Goal: Task Accomplishment & Management: Complete application form

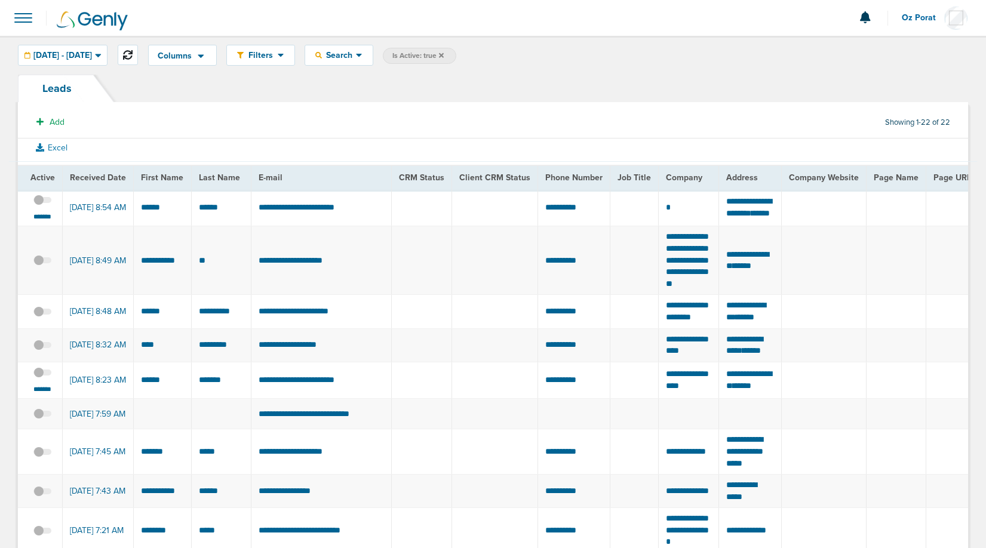
click at [133, 54] on icon at bounding box center [128, 55] width 10 height 10
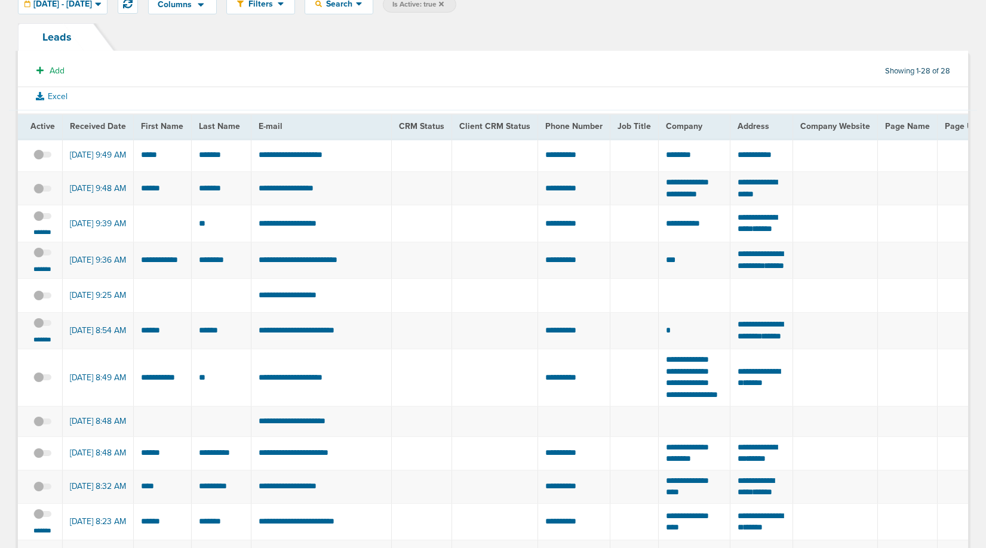
scroll to position [53, 0]
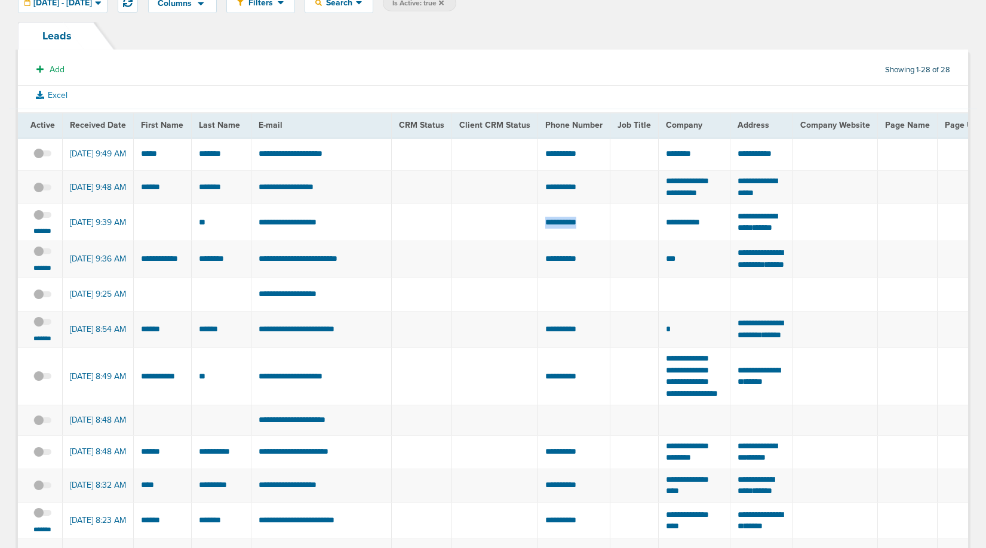
drag, startPoint x: 594, startPoint y: 240, endPoint x: 540, endPoint y: 240, distance: 54.4
click at [540, 240] on td "**********" at bounding box center [574, 222] width 72 height 37
click at [282, 241] on td "**********" at bounding box center [321, 222] width 140 height 37
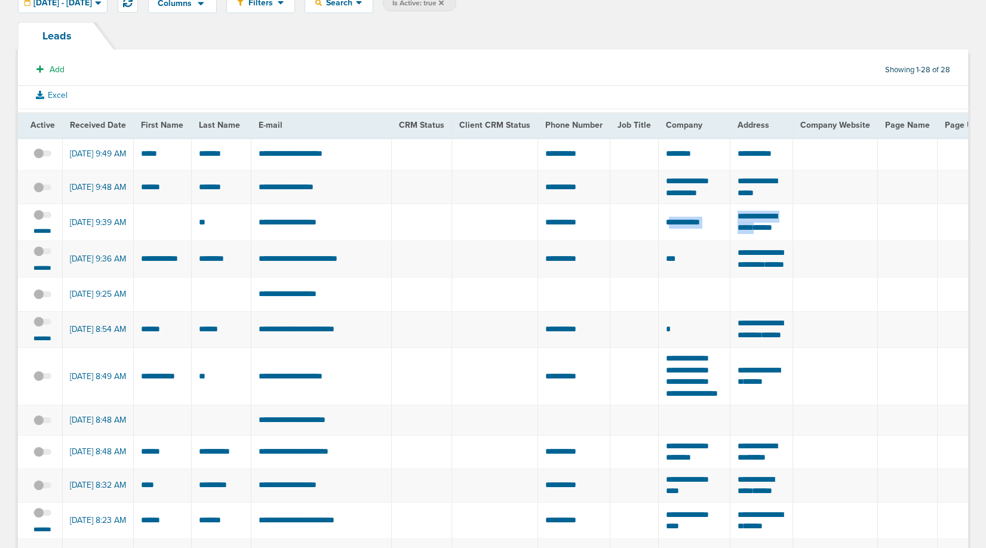
drag, startPoint x: 663, startPoint y: 241, endPoint x: 779, endPoint y: 236, distance: 116.6
click at [779, 236] on td "**********" at bounding box center [761, 222] width 63 height 37
drag, startPoint x: 779, startPoint y: 241, endPoint x: 659, endPoint y: 240, distance: 120.1
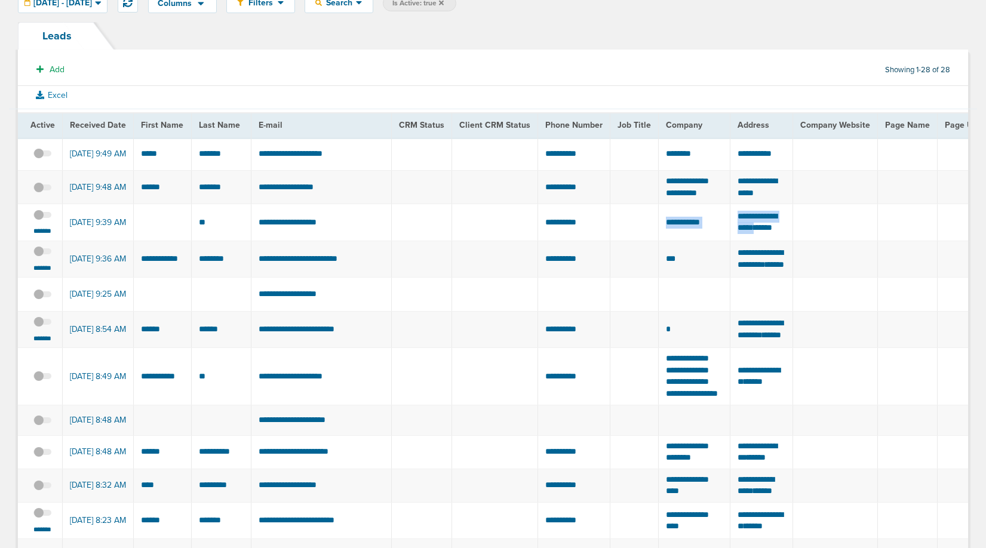
copy tr "**********"
drag, startPoint x: 594, startPoint y: 238, endPoint x: 524, endPoint y: 237, distance: 69.9
drag, startPoint x: 342, startPoint y: 237, endPoint x: 255, endPoint y: 237, distance: 87.2
click at [255, 237] on td "**********" at bounding box center [321, 222] width 140 height 37
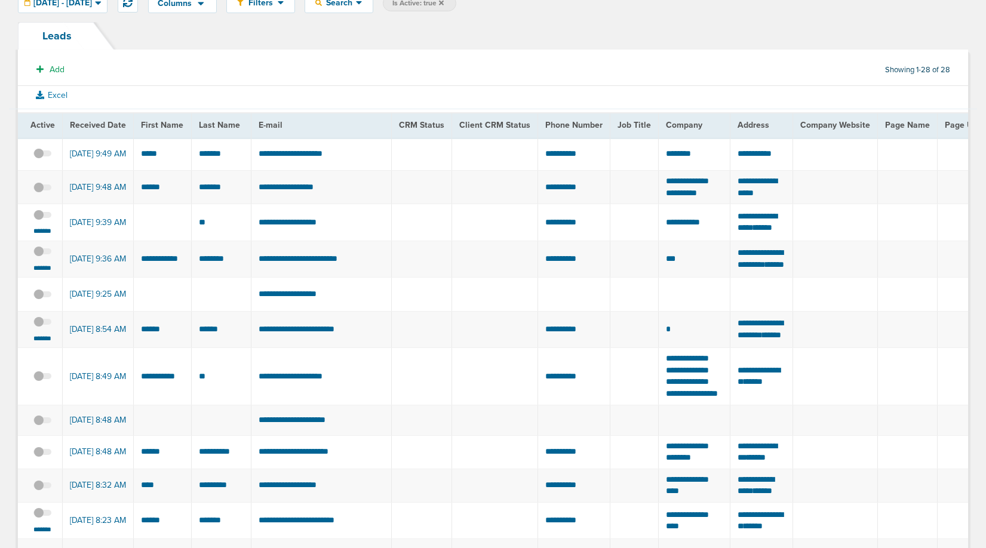
click at [40, 221] on span at bounding box center [42, 221] width 18 height 0
click at [42, 217] on input "checkbox" at bounding box center [42, 217] width 0 height 0
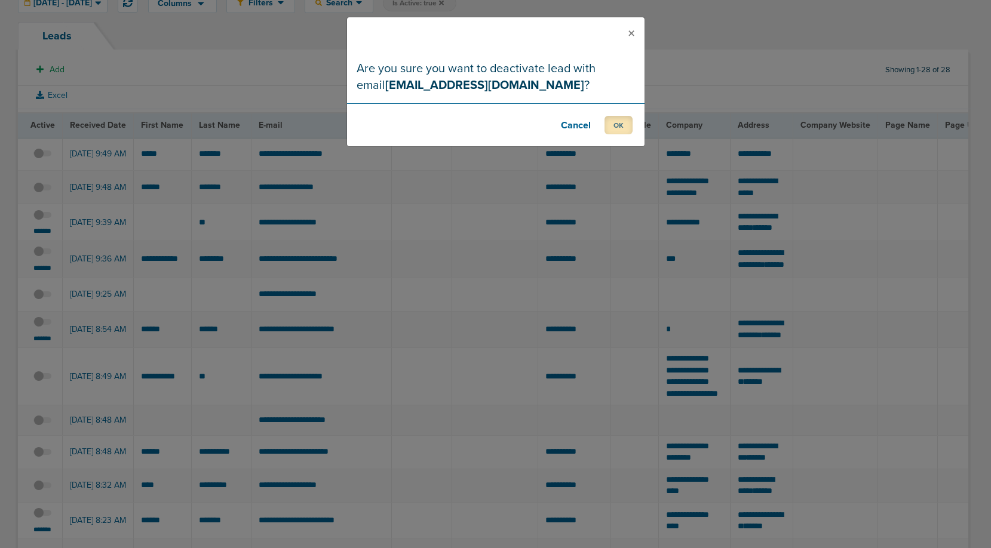
click at [626, 124] on button "OK" at bounding box center [618, 125] width 28 height 19
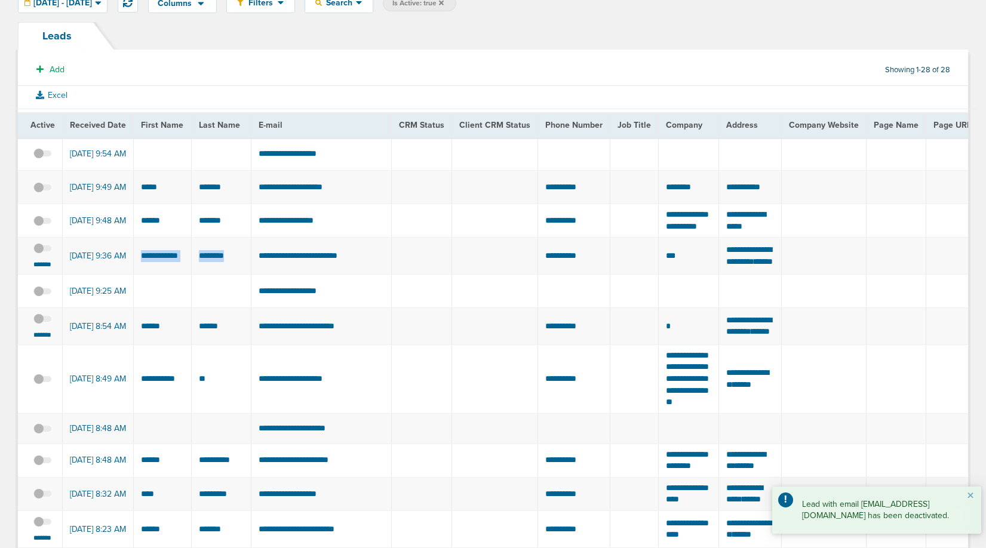
drag, startPoint x: 238, startPoint y: 281, endPoint x: 133, endPoint y: 273, distance: 104.9
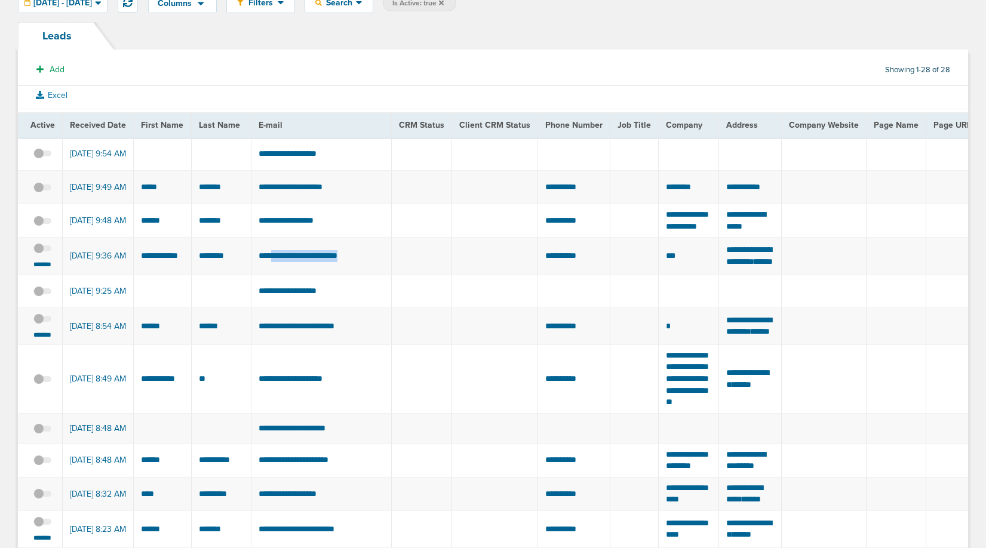
drag, startPoint x: 363, startPoint y: 280, endPoint x: 279, endPoint y: 280, distance: 83.6
click at [279, 275] on td "**********" at bounding box center [321, 256] width 140 height 37
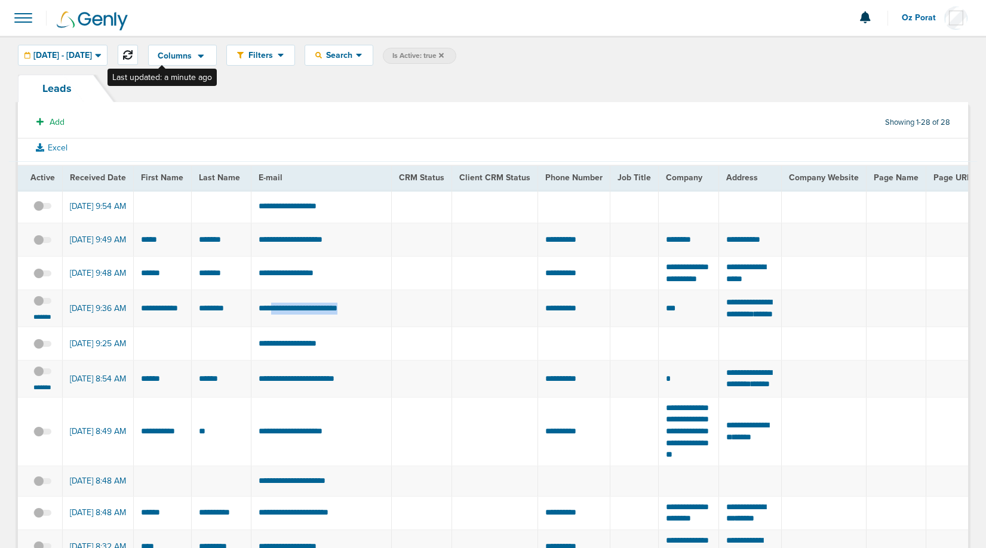
click at [133, 55] on icon at bounding box center [128, 55] width 10 height 10
click at [40, 322] on small "*******" at bounding box center [42, 317] width 25 height 10
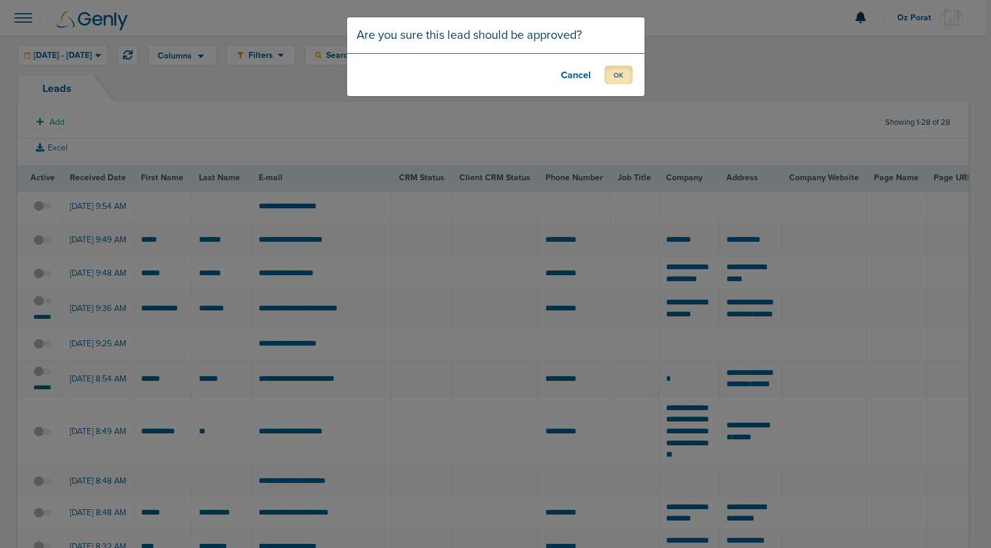
click at [618, 76] on button "OK" at bounding box center [618, 75] width 28 height 19
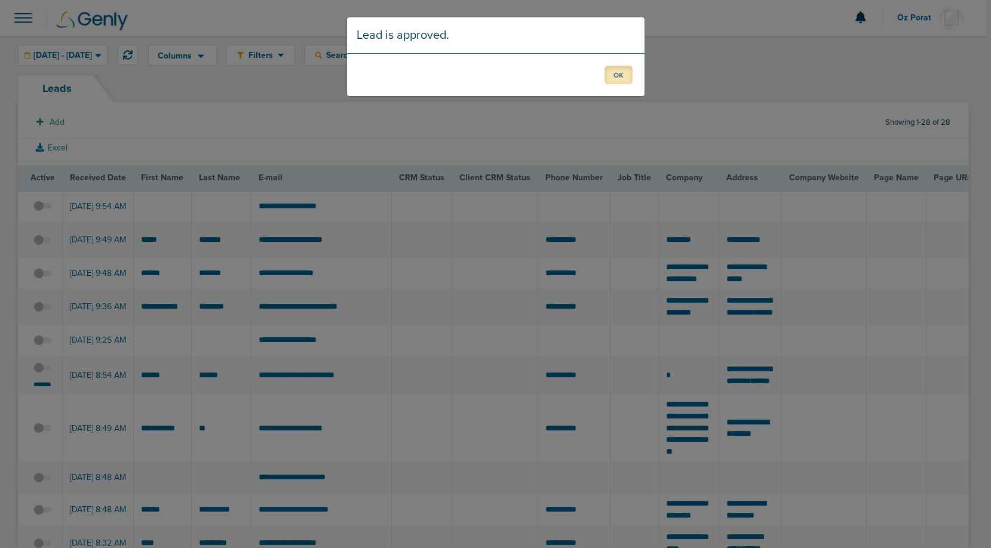
click at [625, 75] on button "OK" at bounding box center [618, 75] width 28 height 19
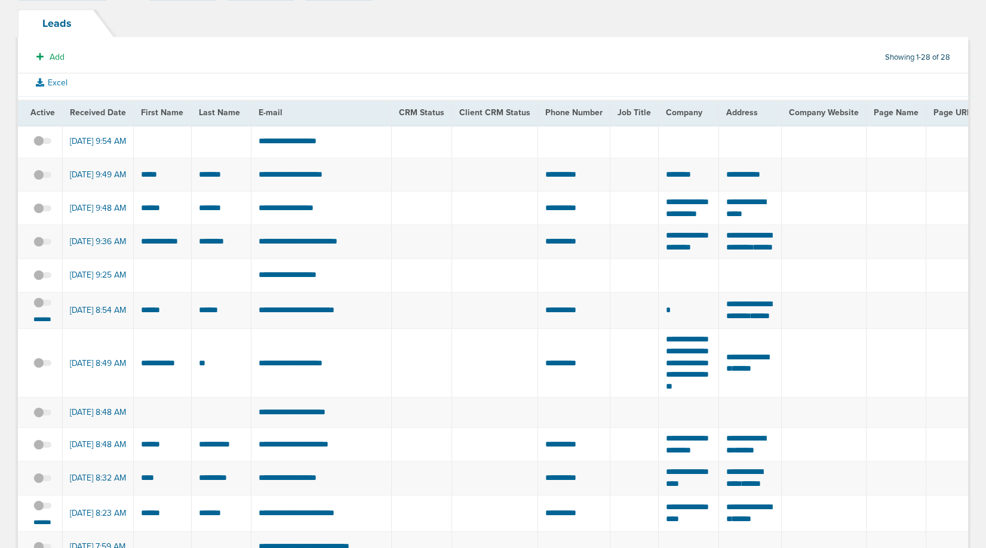
scroll to position [70, 0]
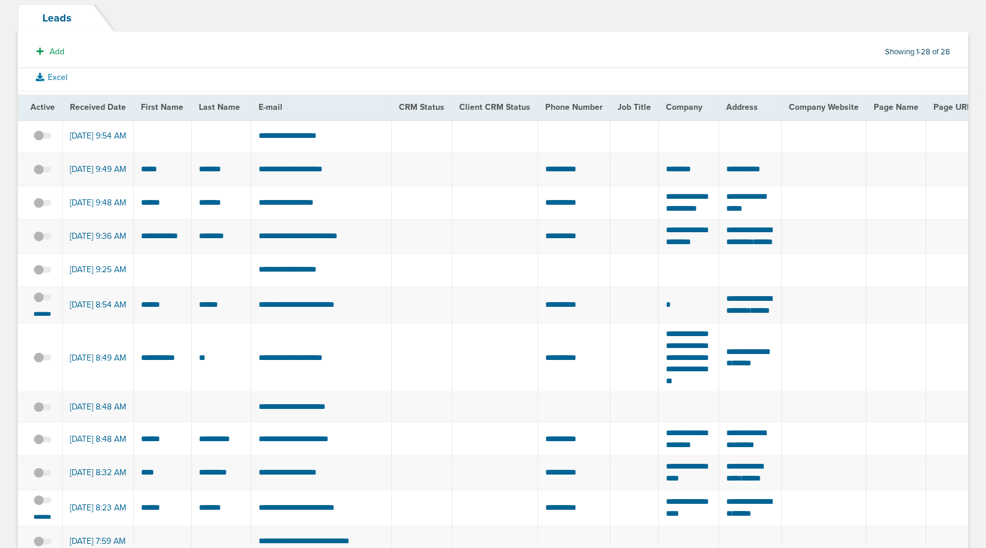
click at [311, 324] on td "**********" at bounding box center [321, 305] width 140 height 37
copy tr "**********"
drag, startPoint x: 540, startPoint y: 349, endPoint x: 592, endPoint y: 350, distance: 52.6
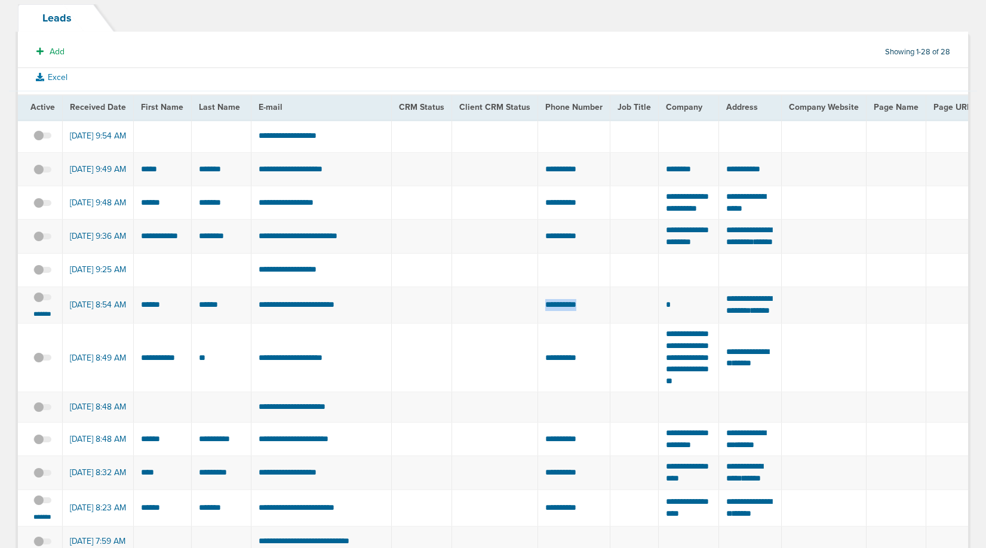
click at [592, 324] on td "**********" at bounding box center [574, 305] width 72 height 37
drag, startPoint x: 741, startPoint y: 345, endPoint x: 720, endPoint y: 332, distance: 24.7
click at [720, 324] on td "**********" at bounding box center [750, 305] width 63 height 37
copy td "**********"
drag, startPoint x: 232, startPoint y: 352, endPoint x: 137, endPoint y: 351, distance: 95.0
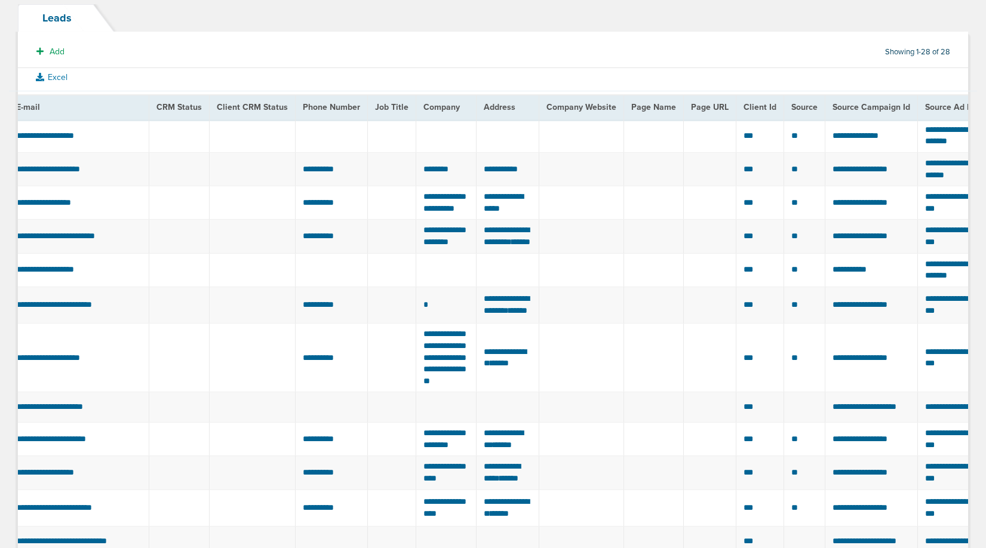
scroll to position [0, 0]
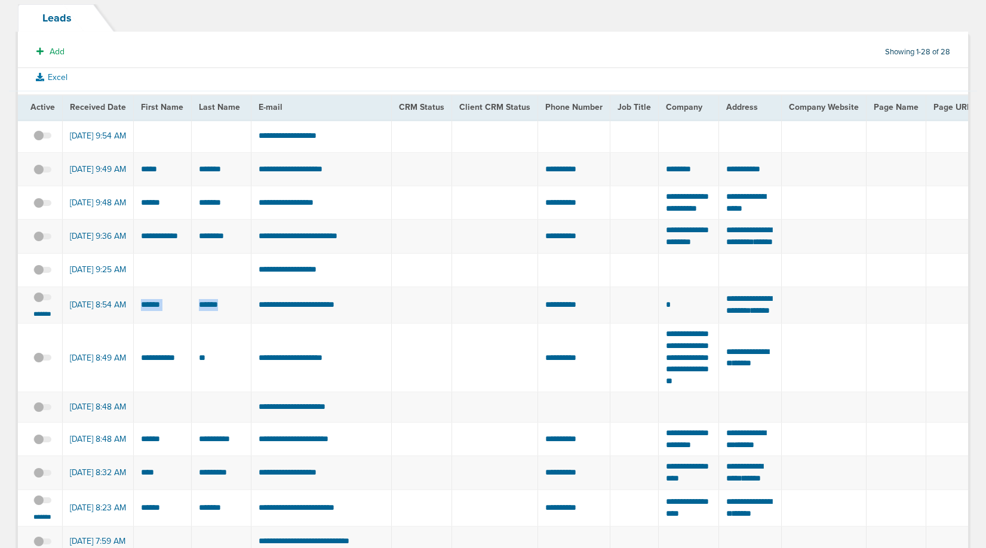
click at [216, 324] on td "******" at bounding box center [221, 305] width 60 height 37
drag, startPoint x: 229, startPoint y: 354, endPoint x: 140, endPoint y: 354, distance: 89.0
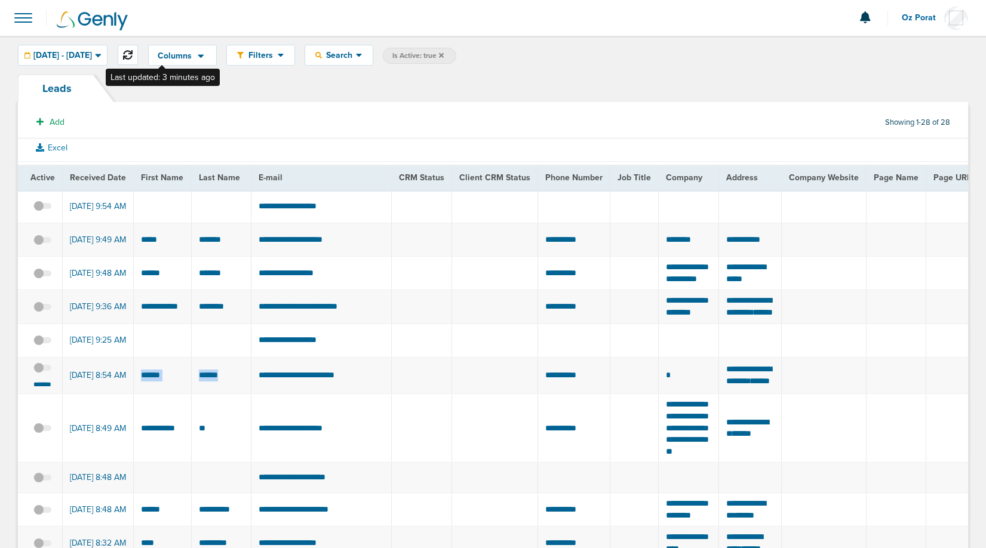
click at [133, 50] on icon at bounding box center [128, 55] width 10 height 10
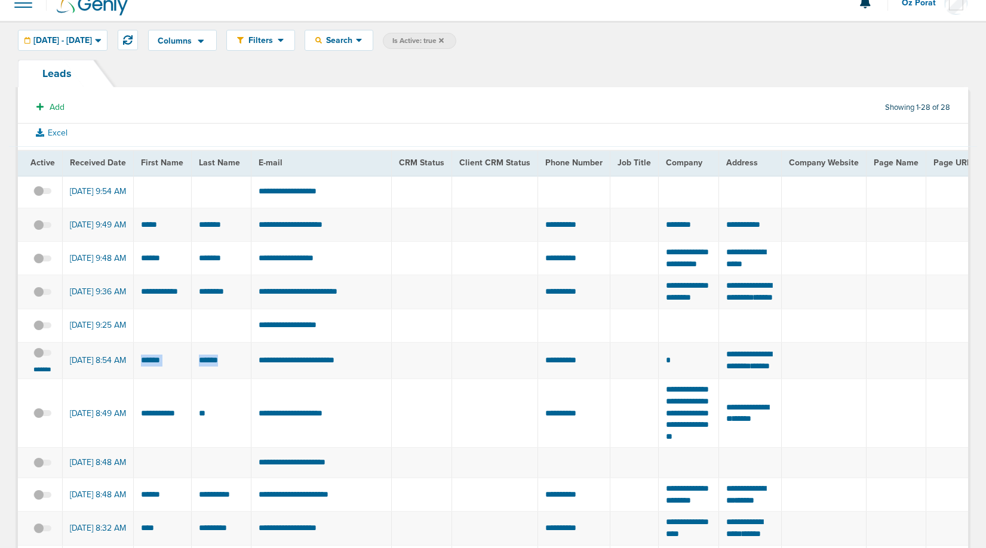
scroll to position [17, 0]
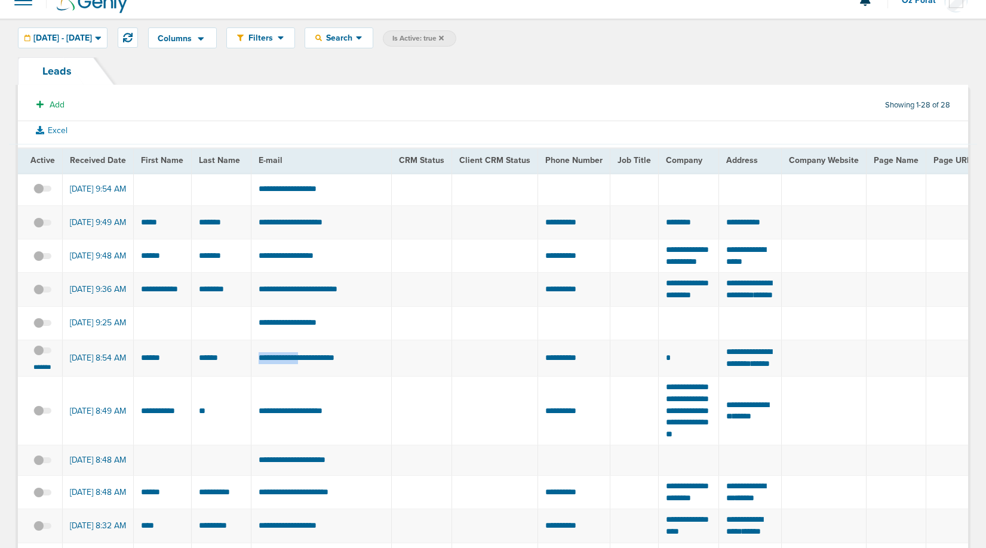
drag, startPoint x: 314, startPoint y: 402, endPoint x: 259, endPoint y: 402, distance: 54.9
click at [259, 377] on td "**********" at bounding box center [321, 358] width 140 height 37
copy td "**********"
drag, startPoint x: 721, startPoint y: 389, endPoint x: 764, endPoint y: 382, distance: 43.7
click at [764, 377] on td "**********" at bounding box center [750, 358] width 63 height 37
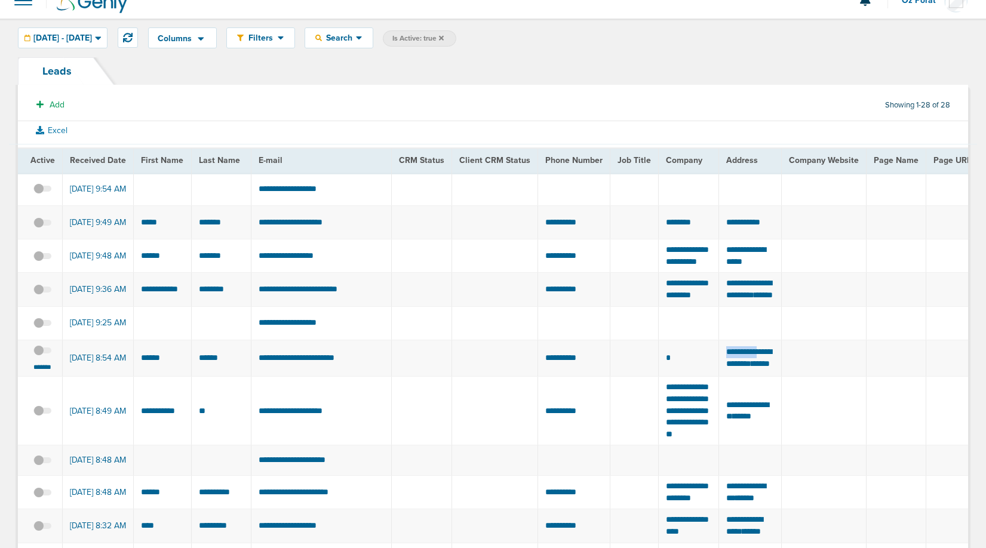
copy span "**********"
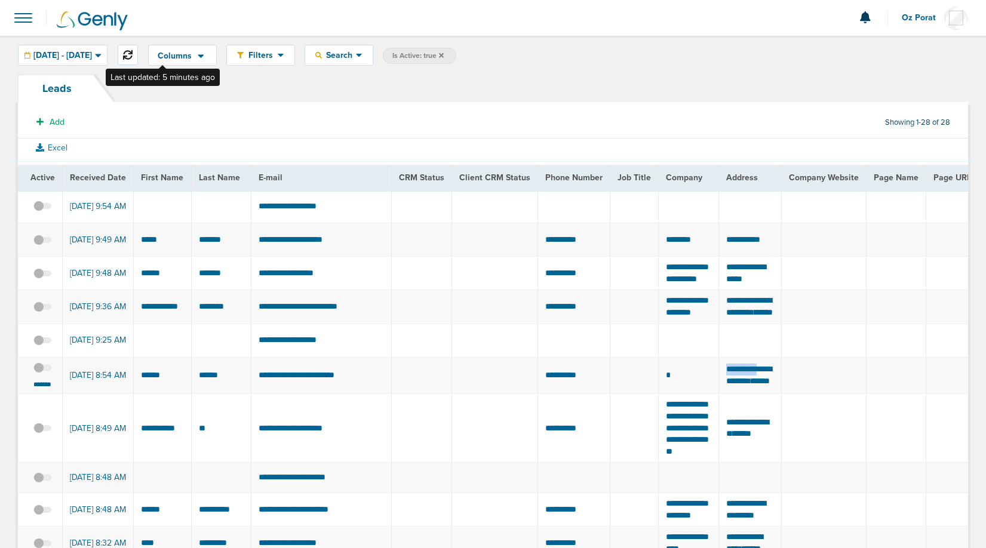
click at [133, 53] on icon at bounding box center [128, 55] width 10 height 10
click at [22, 18] on span at bounding box center [23, 18] width 26 height 26
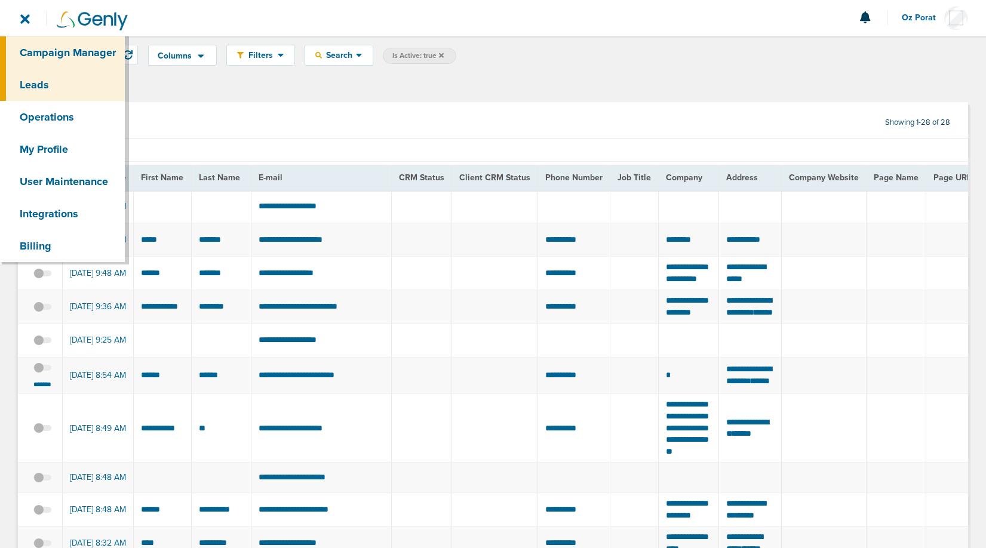
click at [41, 50] on link "Campaign Manager" at bounding box center [62, 52] width 125 height 32
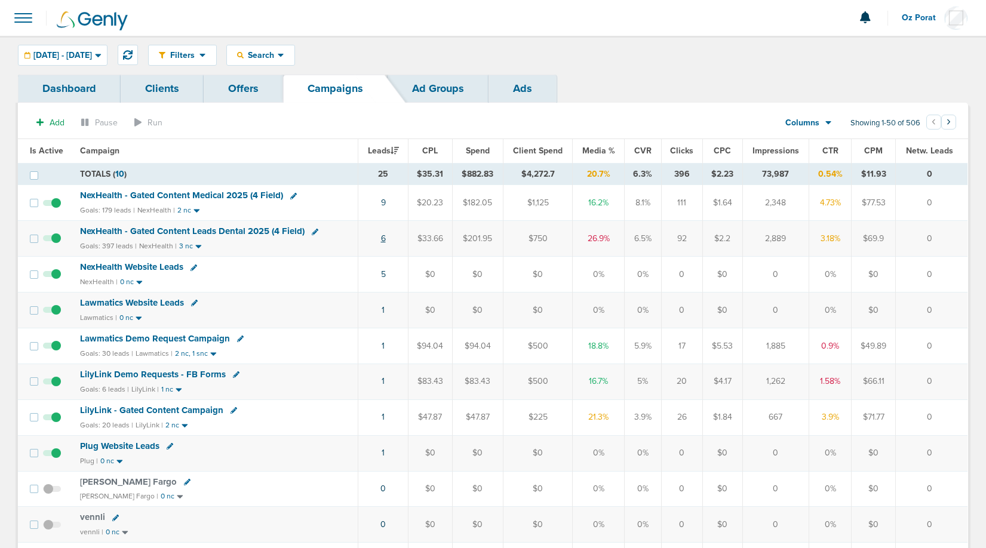
click at [381, 235] on link "6" at bounding box center [383, 239] width 5 height 10
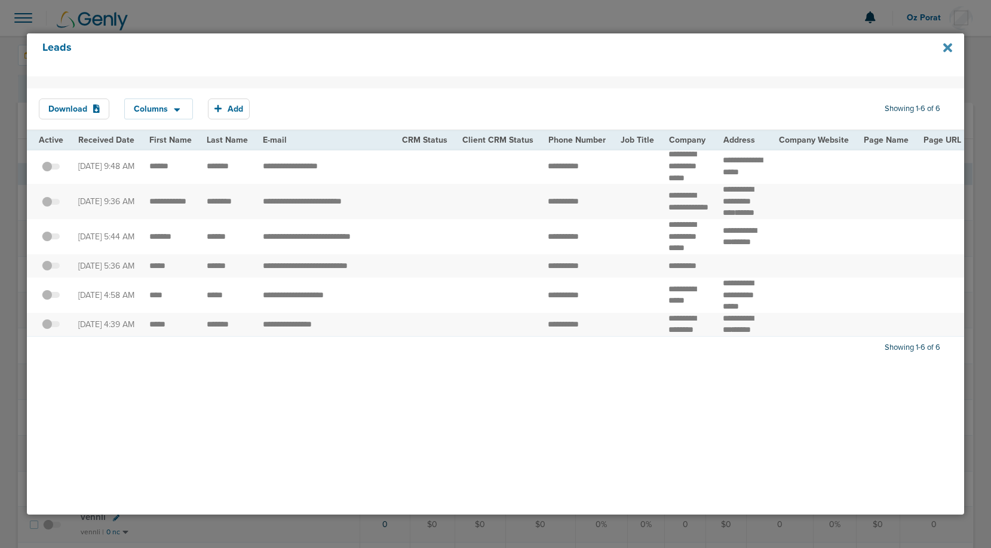
click at [945, 49] on icon at bounding box center [947, 47] width 9 height 9
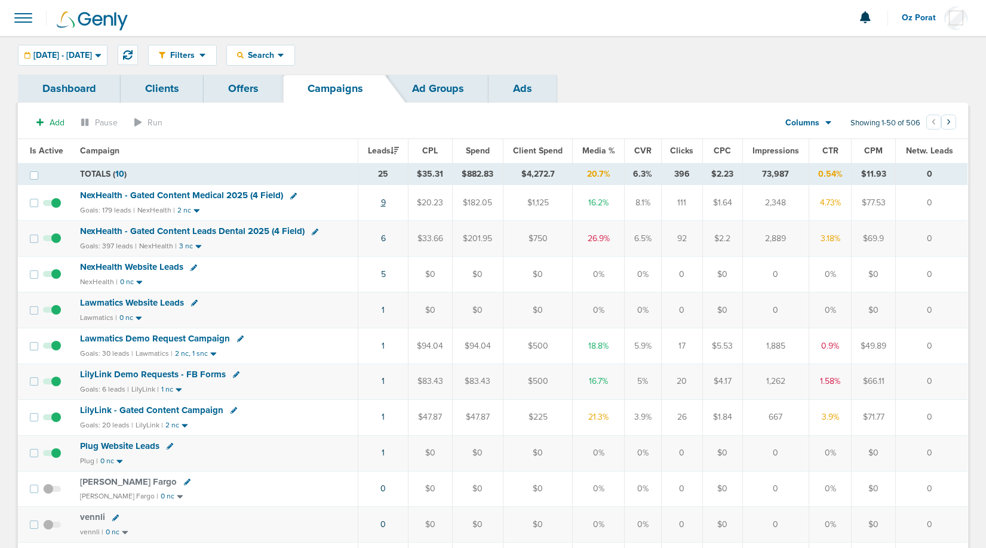
click at [386, 204] on link "9" at bounding box center [383, 203] width 5 height 10
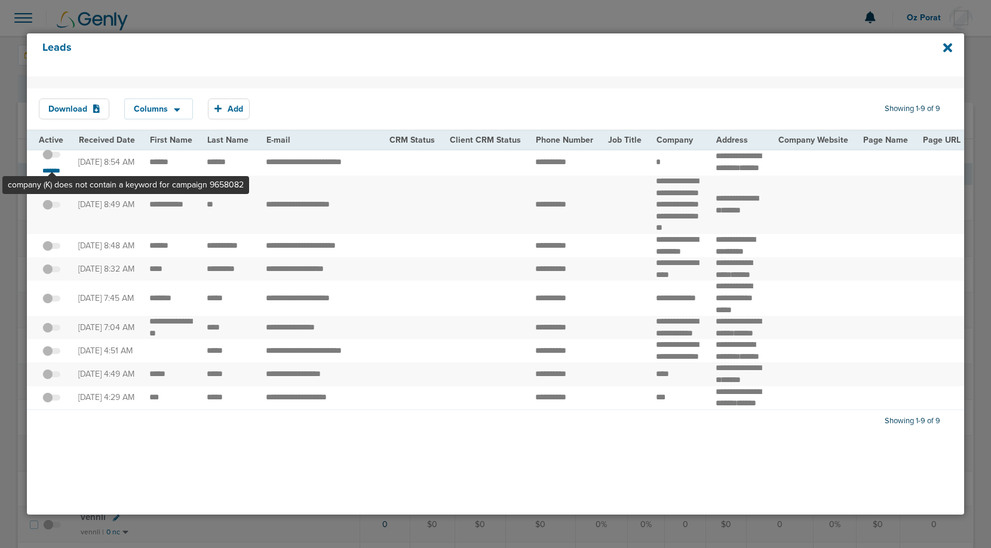
click at [52, 161] on span at bounding box center [51, 161] width 18 height 0
click at [51, 156] on input "checkbox" at bounding box center [51, 156] width 0 height 0
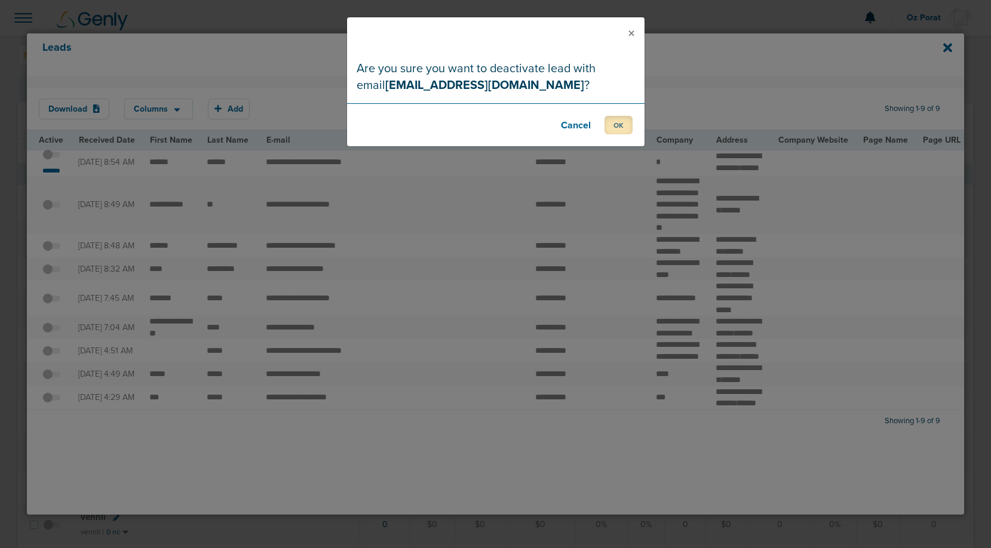
click at [623, 119] on button "OK" at bounding box center [618, 125] width 28 height 19
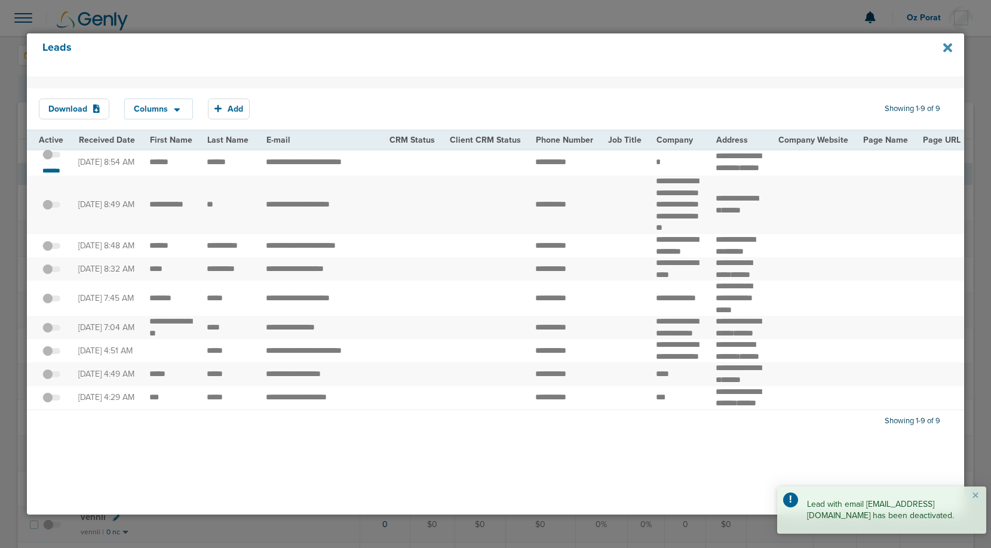
click at [948, 46] on icon at bounding box center [947, 47] width 9 height 9
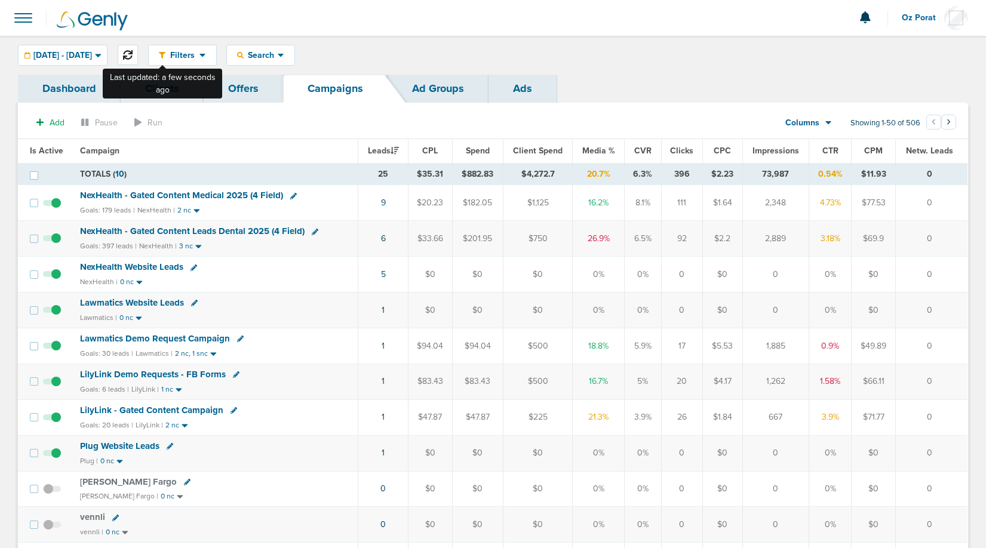
click at [133, 52] on icon at bounding box center [128, 55] width 10 height 10
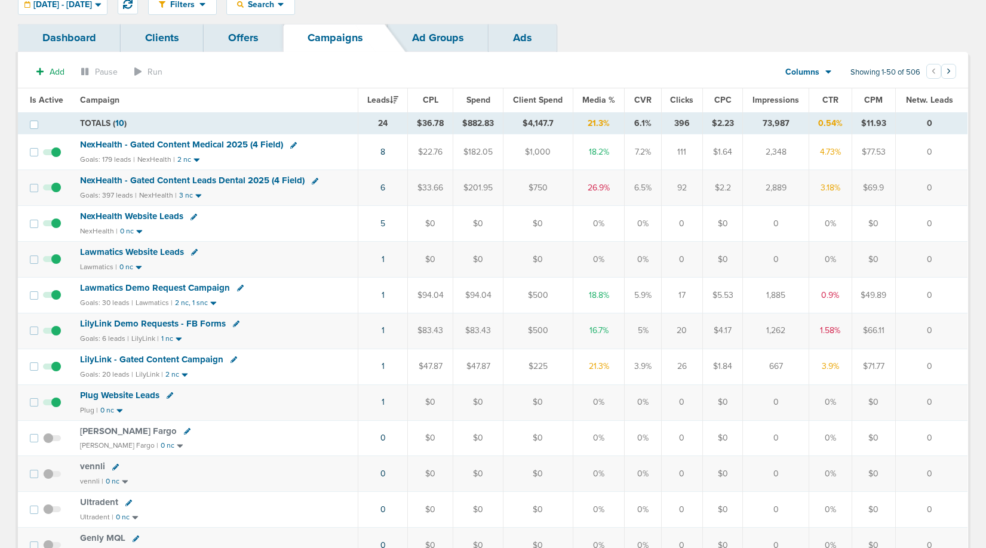
scroll to position [54, 0]
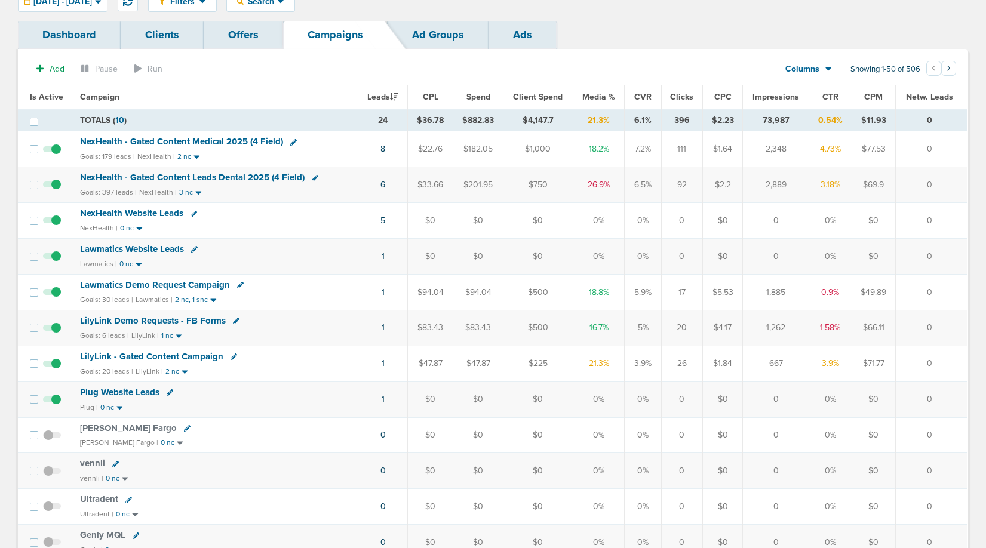
click at [381, 364] on td "1" at bounding box center [383, 364] width 50 height 36
click at [385, 362] on td "1" at bounding box center [383, 364] width 50 height 36
click at [383, 362] on link "1" at bounding box center [383, 363] width 3 height 10
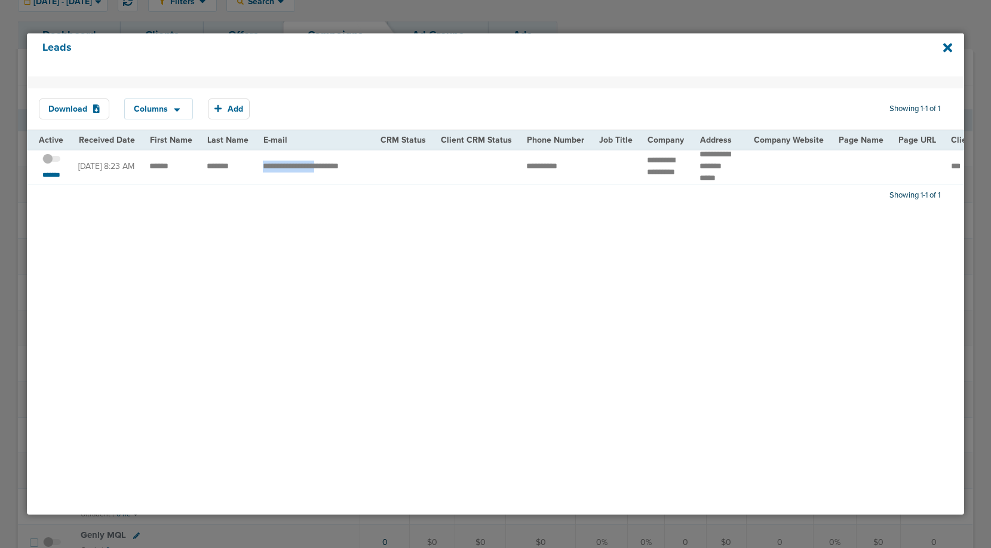
drag, startPoint x: 323, startPoint y: 166, endPoint x: 259, endPoint y: 164, distance: 63.3
click at [259, 164] on td "**********" at bounding box center [314, 166] width 117 height 35
click at [944, 48] on icon at bounding box center [947, 47] width 9 height 13
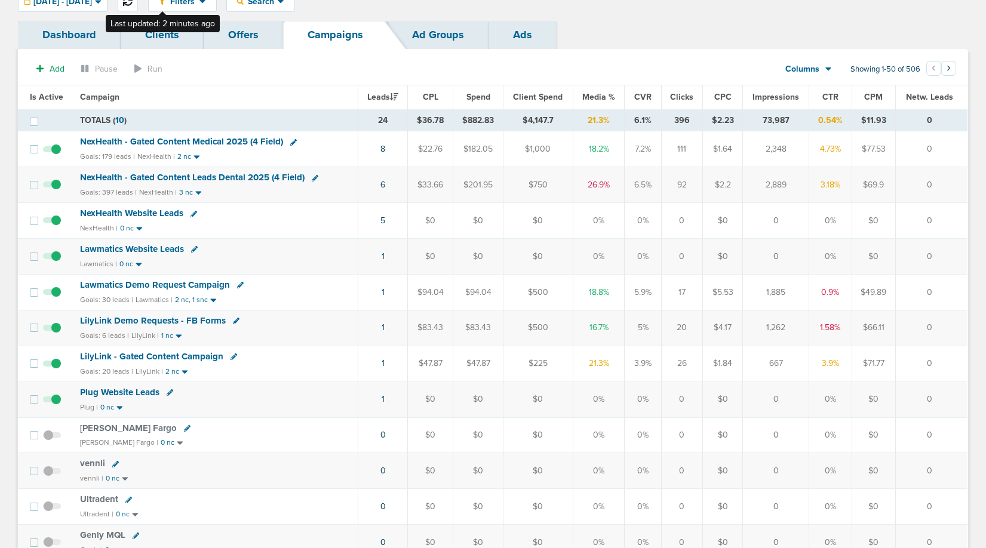
click at [133, 2] on icon at bounding box center [128, 1] width 10 height 10
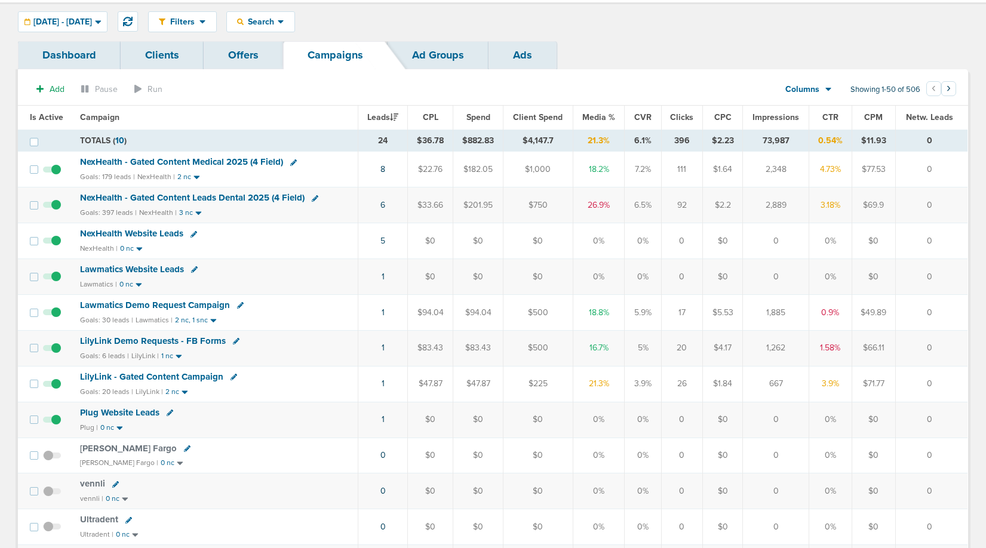
scroll to position [0, 0]
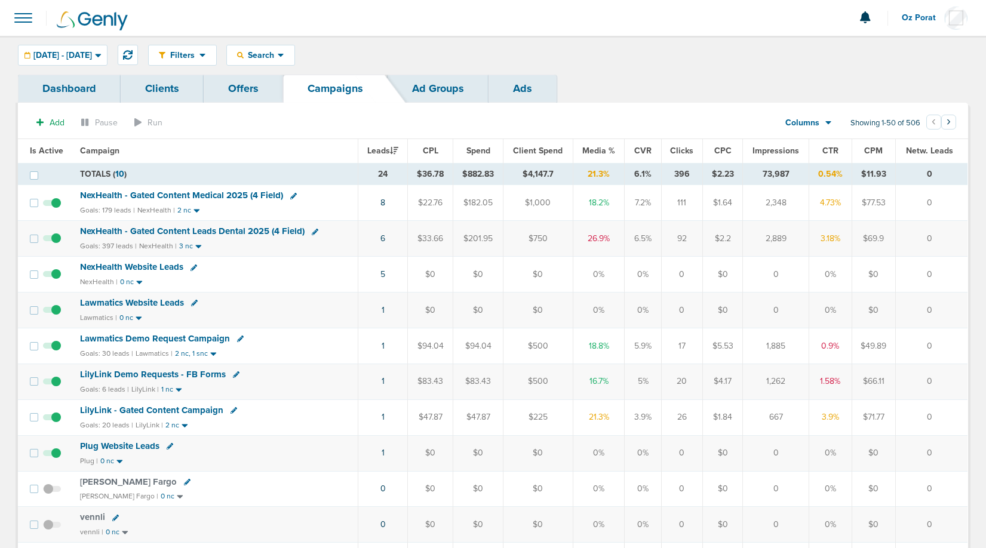
click at [155, 88] on link "Clients" at bounding box center [162, 89] width 83 height 28
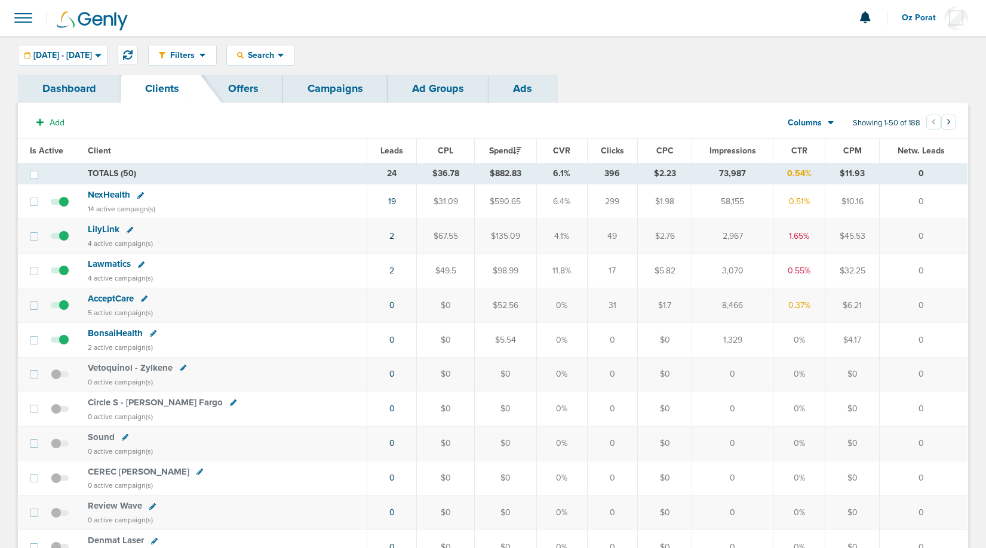
click at [127, 225] on div "LilyLink" at bounding box center [224, 230] width 272 height 12
click at [128, 228] on icon at bounding box center [130, 230] width 7 height 7
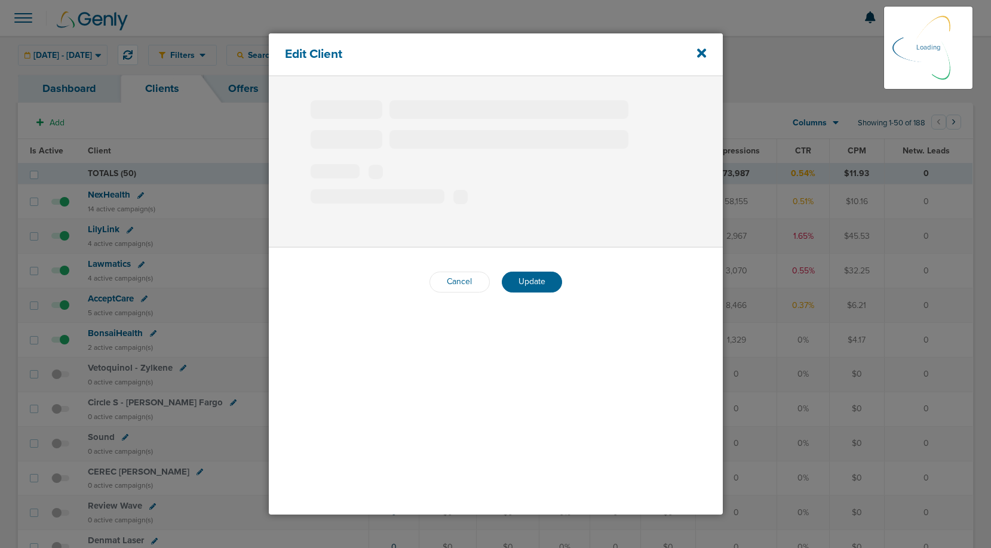
type input "LilyLink"
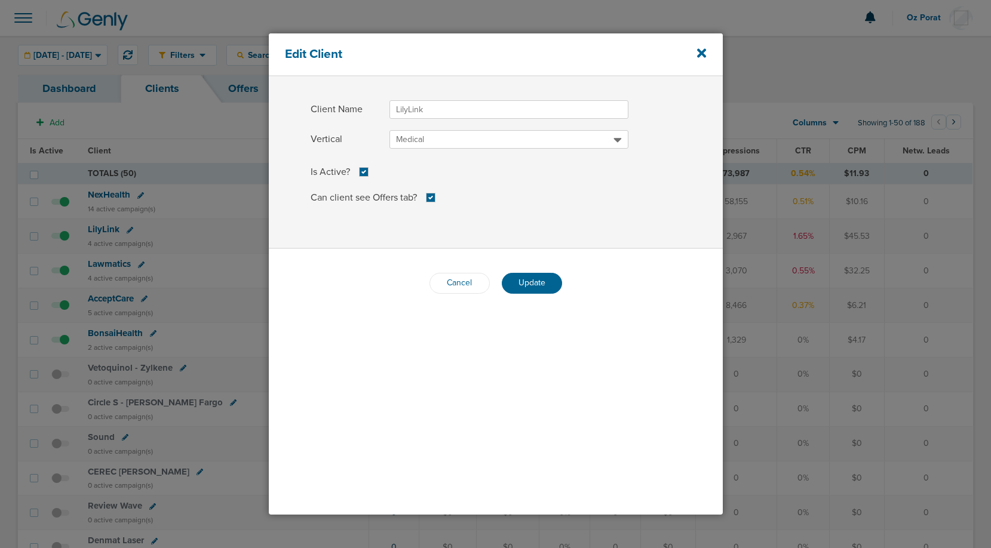
click at [702, 44] on div "Edit Client" at bounding box center [496, 54] width 454 height 43
click at [702, 53] on icon at bounding box center [701, 53] width 9 height 9
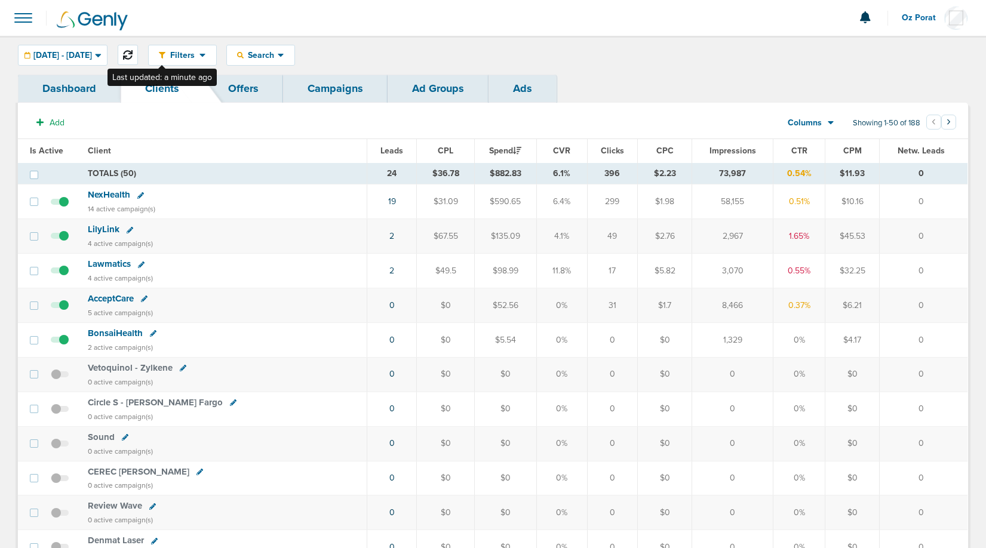
click at [133, 54] on icon at bounding box center [128, 55] width 10 height 10
click at [389, 235] on link "2" at bounding box center [391, 236] width 5 height 10
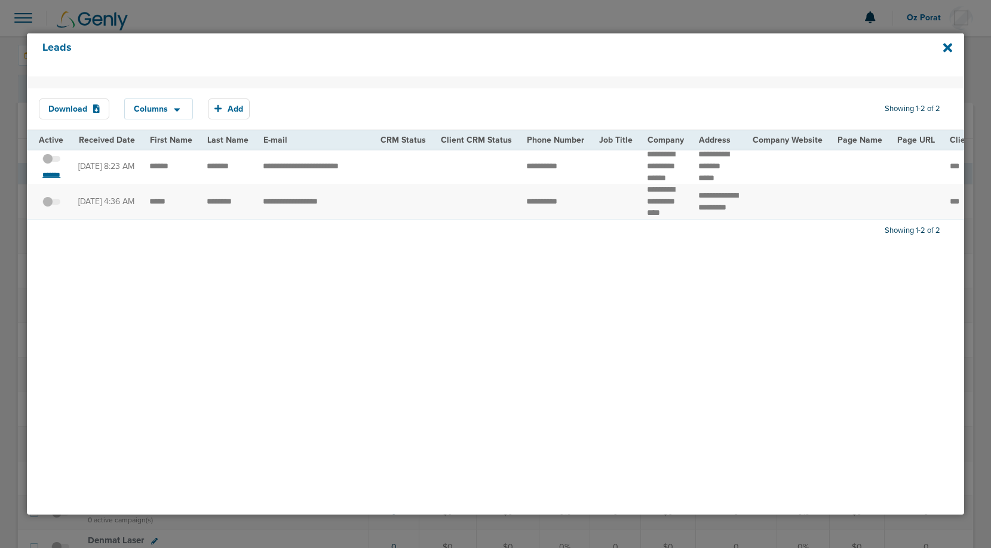
click at [50, 180] on small "*******" at bounding box center [51, 175] width 25 height 10
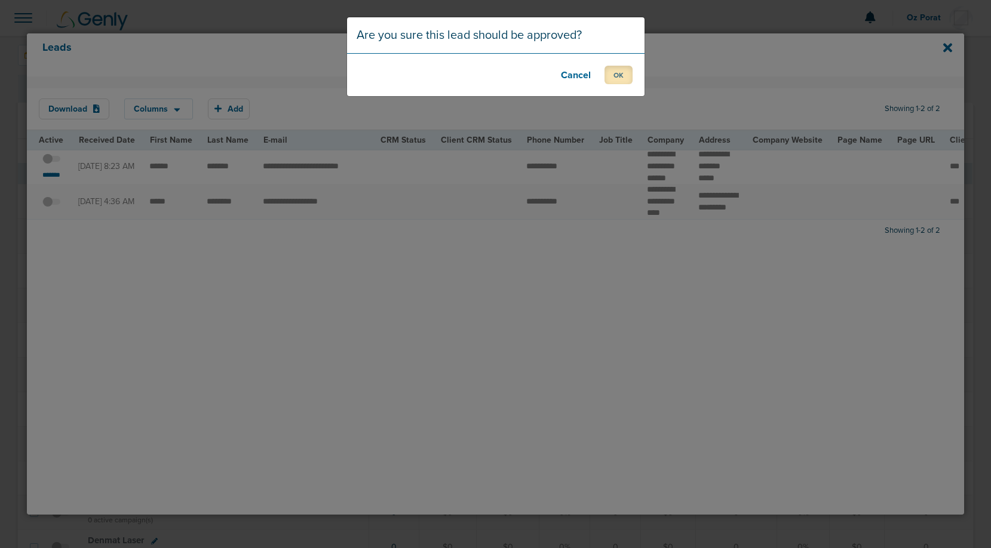
click at [621, 78] on button "OK" at bounding box center [618, 75] width 28 height 19
click at [622, 73] on button "OK" at bounding box center [618, 75] width 28 height 19
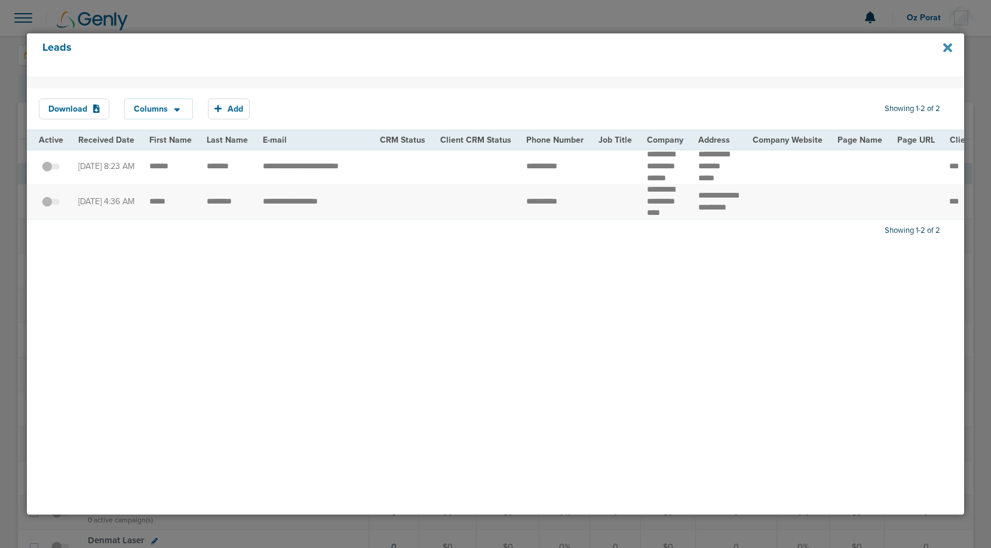
click at [943, 45] on icon at bounding box center [947, 47] width 9 height 9
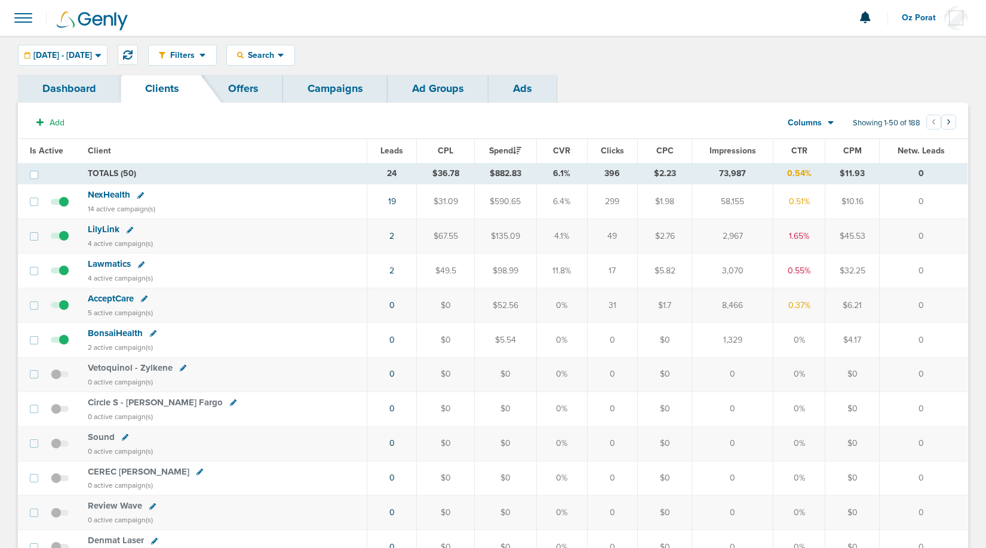
click at [329, 85] on link "Campaigns" at bounding box center [335, 89] width 105 height 28
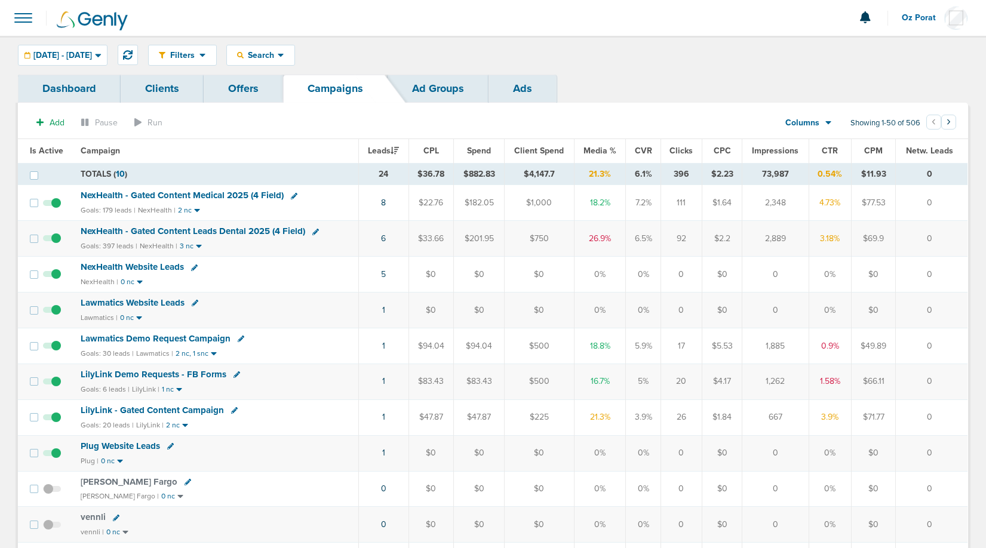
click at [227, 226] on span "NexHealth - Gated Content Leads Dental 2025 (4 Field)" at bounding box center [193, 231] width 225 height 11
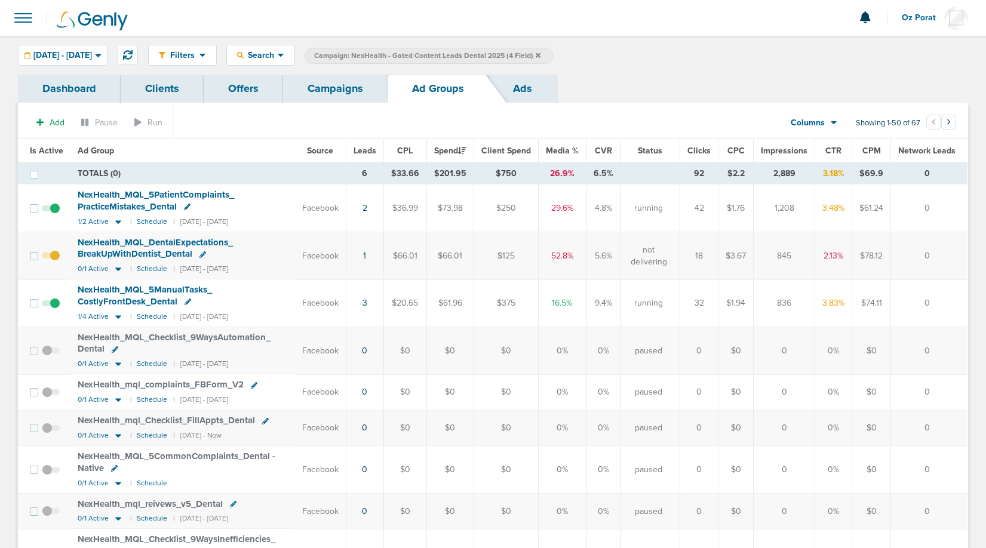
click at [524, 92] on link "Ads" at bounding box center [523, 89] width 68 height 28
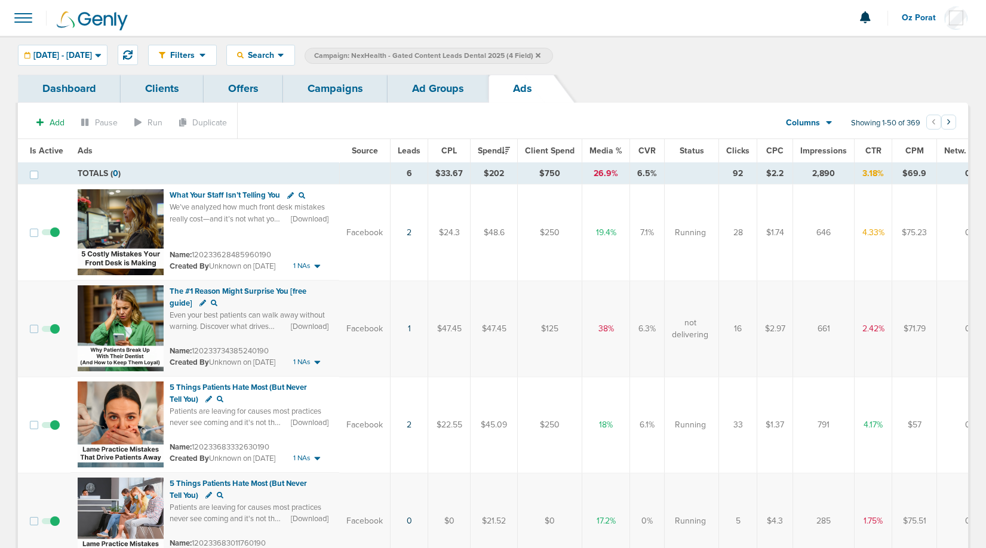
click at [432, 95] on link "Ad Groups" at bounding box center [438, 89] width 101 height 28
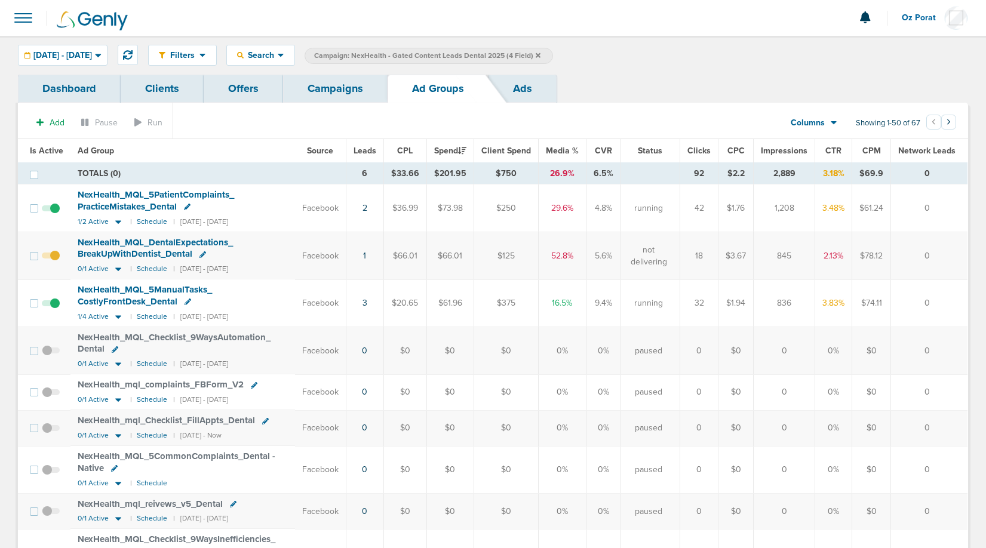
click at [143, 291] on span "NexHealth_ MQL_ 5ManualTasks_ CostlyFrontDesk_ Dental" at bounding box center [145, 295] width 134 height 23
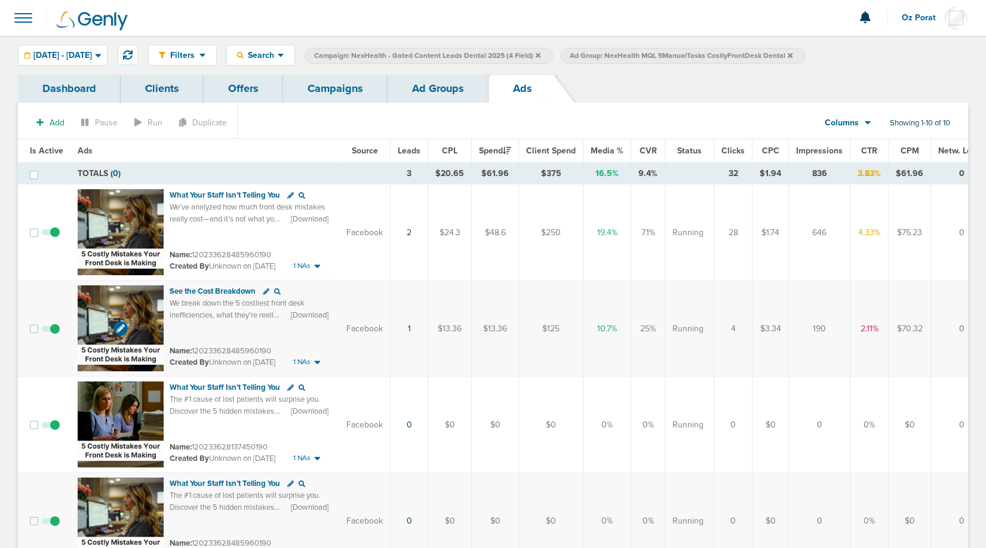
click at [102, 316] on img at bounding box center [121, 328] width 86 height 86
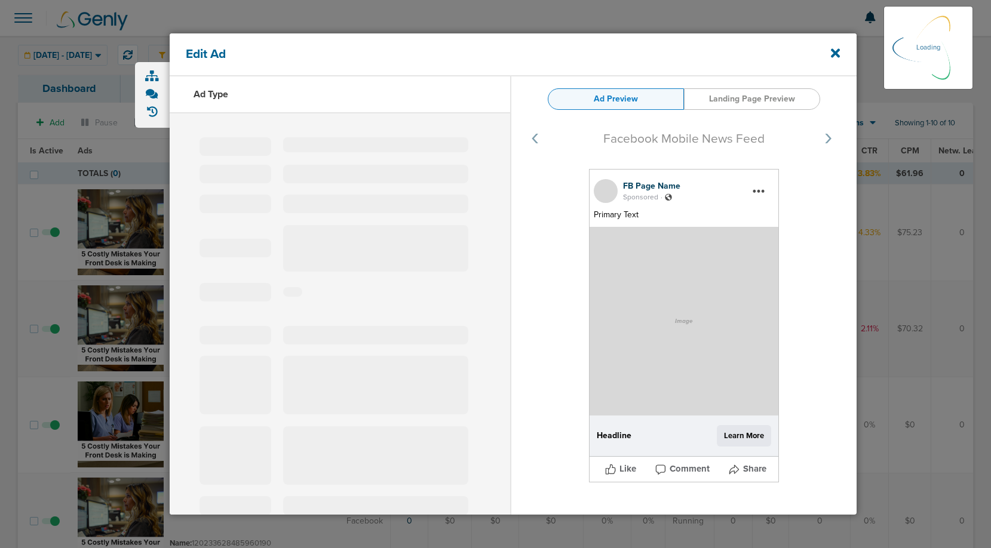
select select "learn_more"
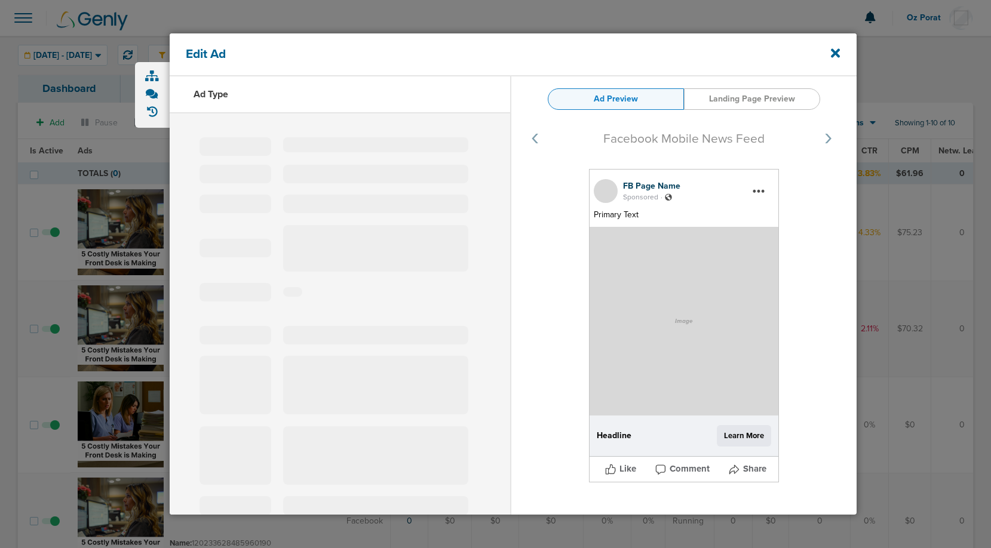
type input "120233628485960190"
type input "See the Cost Breakdown"
type textarea "We break down the 5 costliest front desk inefficiencies, what they’re really co…"
select select "download"
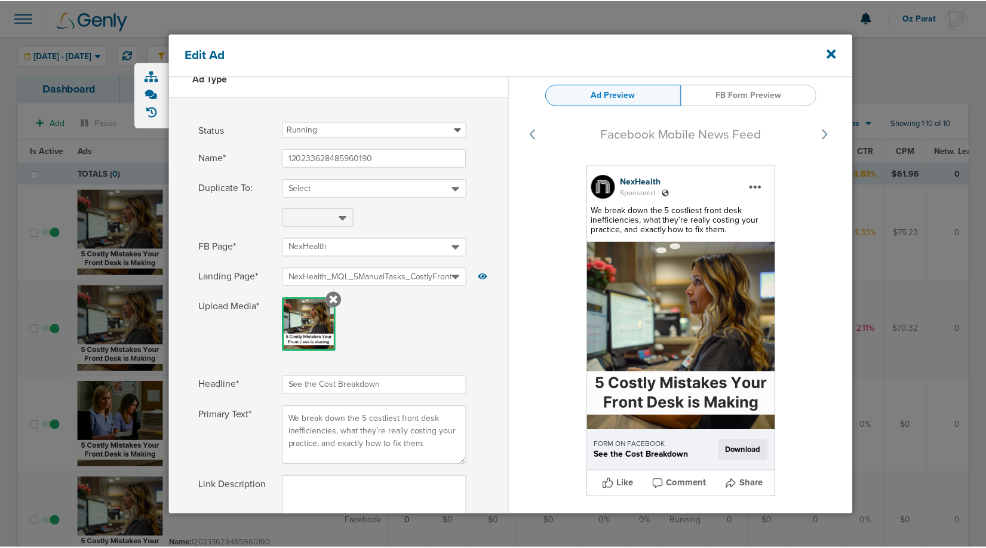
scroll to position [19, 0]
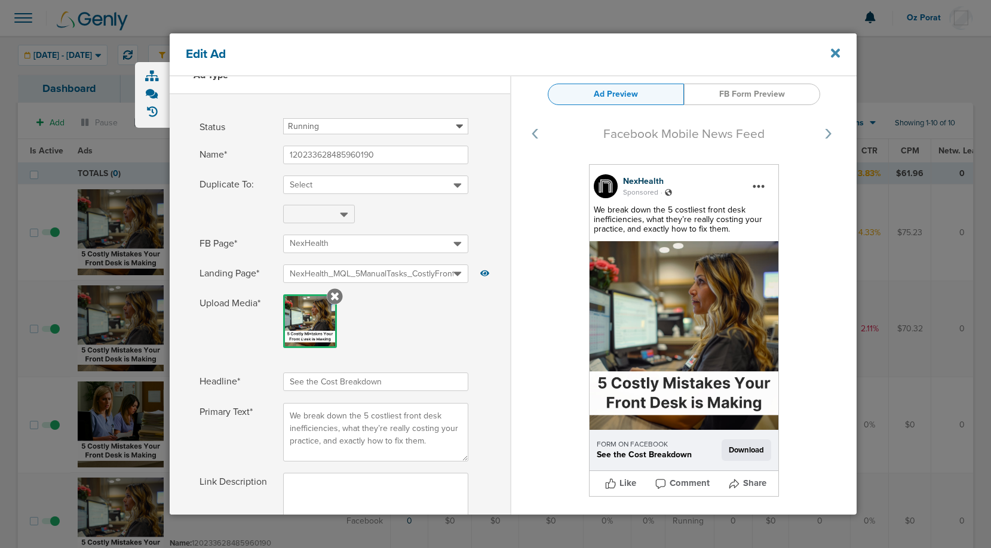
click at [834, 50] on icon at bounding box center [835, 53] width 9 height 13
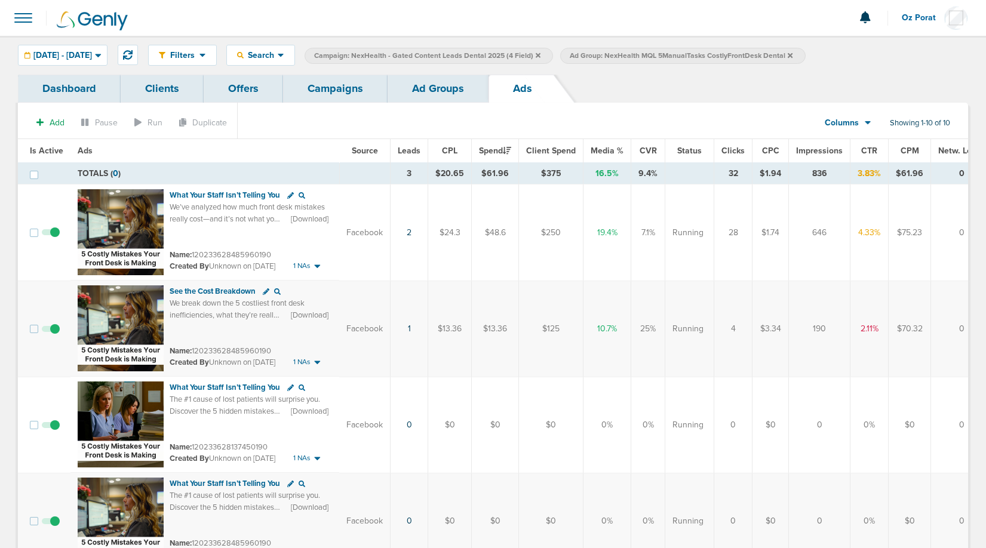
click at [422, 93] on link "Ad Groups" at bounding box center [438, 89] width 101 height 28
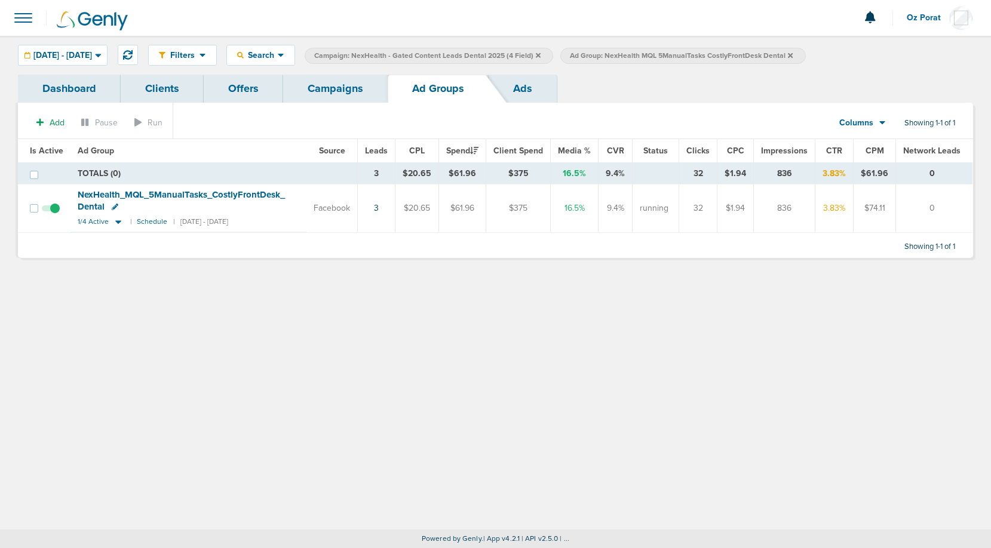
click at [793, 54] on icon at bounding box center [790, 55] width 5 height 5
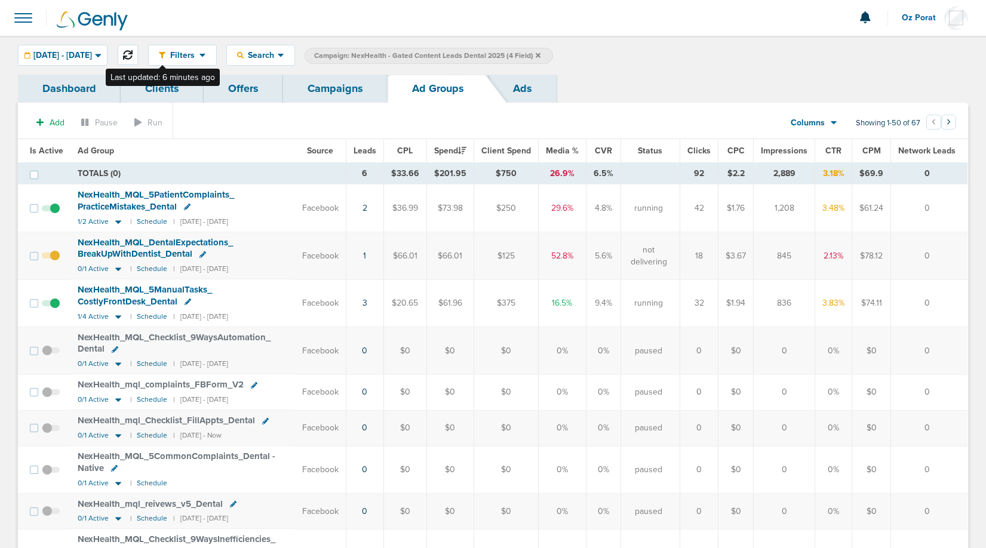
click at [133, 57] on icon at bounding box center [128, 55] width 10 height 10
click at [553, 55] on label "Campaign: NexHealth - Gated Content Leads Dental 2025 (4 Field)" at bounding box center [429, 56] width 248 height 16
click at [370, 84] on link "Campaigns" at bounding box center [335, 89] width 105 height 28
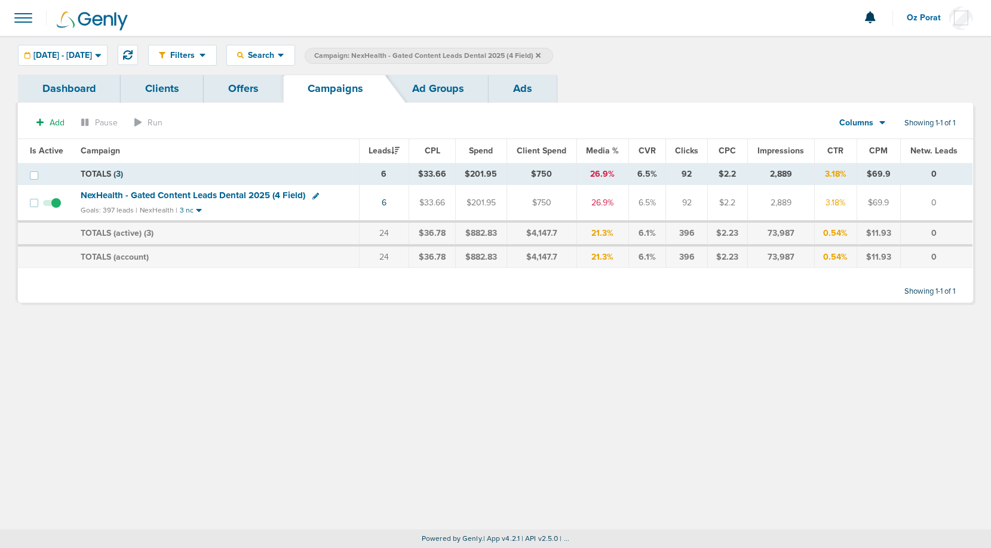
click at [541, 51] on span "Campaign: NexHealth - Gated Content Leads Dental 2025 (4 Field)" at bounding box center [427, 56] width 226 height 10
click at [541, 54] on icon at bounding box center [538, 55] width 5 height 5
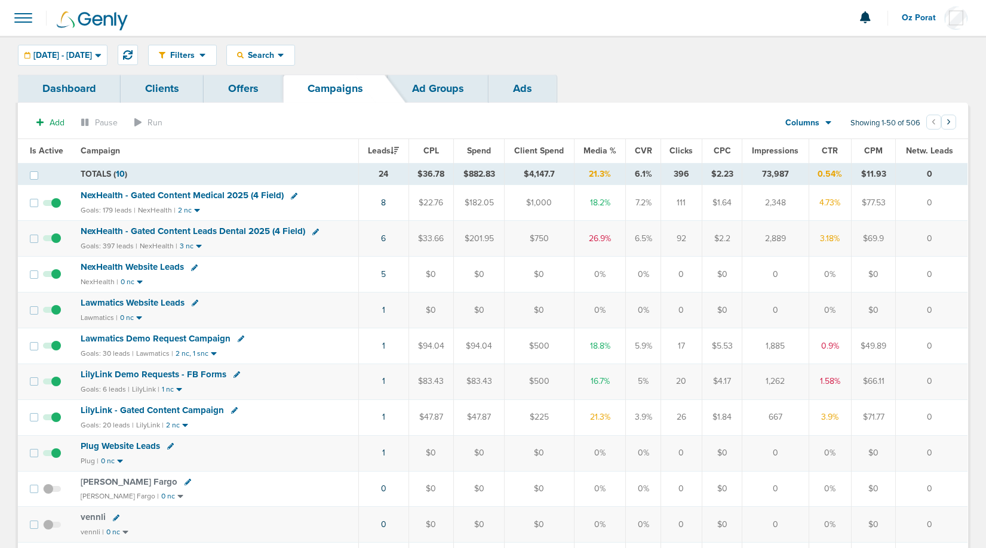
drag, startPoint x: 594, startPoint y: 179, endPoint x: 613, endPoint y: 178, distance: 19.7
click at [613, 178] on td "21.3%" at bounding box center [600, 174] width 52 height 22
click at [606, 176] on td "21.3%" at bounding box center [600, 174] width 52 height 22
click at [133, 53] on icon at bounding box center [128, 55] width 10 height 10
click at [381, 202] on link "9" at bounding box center [382, 203] width 5 height 10
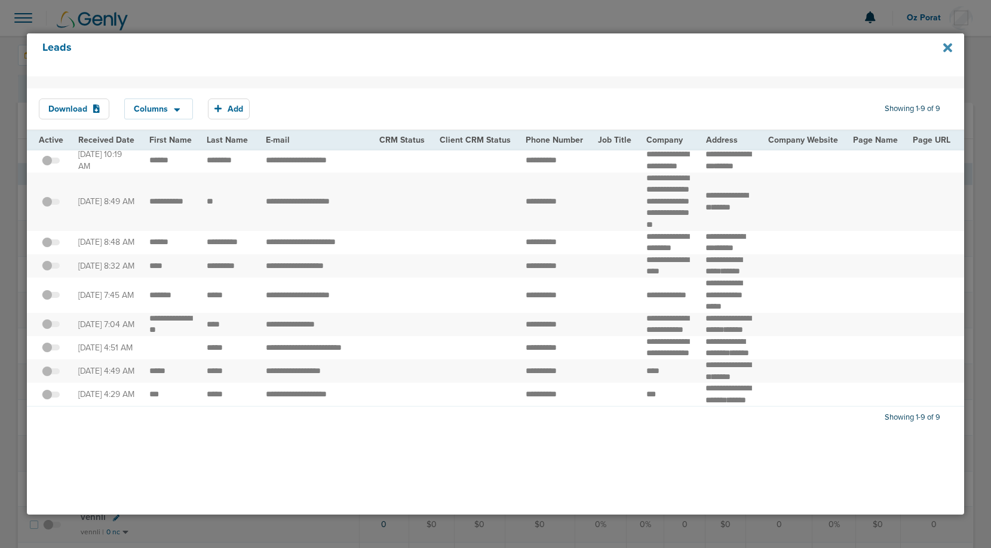
click at [947, 47] on icon at bounding box center [947, 47] width 9 height 9
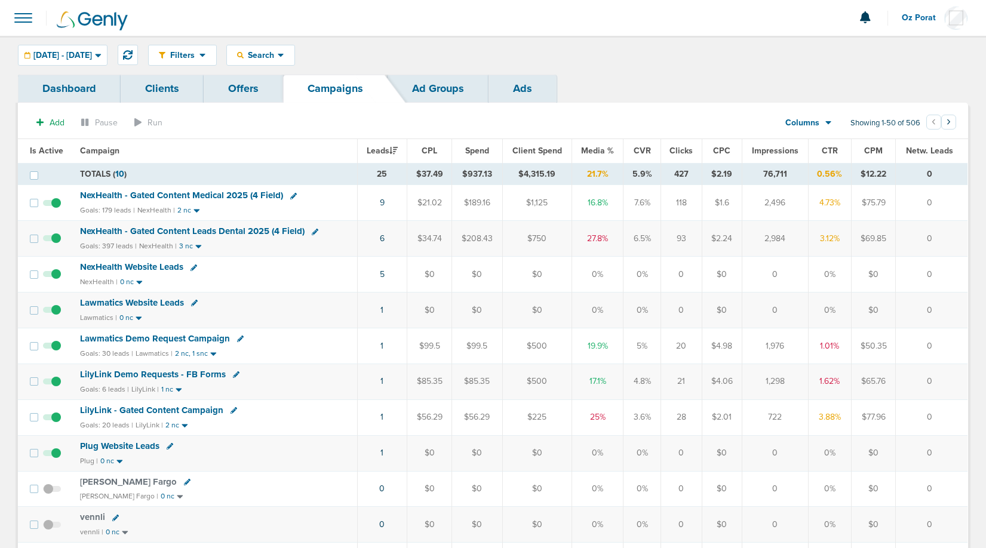
click at [168, 198] on span "NexHealth - Gated Content Medical 2025 (4 Field)" at bounding box center [181, 195] width 203 height 11
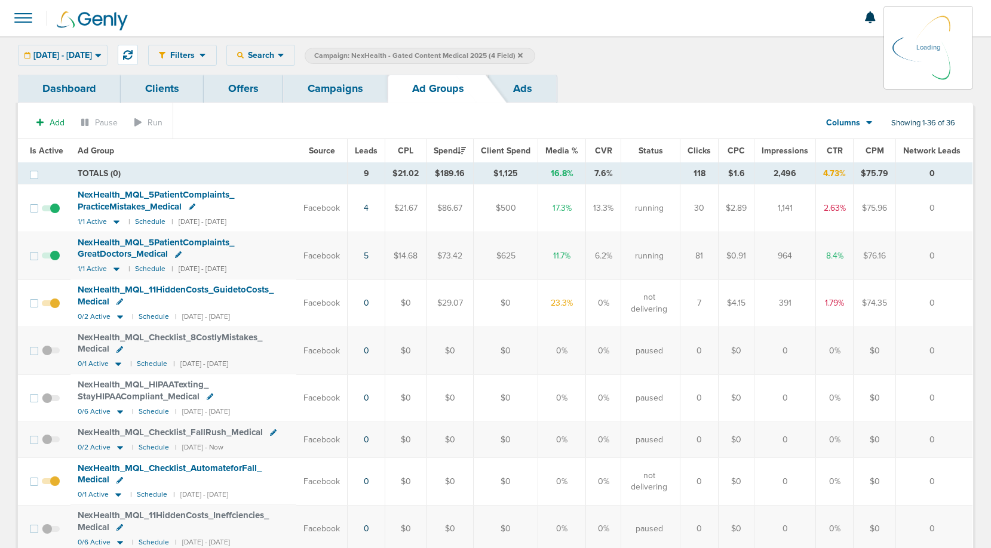
click at [525, 99] on link "Ads" at bounding box center [523, 89] width 68 height 28
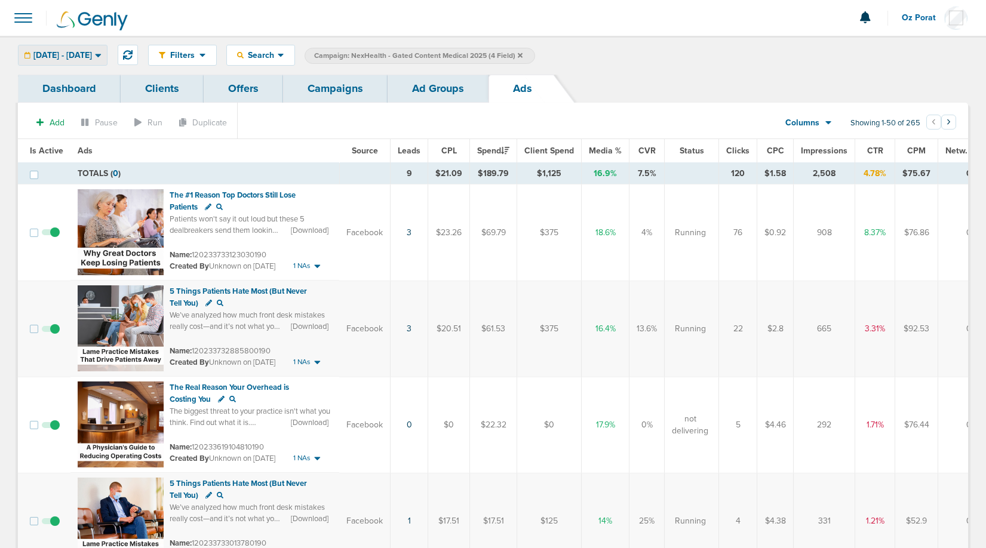
click at [83, 56] on span "[DATE] - [DATE]" at bounding box center [62, 55] width 59 height 8
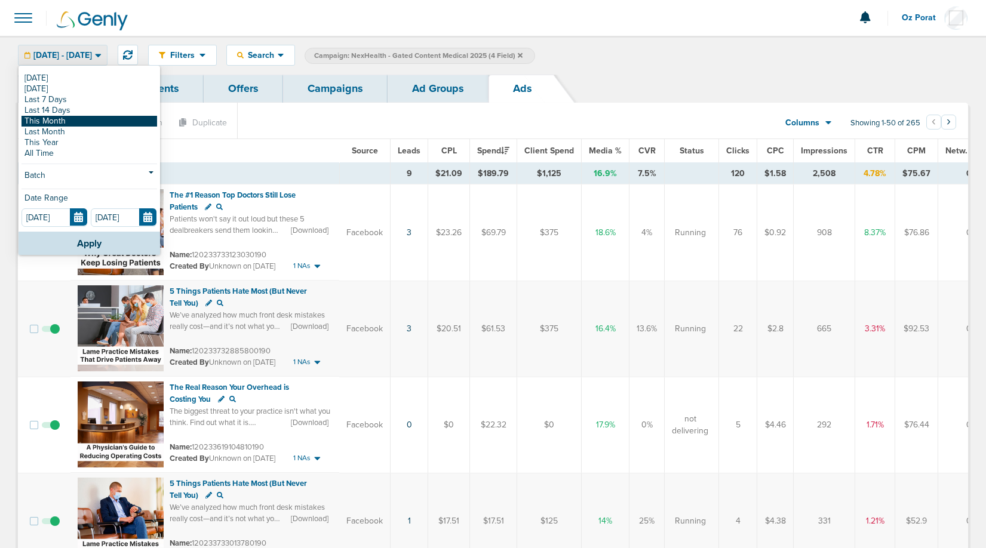
click at [65, 124] on link "This Month" at bounding box center [90, 121] width 136 height 11
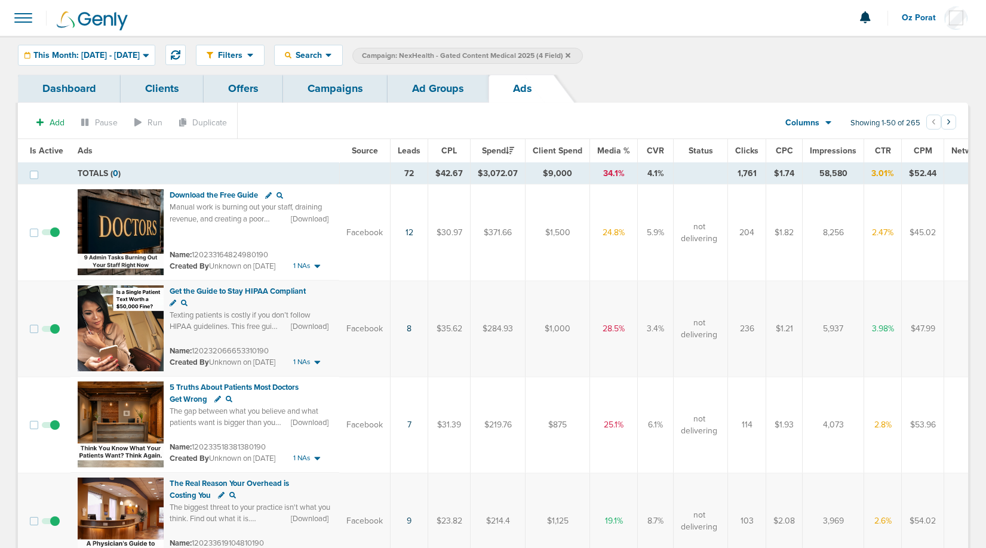
click at [346, 89] on link "Campaigns" at bounding box center [335, 89] width 105 height 28
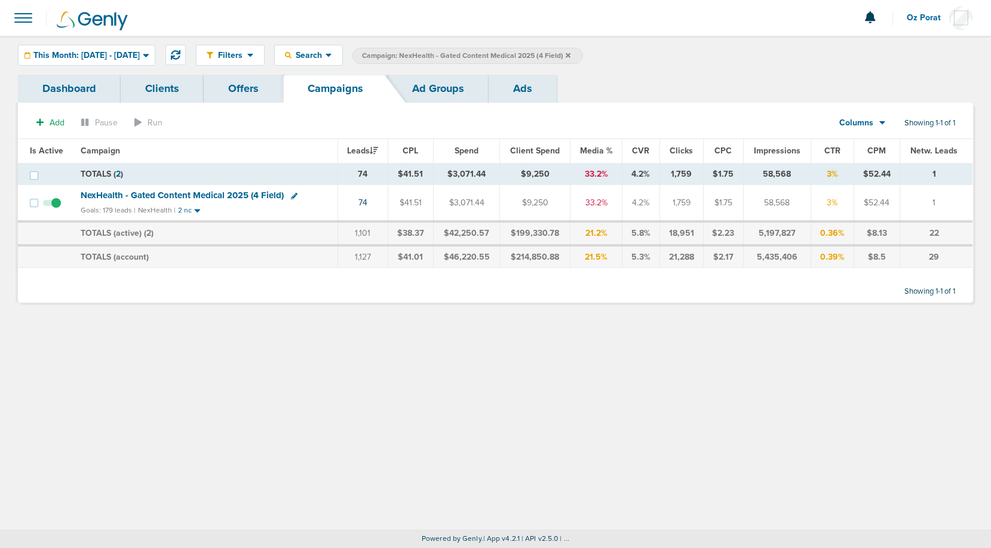
click at [570, 54] on icon at bounding box center [568, 55] width 5 height 5
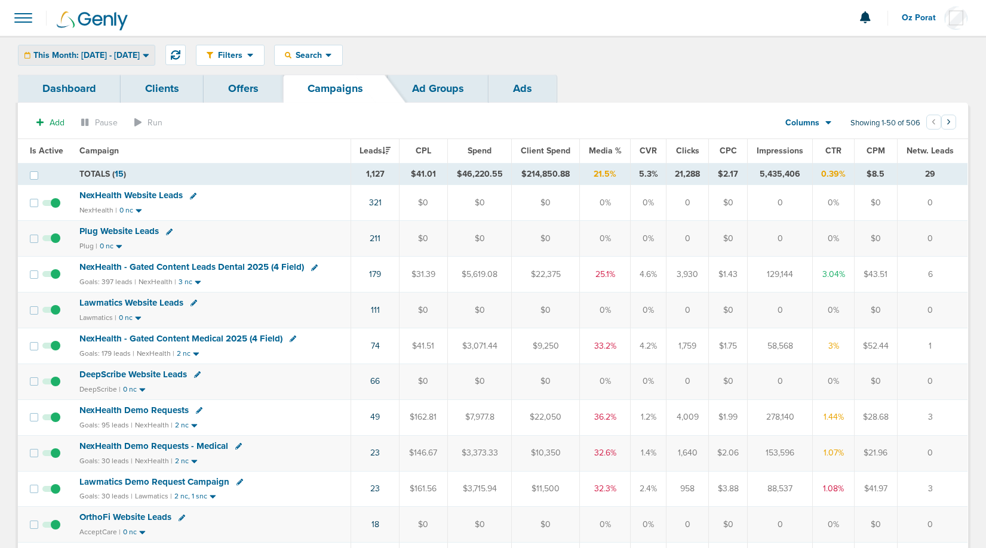
click at [140, 58] on span "This Month: [DATE] - [DATE]" at bounding box center [86, 55] width 106 height 8
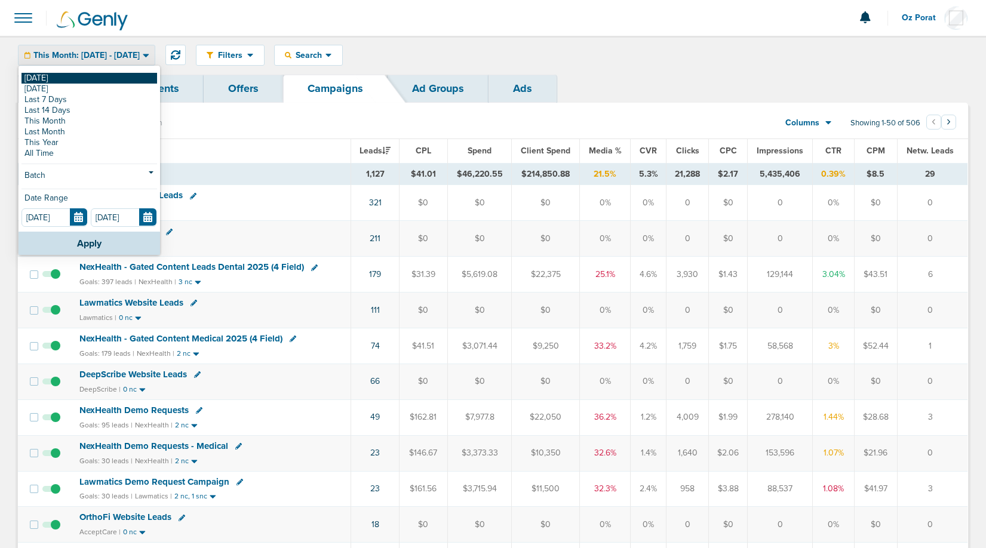
click at [103, 78] on link "[DATE]" at bounding box center [90, 78] width 136 height 11
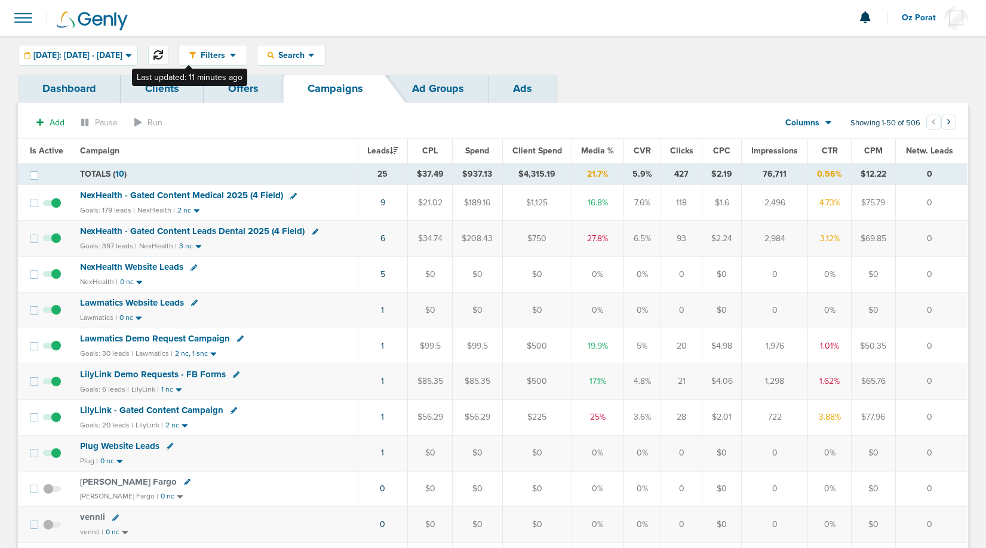
click at [163, 53] on icon at bounding box center [158, 55] width 10 height 10
click at [478, 147] on span "Spend" at bounding box center [477, 151] width 24 height 10
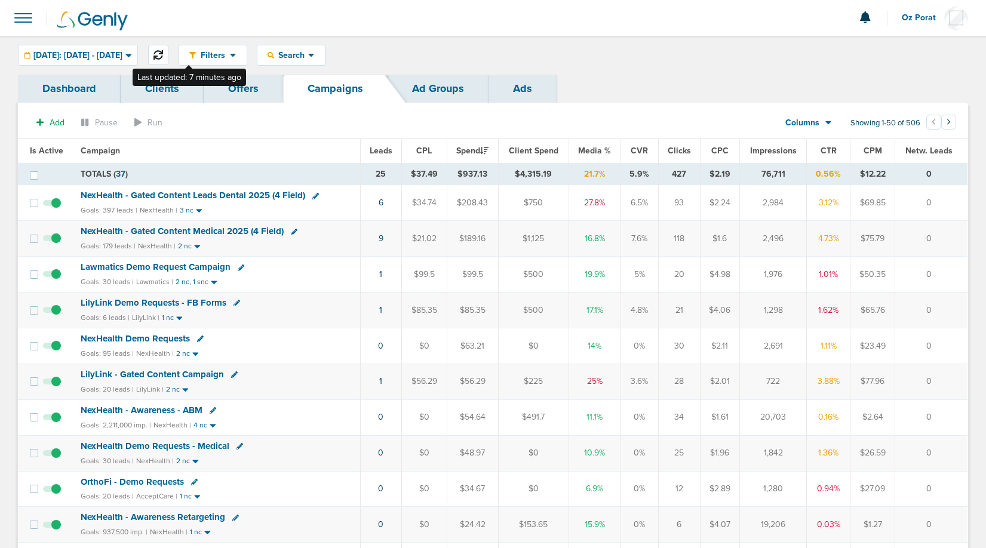
click at [163, 53] on icon at bounding box center [158, 55] width 10 height 10
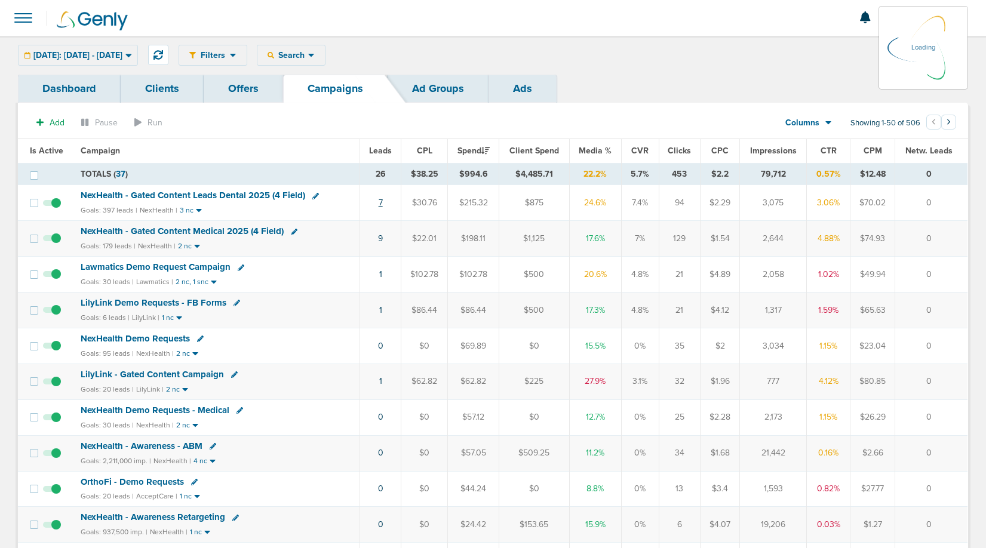
click at [380, 201] on link "7" at bounding box center [381, 203] width 4 height 10
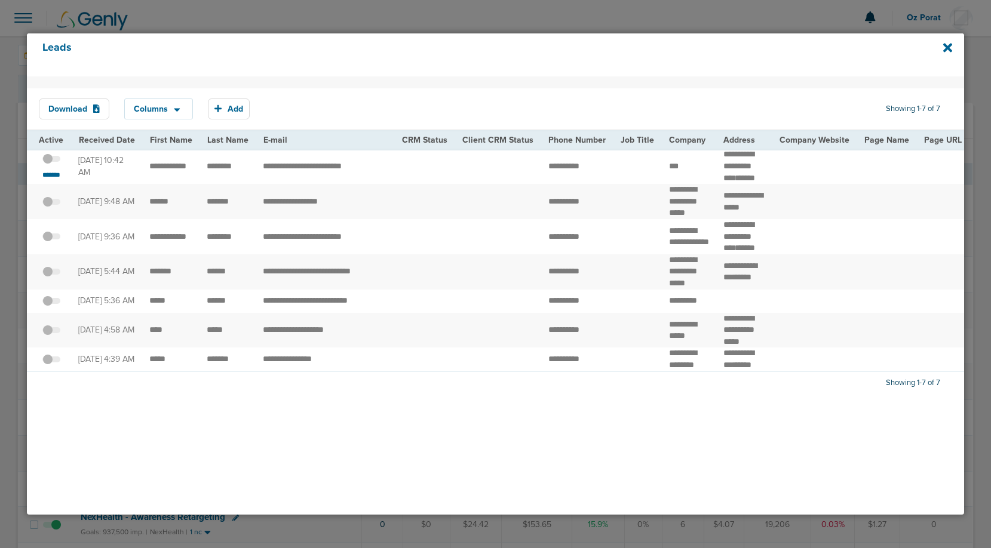
drag, startPoint x: 50, startPoint y: 162, endPoint x: 245, endPoint y: 124, distance: 198.4
click at [245, 124] on div "Download Columns Analytics DeepScribe NexHealth Save selections Reset to defaul…" at bounding box center [495, 224] width 937 height 296
click at [944, 50] on icon at bounding box center [947, 47] width 9 height 9
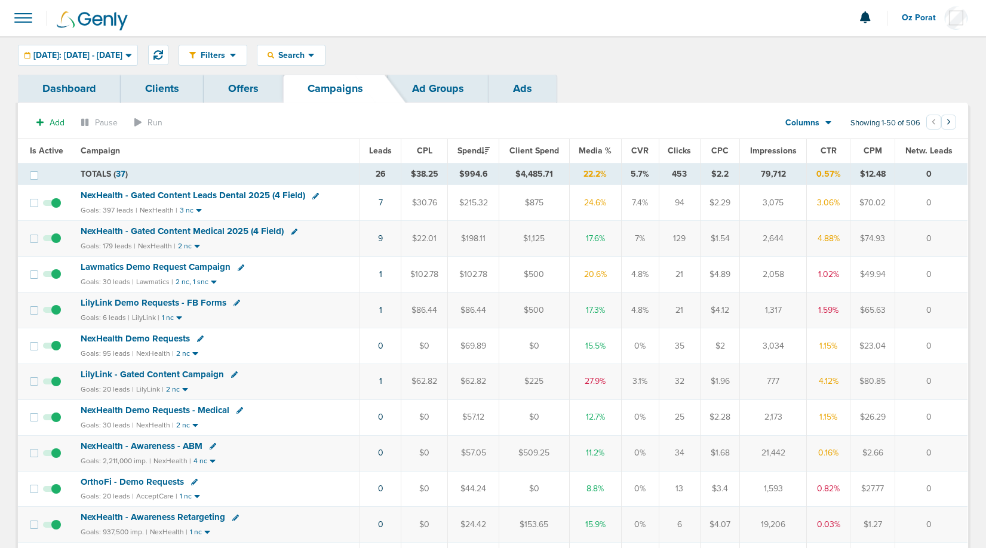
click at [514, 84] on link "Ads" at bounding box center [523, 89] width 68 height 28
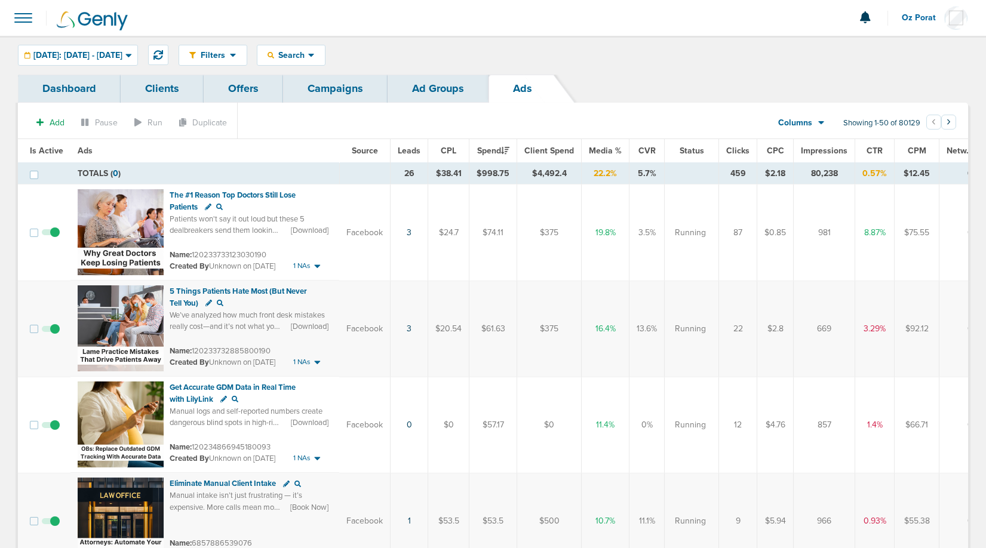
click at [412, 149] on span "Leads" at bounding box center [409, 151] width 23 height 10
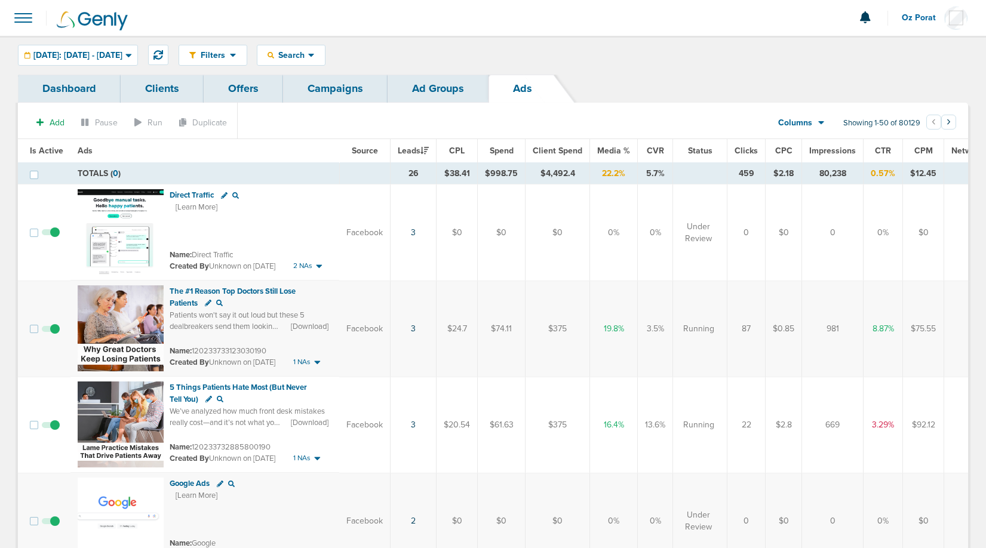
click at [355, 93] on link "Campaigns" at bounding box center [335, 89] width 105 height 28
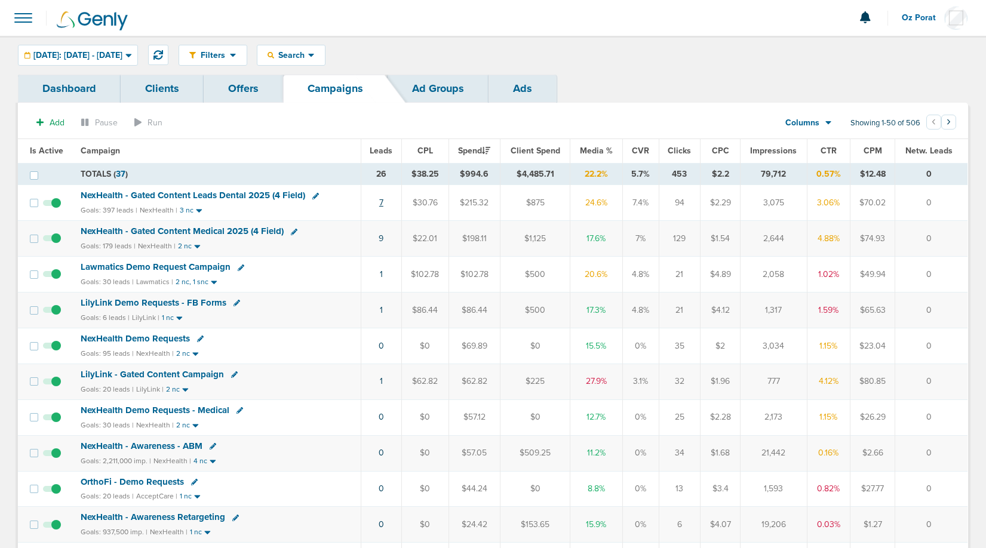
click at [380, 203] on link "7" at bounding box center [381, 203] width 4 height 10
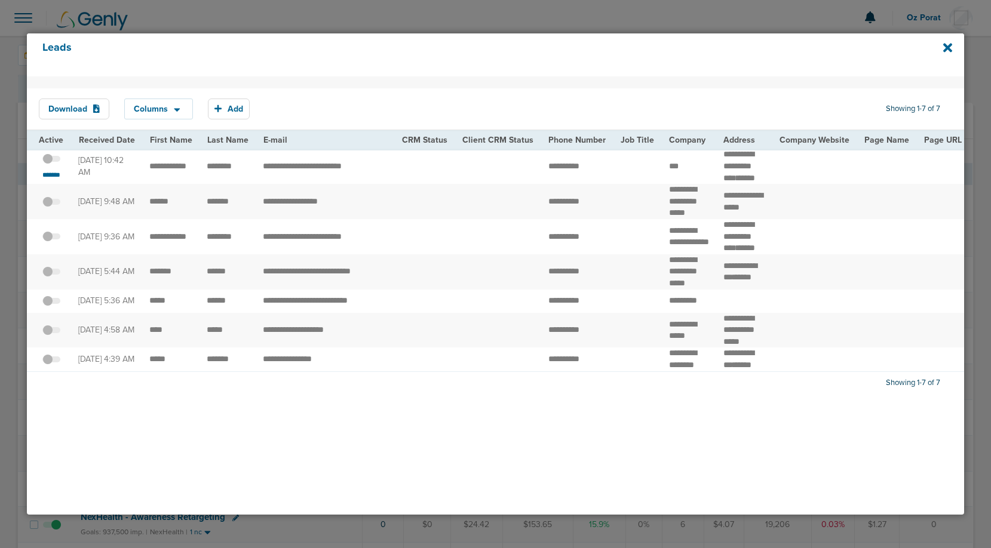
click at [48, 165] on span at bounding box center [51, 165] width 18 height 0
click at [51, 161] on input "checkbox" at bounding box center [51, 161] width 0 height 0
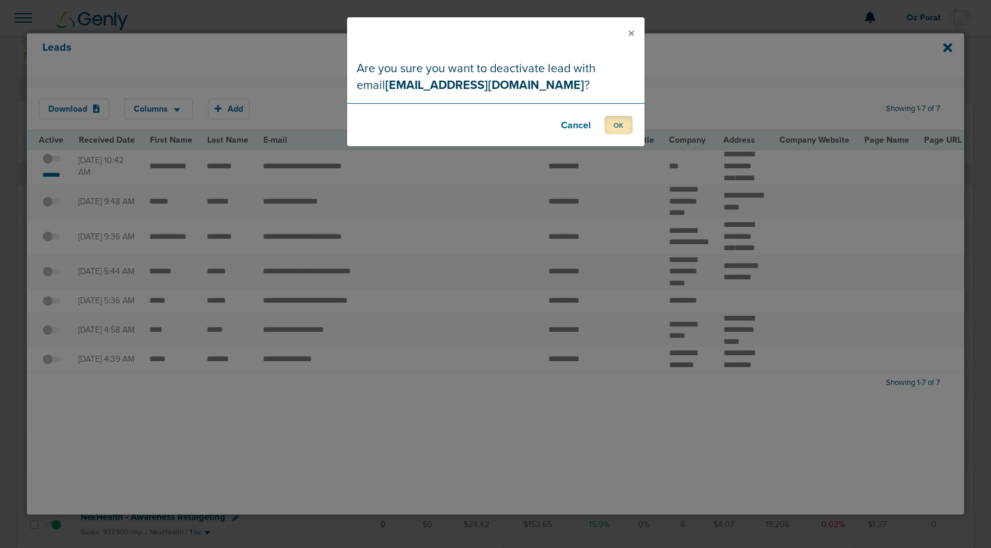
click at [622, 123] on button "OK" at bounding box center [618, 125] width 28 height 19
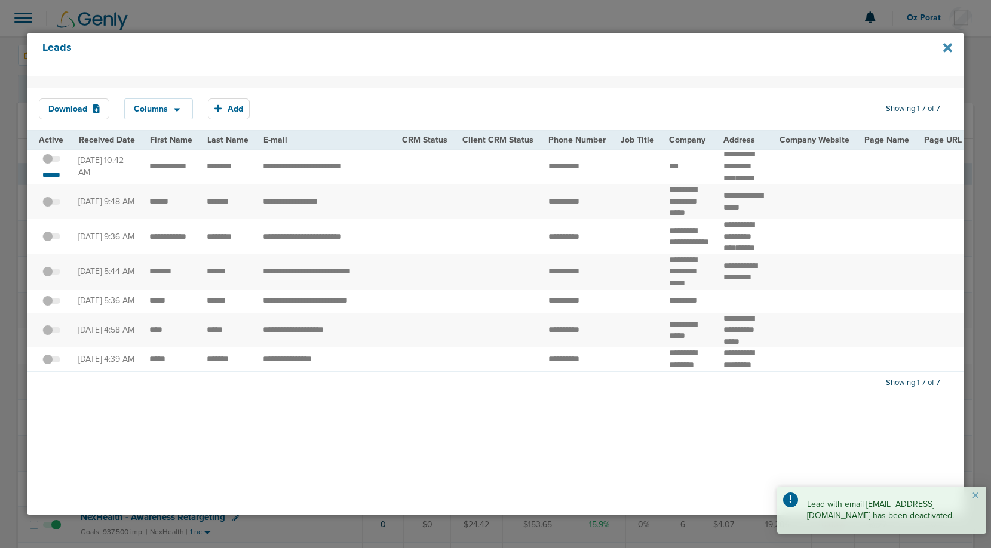
click at [946, 44] on icon at bounding box center [947, 47] width 9 height 13
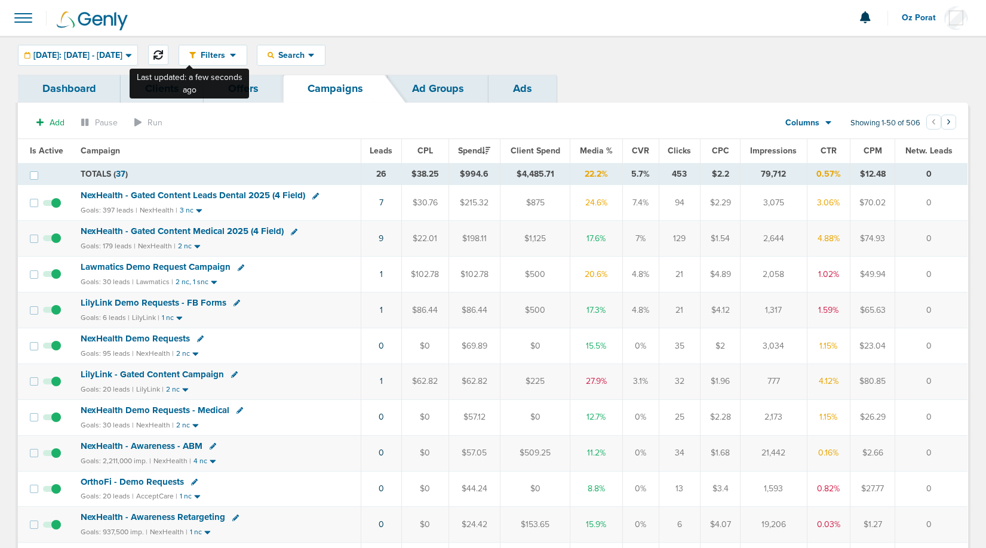
click at [163, 56] on icon at bounding box center [158, 55] width 10 height 10
click at [163, 54] on icon at bounding box center [158, 55] width 10 height 10
click at [241, 192] on span "NexHealth - Gated Content Leads Dental 2025 (4 Field)" at bounding box center [193, 195] width 225 height 11
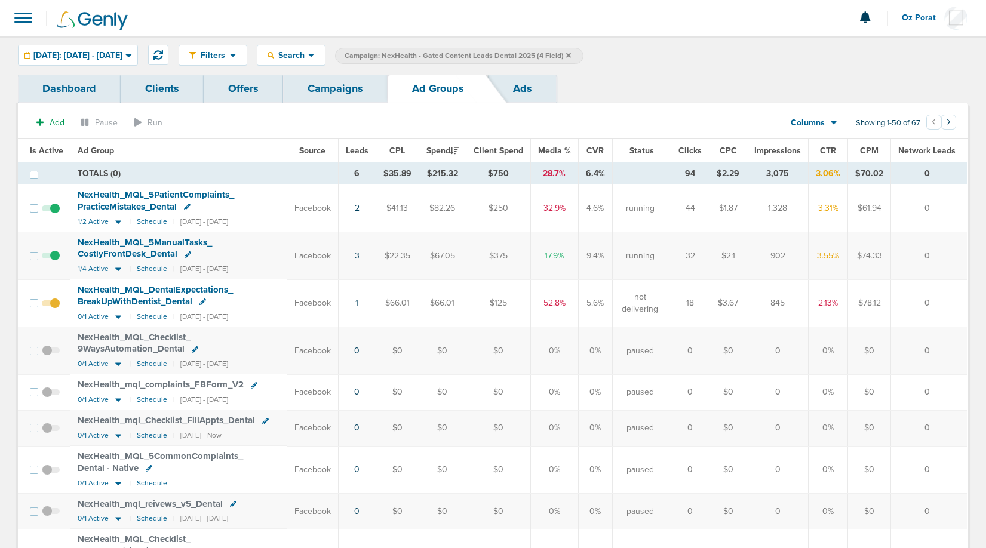
click at [96, 268] on span "1/4 Active" at bounding box center [93, 269] width 31 height 9
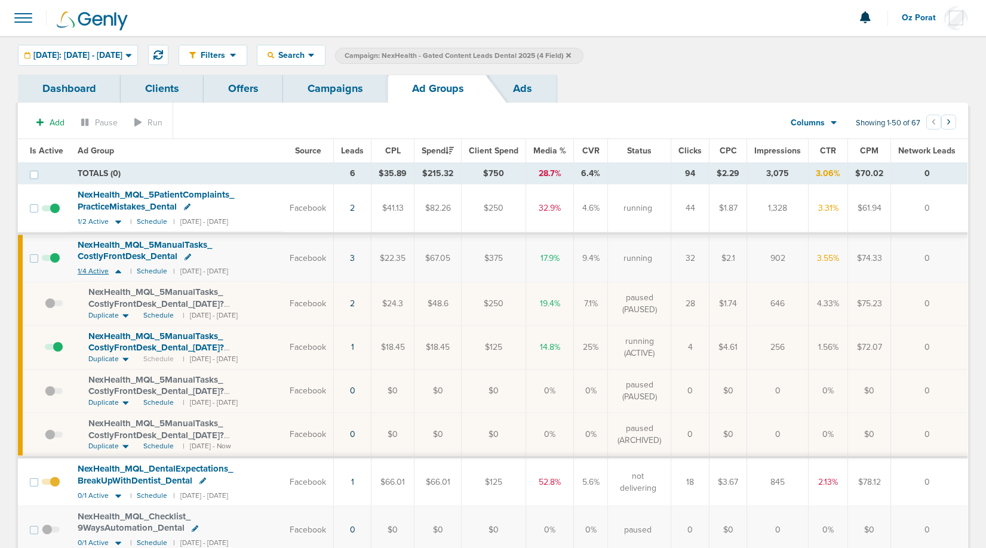
click at [93, 271] on span "1/4 Active" at bounding box center [93, 271] width 31 height 9
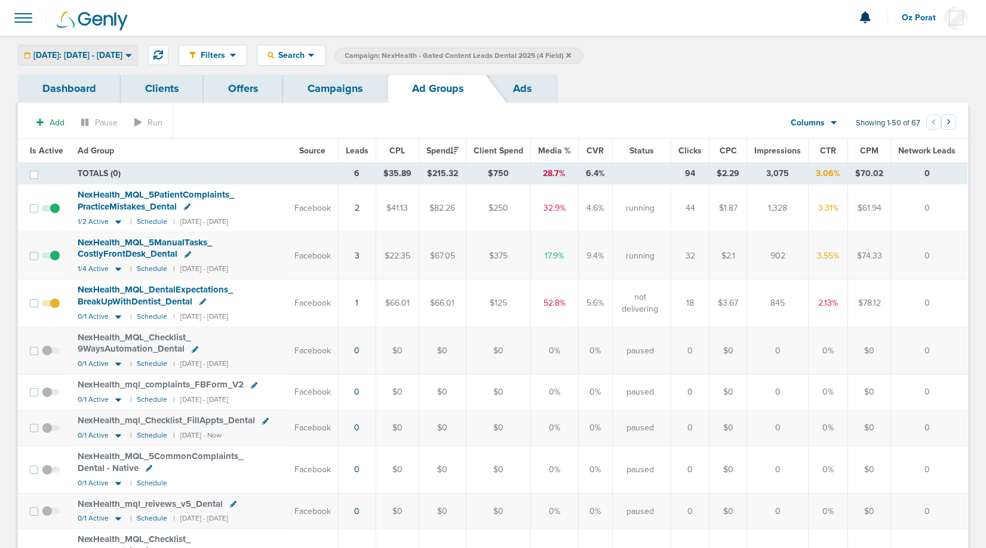
click at [130, 50] on div "[DATE]: [DATE] - [DATE]" at bounding box center [78, 55] width 119 height 20
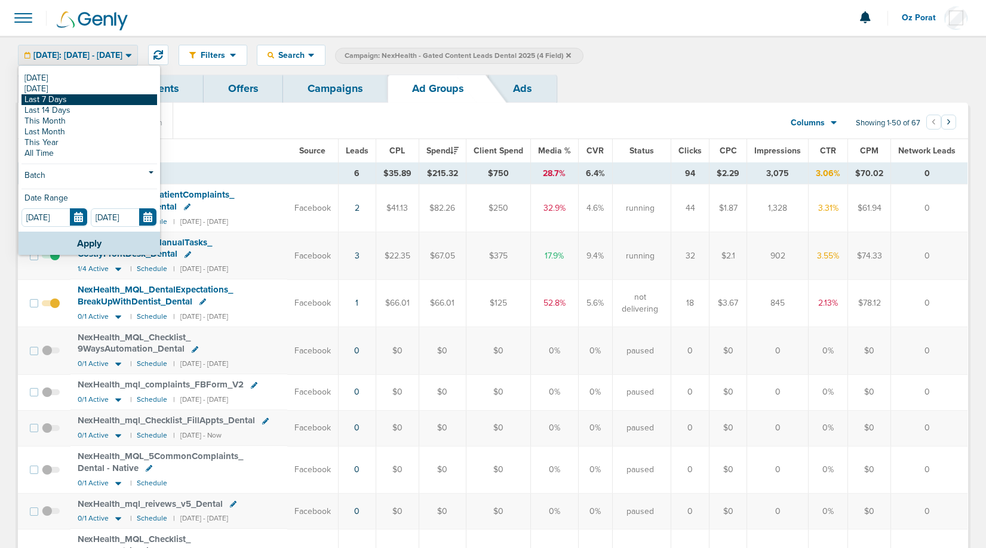
click at [95, 99] on link "Last 7 Days" at bounding box center [90, 99] width 136 height 11
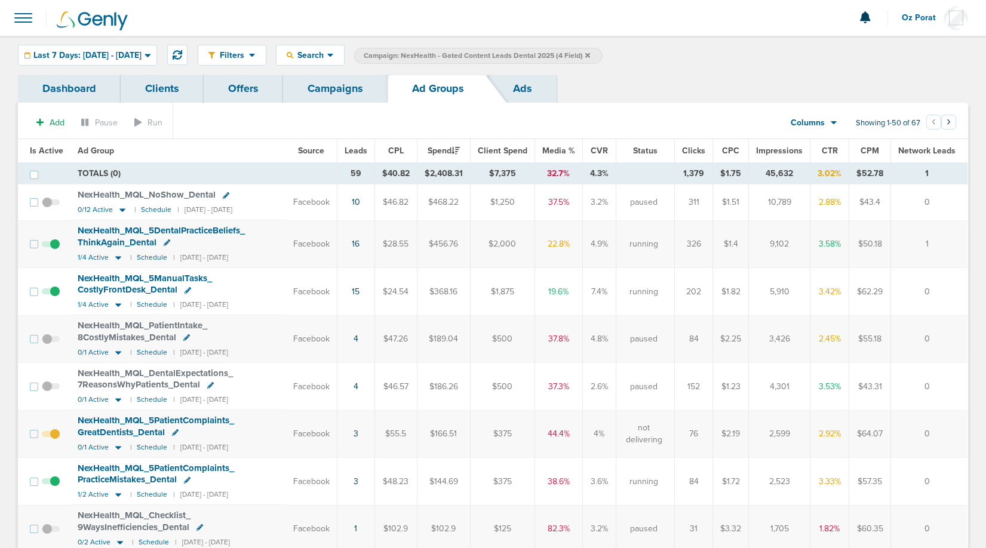
click at [366, 152] on span "Leads" at bounding box center [356, 151] width 23 height 10
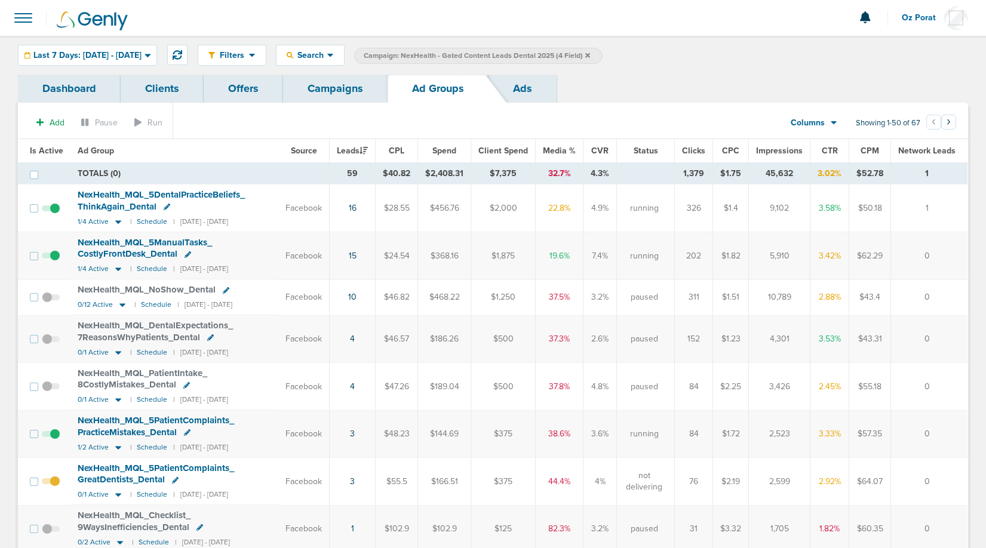
click at [156, 242] on span "NexHealth_ MQL_ 5ManualTasks_ CostlyFrontDesk_ Dental" at bounding box center [145, 248] width 134 height 23
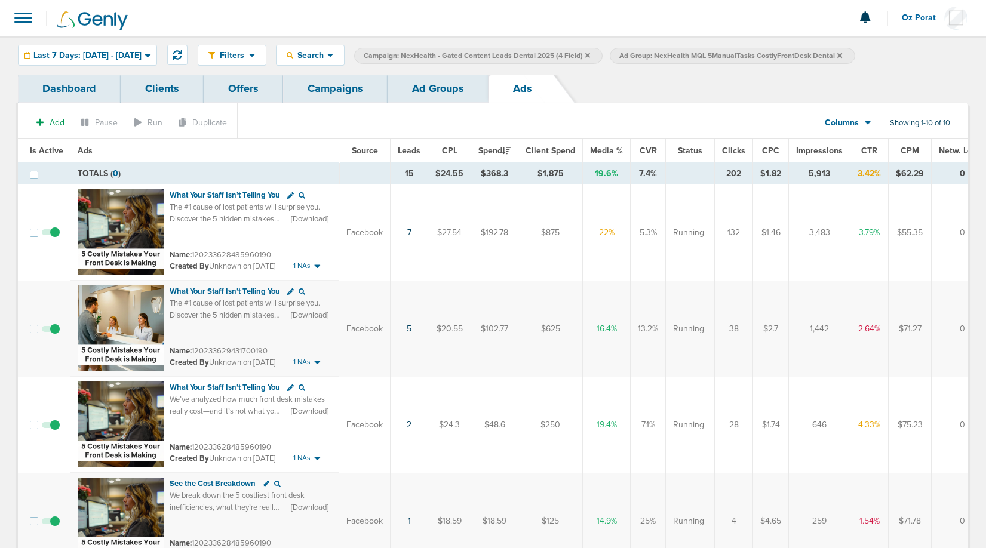
click at [427, 92] on link "Ad Groups" at bounding box center [438, 89] width 101 height 28
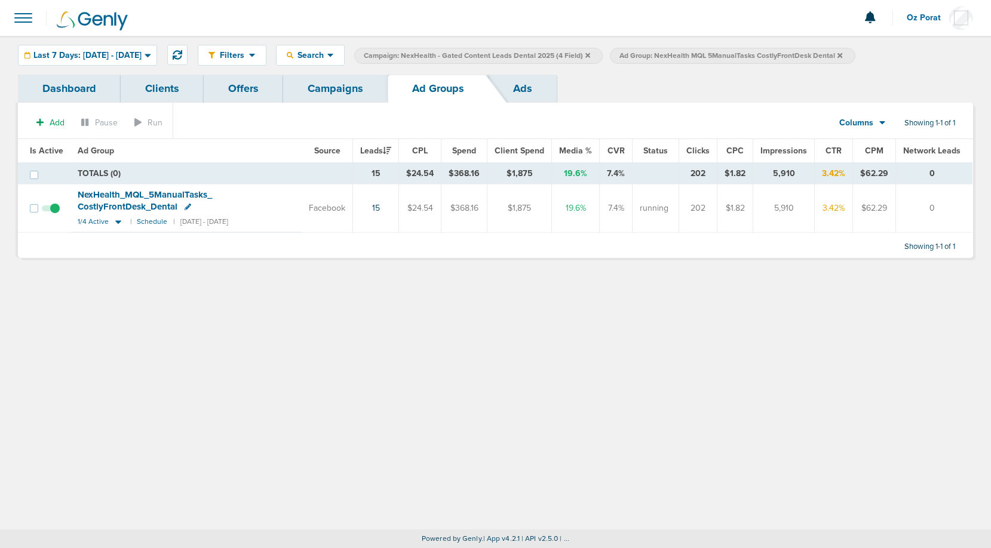
click at [855, 54] on label "Ad Group: NexHealth MQL 5ManualTasks CostlyFrontDesk Dental" at bounding box center [732, 56] width 245 height 16
click at [842, 55] on icon at bounding box center [839, 55] width 5 height 5
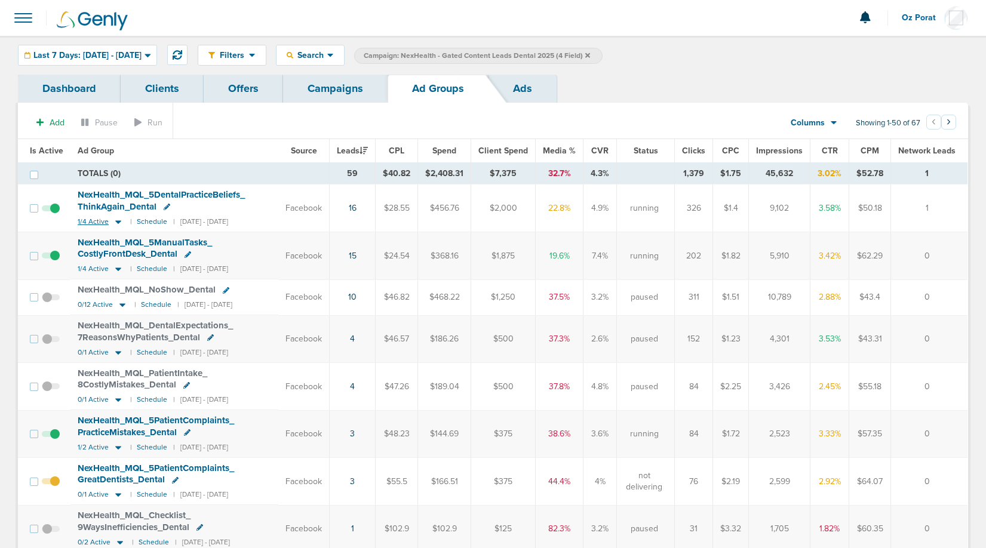
click at [93, 220] on span "1/4 Active" at bounding box center [93, 221] width 31 height 9
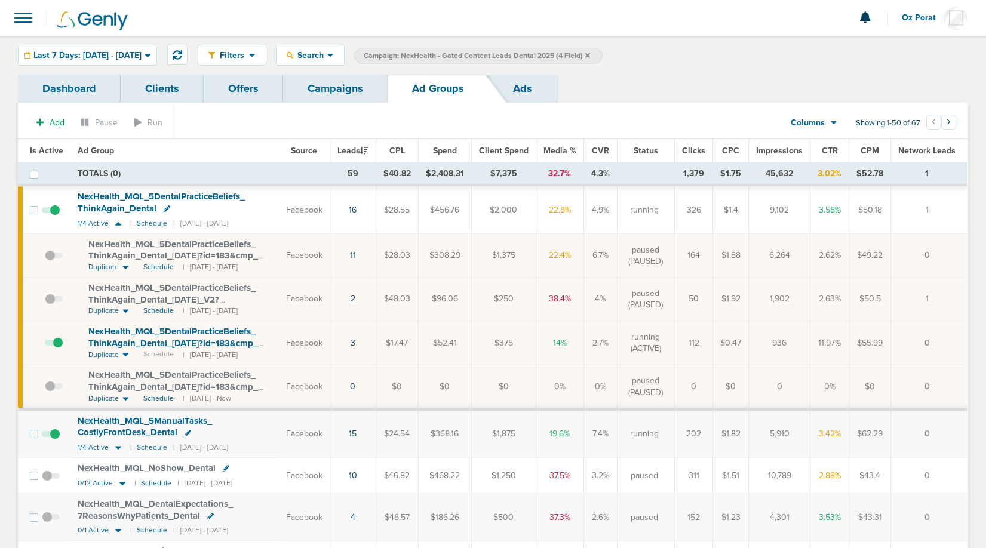
click at [139, 247] on span "NexHealth_ MQL_ 5DentalPracticeBeliefs_ ThinkAgain_ Dental_ [DATE]?id=183&cmp_ …" at bounding box center [173, 256] width 170 height 34
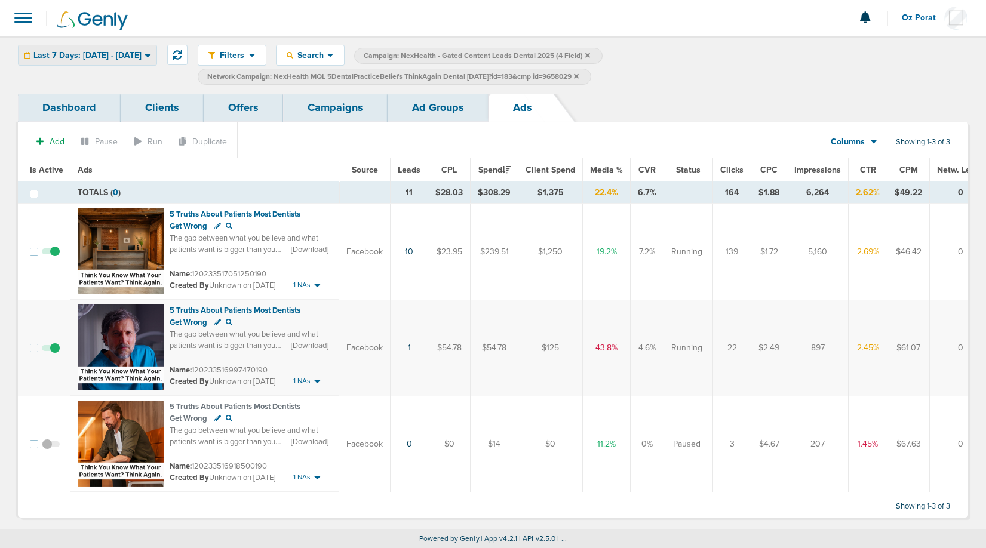
click at [150, 60] on div "Last 7 Days: [DATE] - [DATE]" at bounding box center [88, 55] width 138 height 20
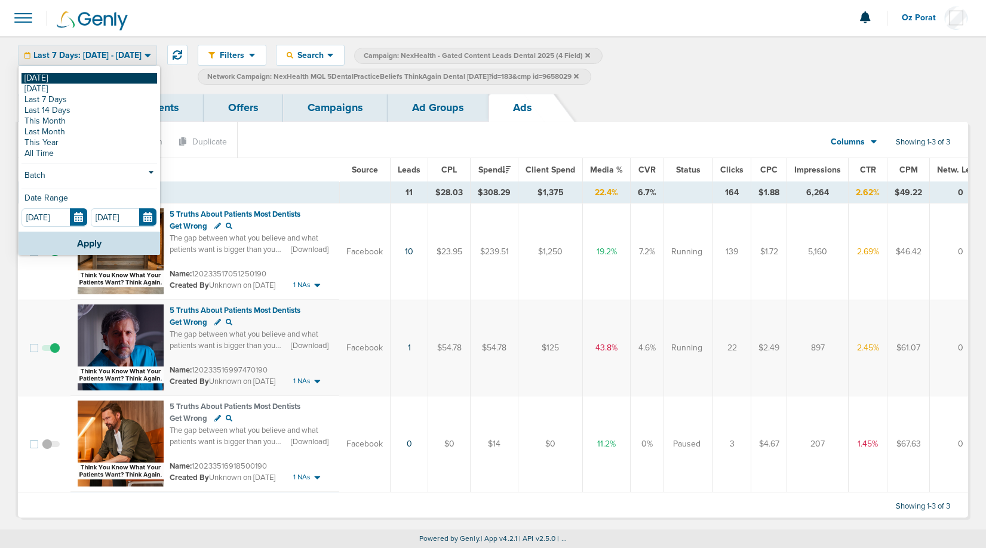
click at [101, 76] on link "[DATE]" at bounding box center [90, 78] width 136 height 11
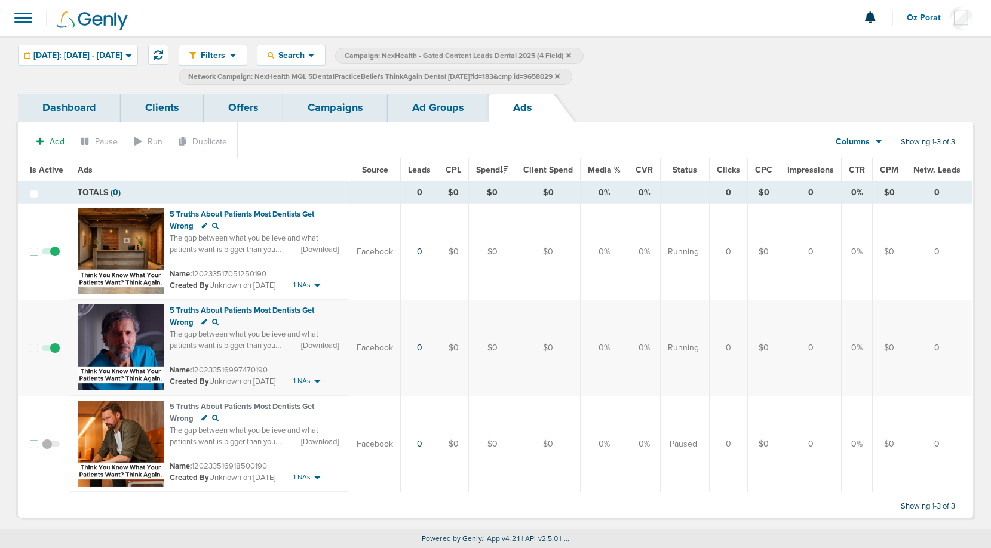
click at [443, 110] on link "Ad Groups" at bounding box center [438, 108] width 101 height 28
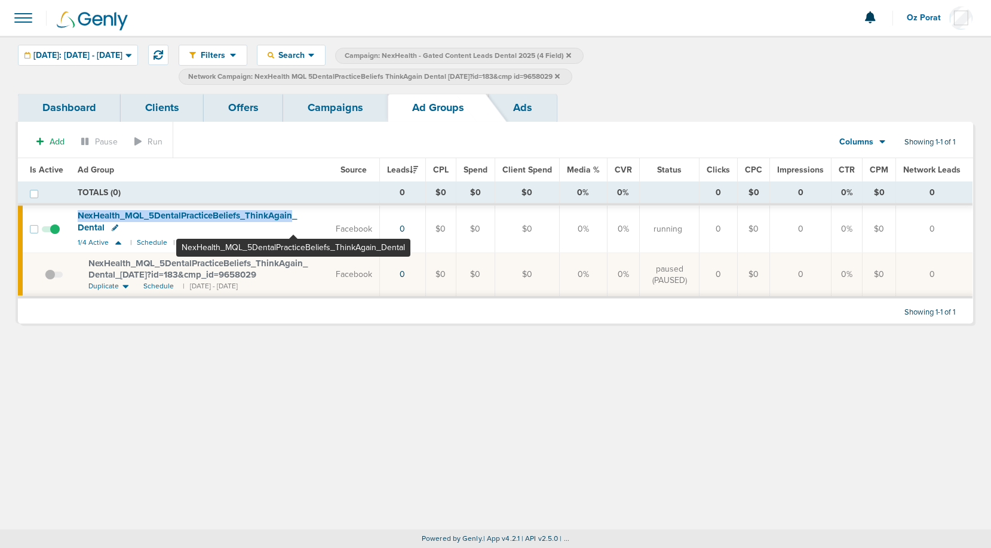
drag, startPoint x: 74, startPoint y: 217, endPoint x: 293, endPoint y: 219, distance: 219.2
click at [293, 219] on td "NexHealth_ MQL_ 5DentalPracticeBeliefs_ ThinkAgain_ Dental 1/4 Active | Schedul…" at bounding box center [199, 228] width 258 height 47
copy span "NexHealth_ MQL_ 5DentalPracticeBeliefs_ ThinkAgain"
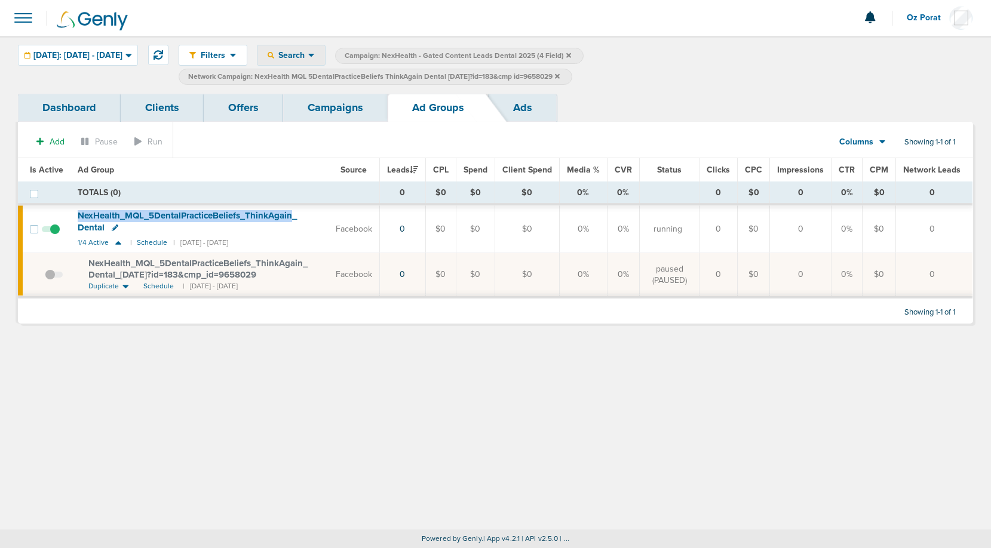
click at [308, 56] on span "Search" at bounding box center [291, 55] width 34 height 10
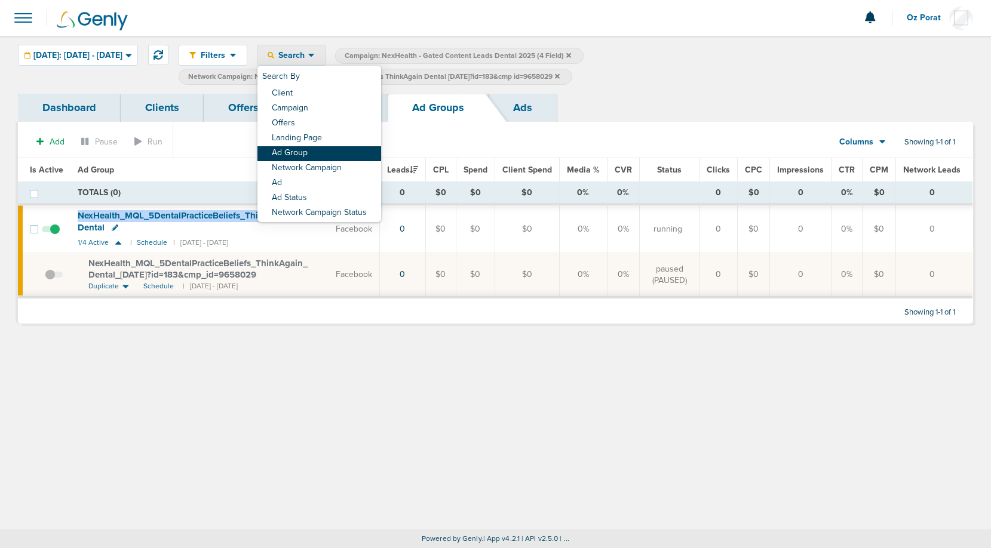
click at [338, 155] on link "Ad Group" at bounding box center [319, 153] width 124 height 15
select select "adGroupName"
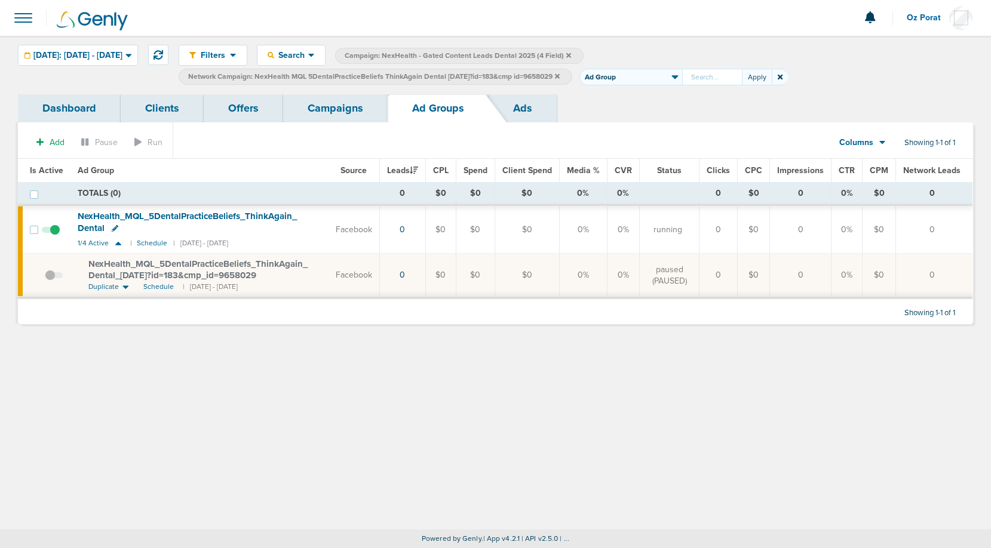
click at [733, 80] on input "text" at bounding box center [712, 77] width 60 height 17
type input "NexHealth_MQL_5DentalPracticeBeliefs_ThinkAgain"
click at [772, 81] on button "Apply" at bounding box center [757, 77] width 30 height 17
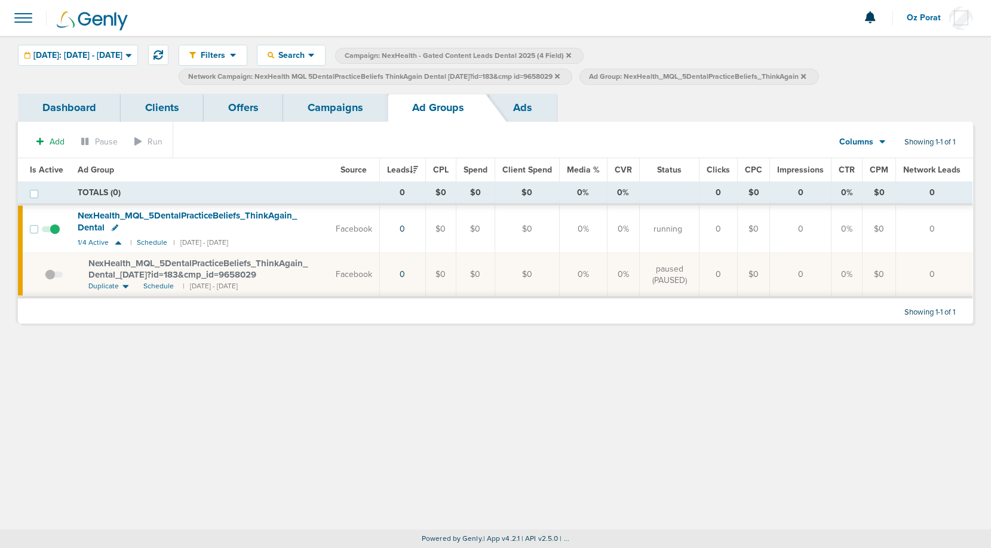
click at [560, 75] on icon at bounding box center [557, 75] width 5 height 5
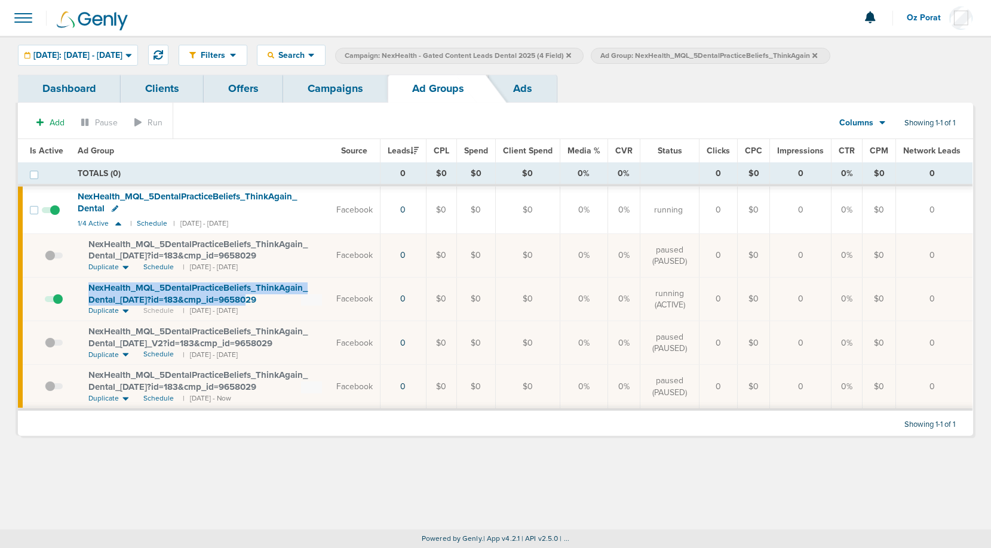
drag, startPoint x: 84, startPoint y: 288, endPoint x: 251, endPoint y: 295, distance: 166.8
click at [251, 295] on td "NexHealth_ MQL_ 5DentalPracticeBeliefs_ ThinkAgain_ Dental_ 09.12.25?id=183&cmp…" at bounding box center [199, 300] width 259 height 44
copy span "NexHealth_ MQL_ 5DentalPracticeBeliefs_ ThinkAgain_ Dental_ 09.12.25?id=183&cmp…"
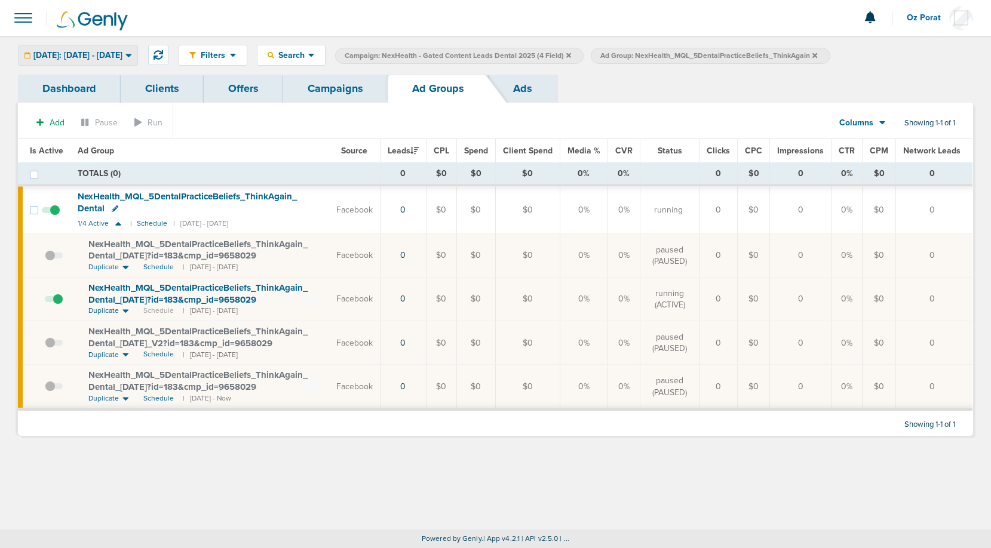
click at [121, 50] on div "[DATE]: [DATE] - [DATE]" at bounding box center [78, 55] width 119 height 20
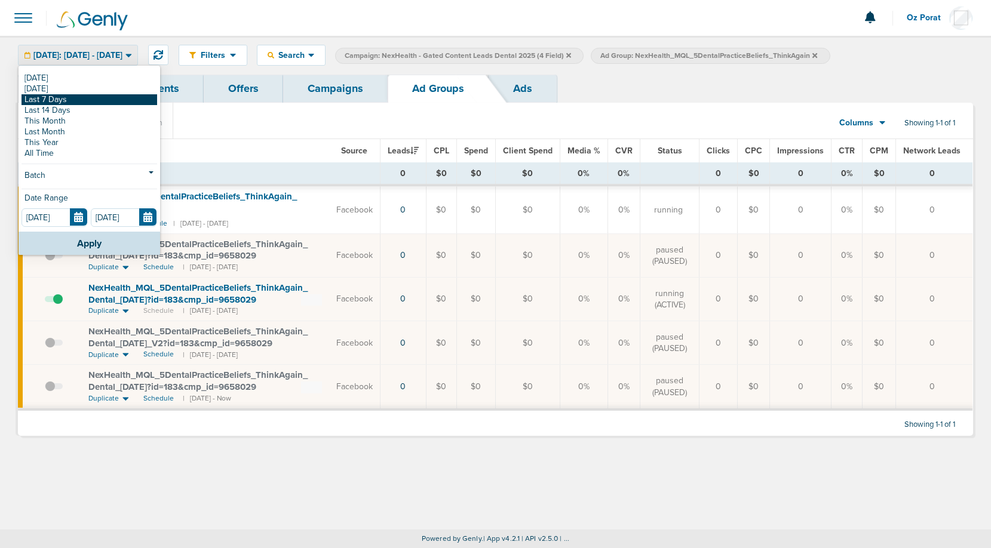
click at [74, 99] on link "Last 7 Days" at bounding box center [90, 99] width 136 height 11
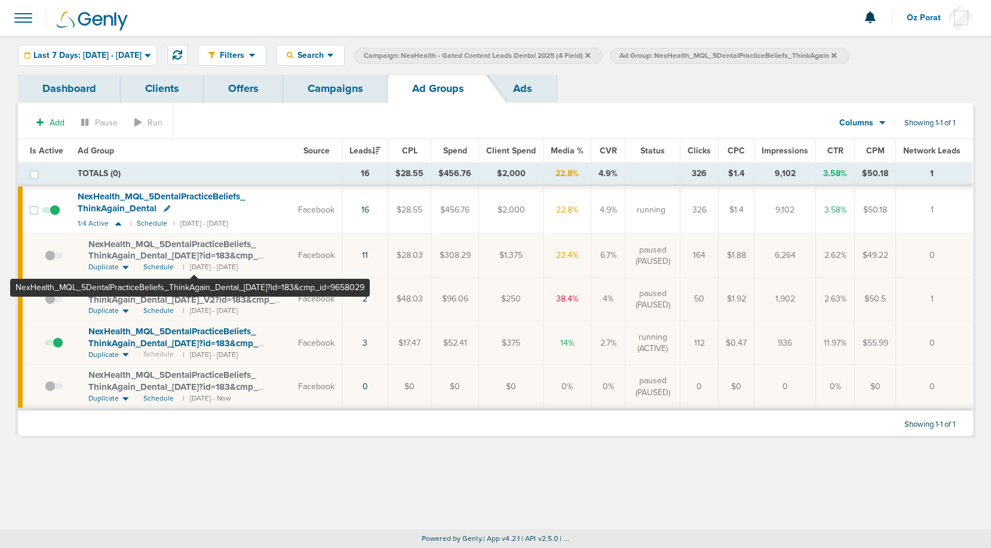
click at [194, 248] on span "NexHealth_ MQL_ 5DentalPracticeBeliefs_ ThinkAgain_ Dental_ [DATE]?id=183&cmp_ …" at bounding box center [173, 256] width 170 height 34
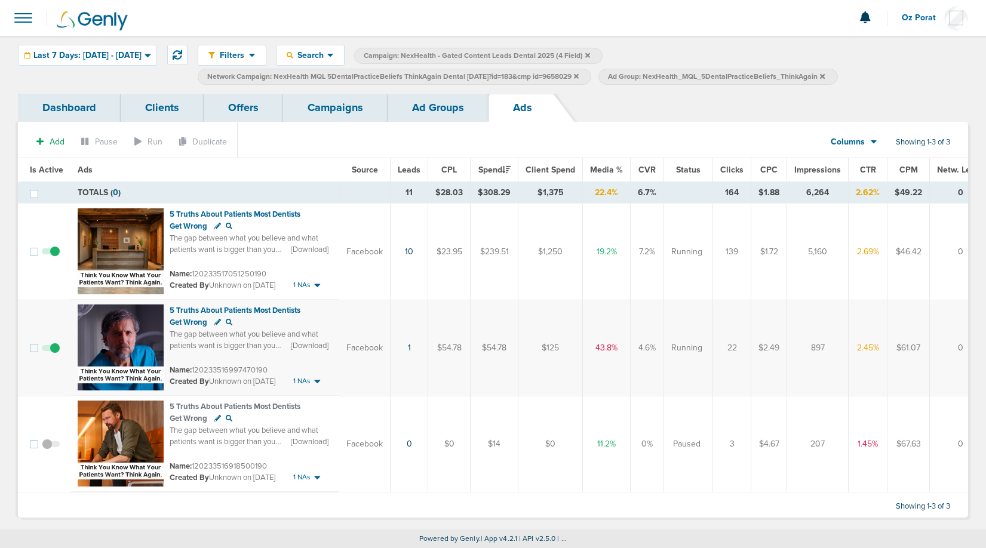
click at [336, 109] on link "Campaigns" at bounding box center [335, 108] width 105 height 28
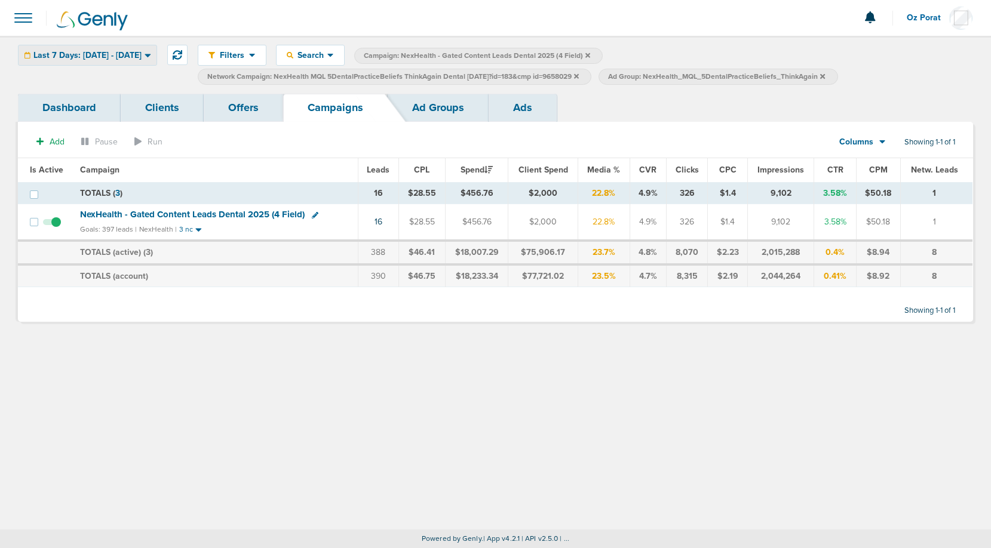
click at [116, 51] on span "Last 7 Days: [DATE] - [DATE]" at bounding box center [87, 55] width 108 height 8
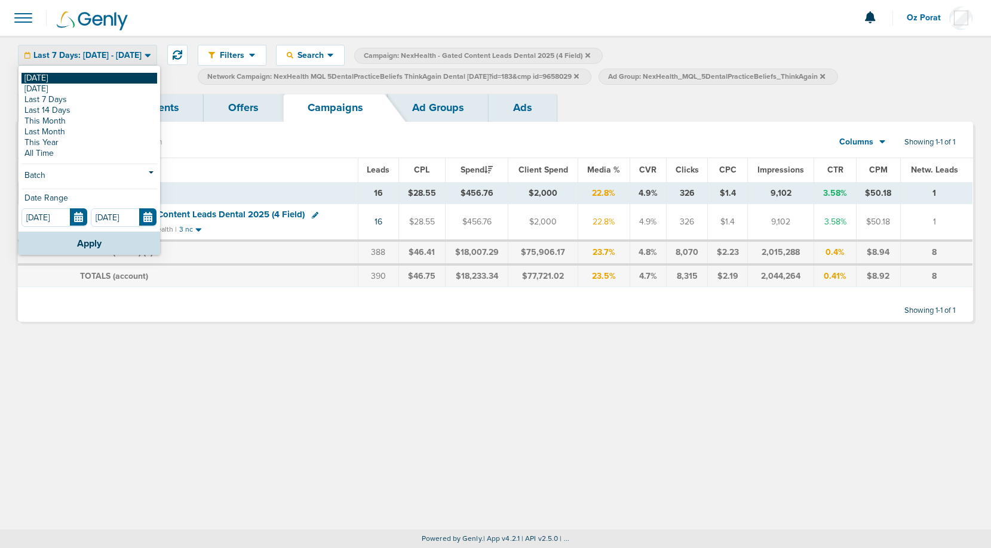
click at [75, 78] on link "[DATE]" at bounding box center [90, 78] width 136 height 11
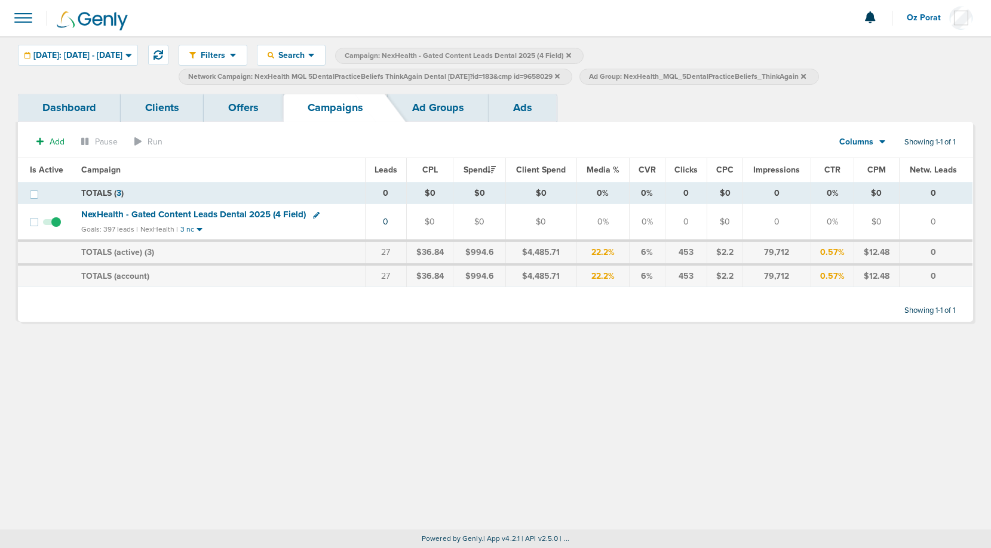
click at [560, 78] on icon at bounding box center [557, 76] width 5 height 7
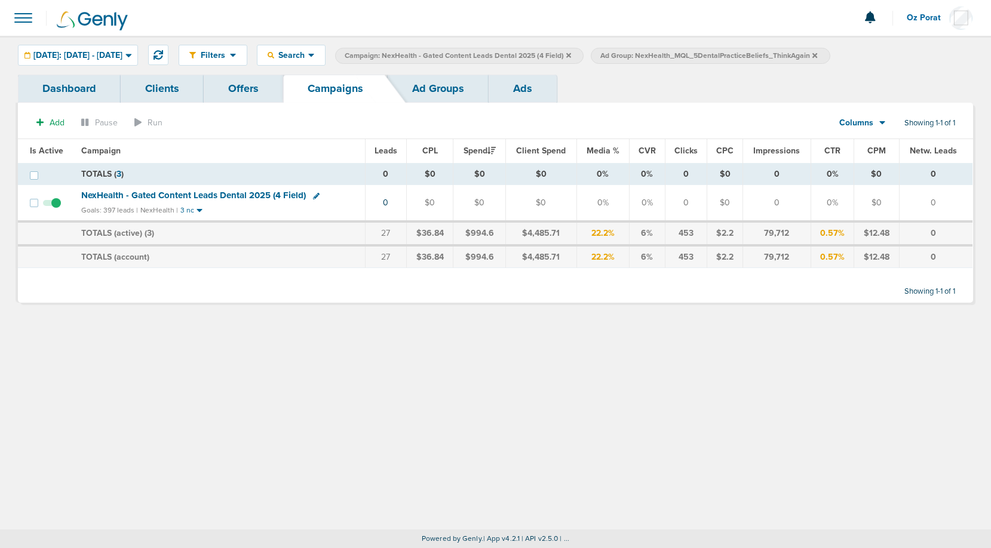
click at [817, 54] on icon at bounding box center [814, 55] width 5 height 5
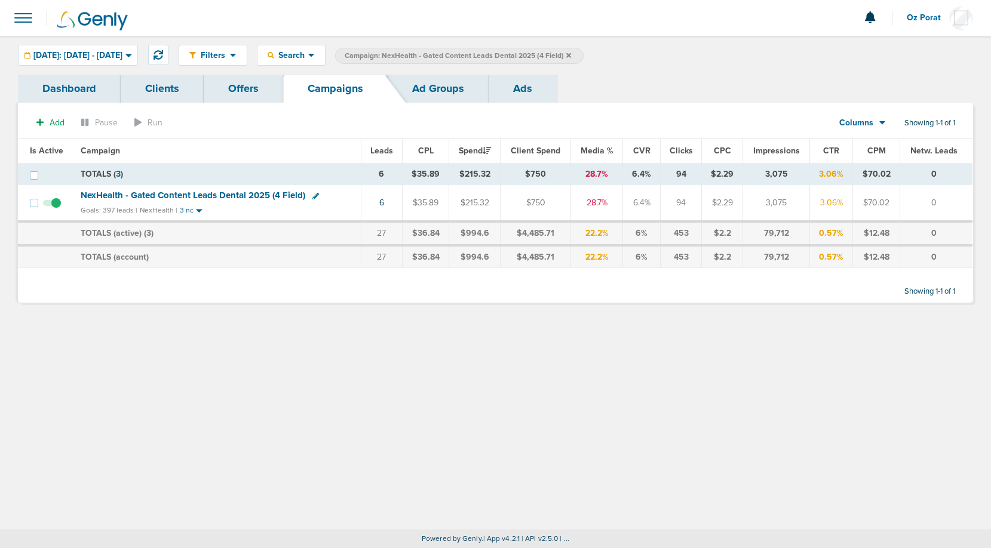
click at [571, 52] on icon at bounding box center [568, 55] width 5 height 7
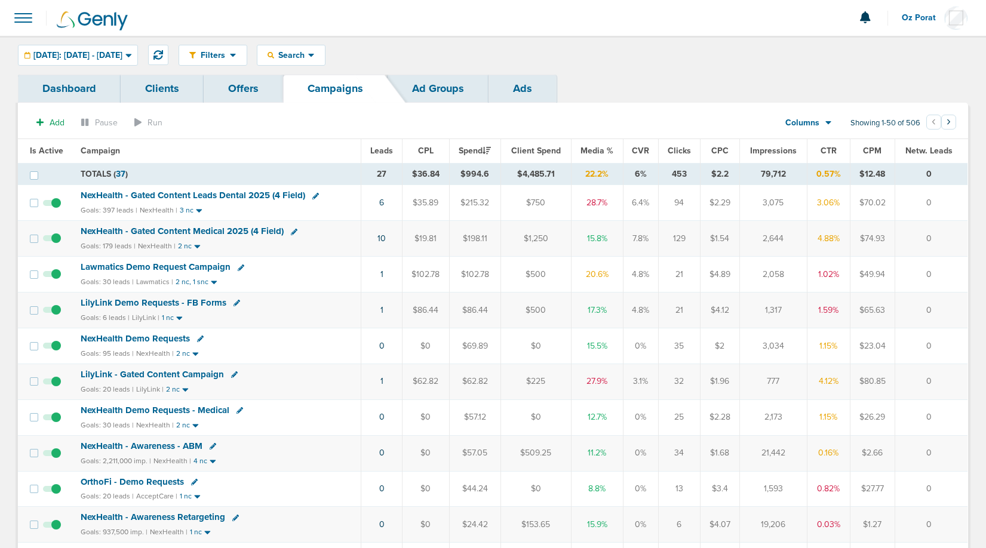
click at [380, 148] on span "Leads" at bounding box center [381, 151] width 23 height 10
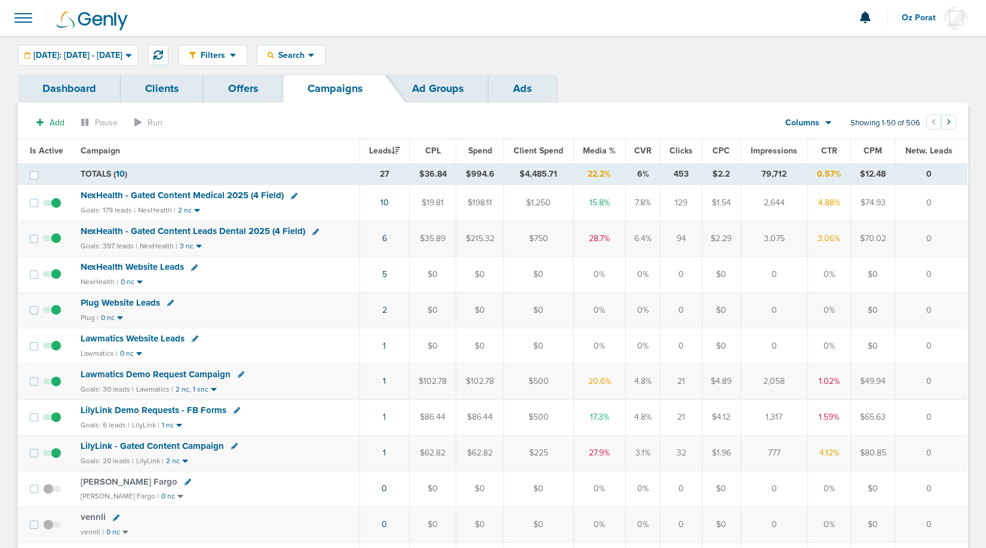
click at [486, 146] on span "Spend" at bounding box center [480, 151] width 24 height 10
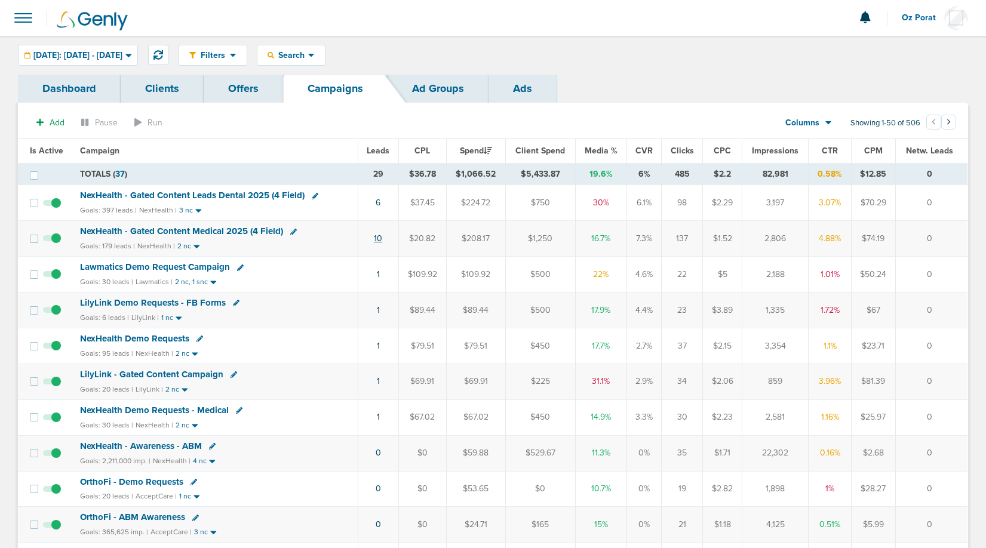
click at [382, 239] on link "10" at bounding box center [378, 239] width 8 height 10
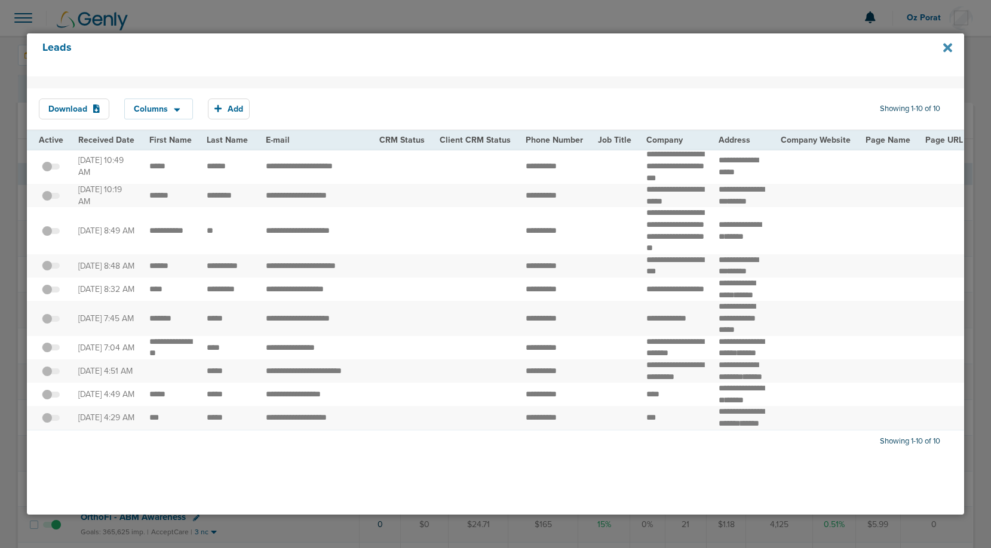
click at [944, 48] on icon at bounding box center [947, 47] width 9 height 13
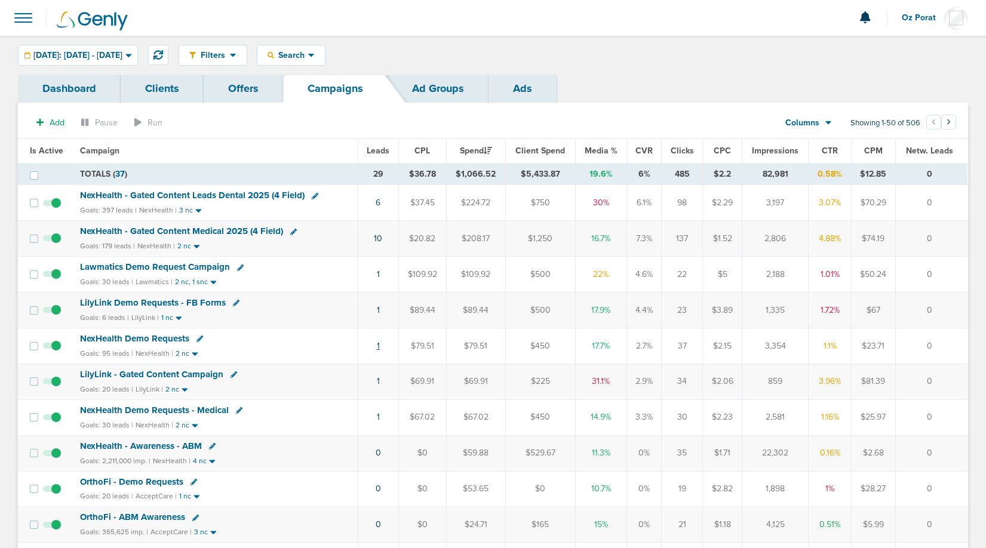
click at [379, 347] on link "1" at bounding box center [378, 346] width 3 height 10
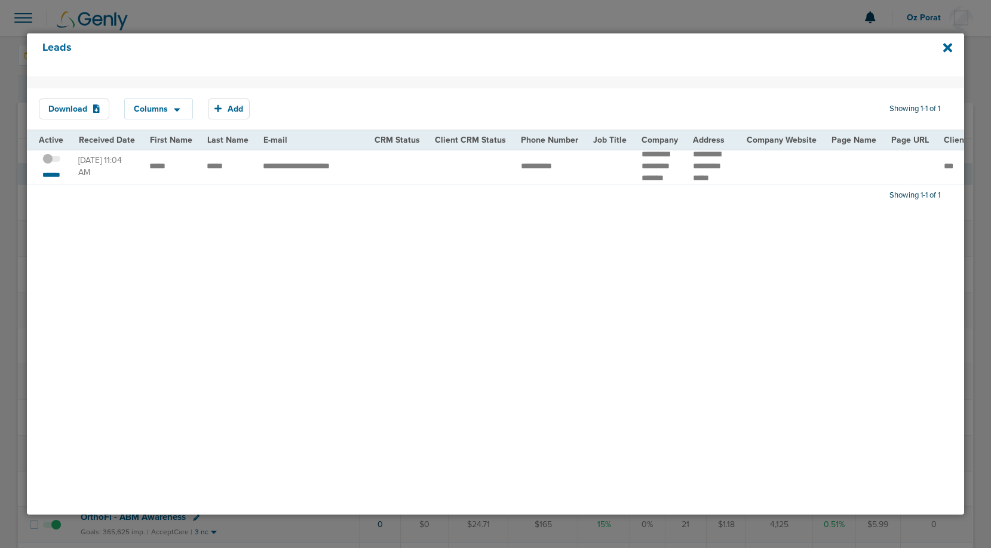
click at [296, 171] on td "**********" at bounding box center [311, 166] width 111 height 35
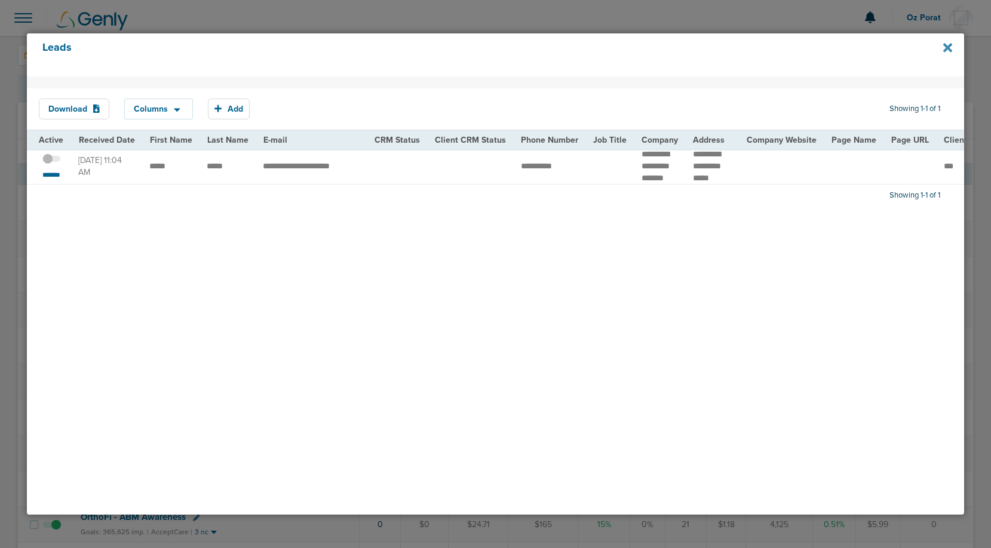
click at [947, 48] on icon at bounding box center [947, 47] width 9 height 9
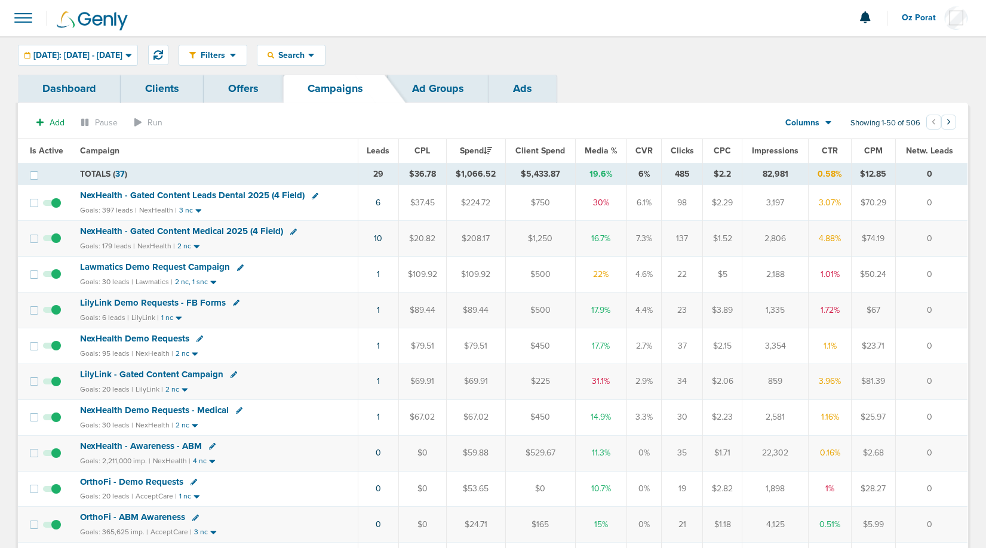
click at [159, 339] on span "NexHealth Demo Requests" at bounding box center [134, 338] width 109 height 11
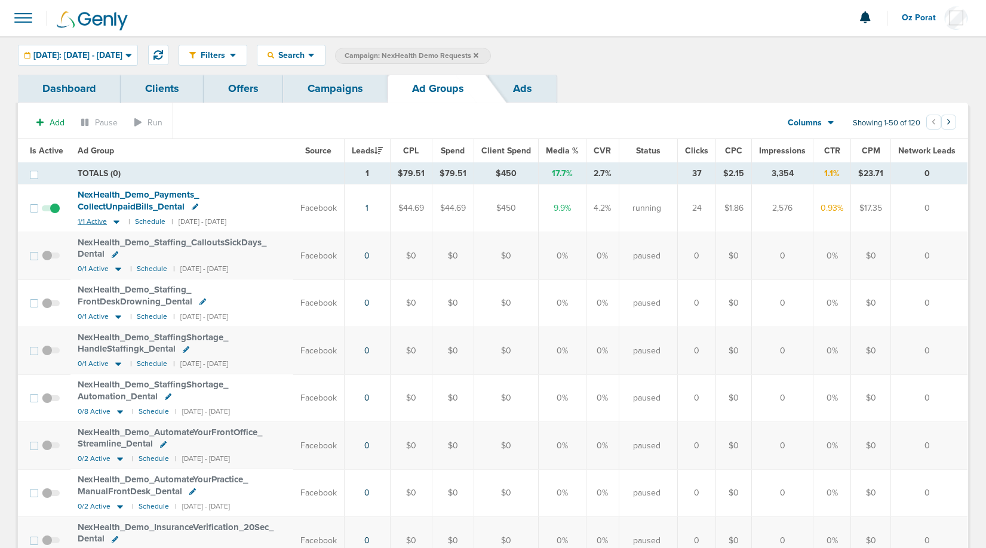
click at [89, 222] on span "1/1 Active" at bounding box center [92, 221] width 29 height 9
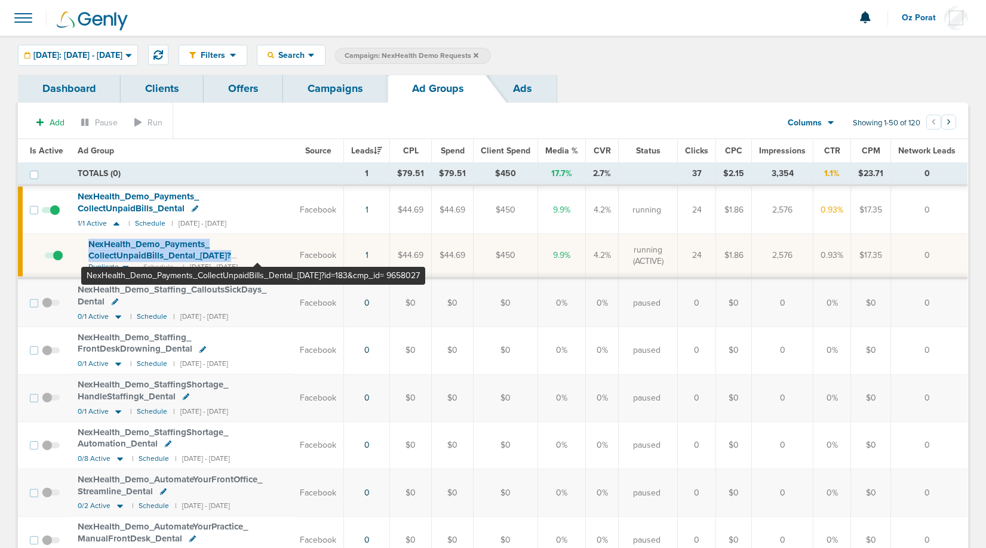
drag, startPoint x: 86, startPoint y: 241, endPoint x: 257, endPoint y: 256, distance: 172.0
click at [257, 256] on td "NexHealth_ Demo_ Payments_ CollectUnpaidBills_ Dental_ 09.18.25?id=183&cmp_ id=…" at bounding box center [181, 256] width 222 height 44
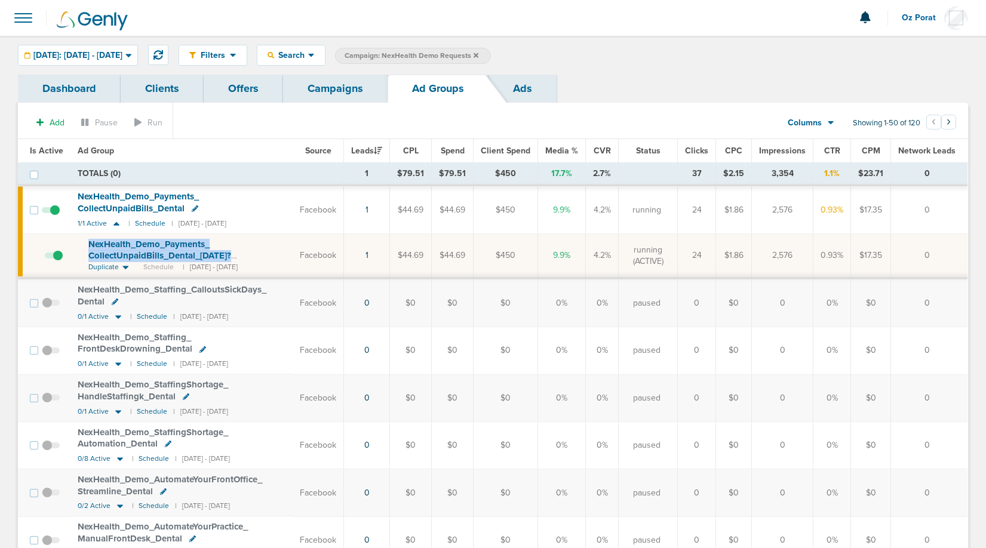
copy span "NexHealth_ Demo_ Payments_ CollectUnpaidBills_ Dental_ 09.18.25?id=183&cmp_ id=…"
click at [369, 254] on link "1" at bounding box center [367, 255] width 3 height 10
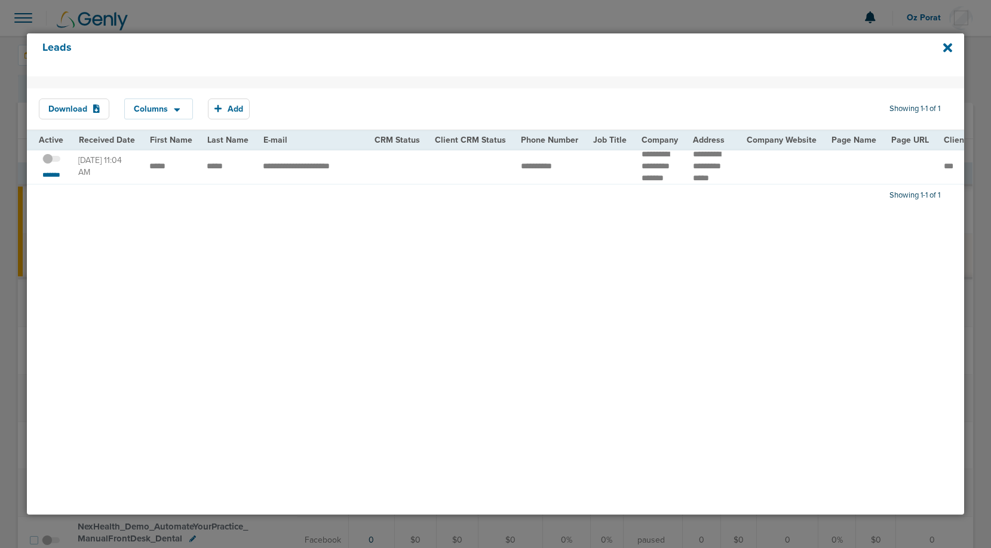
click at [51, 165] on span at bounding box center [51, 165] width 18 height 0
click at [51, 161] on input "checkbox" at bounding box center [51, 161] width 0 height 0
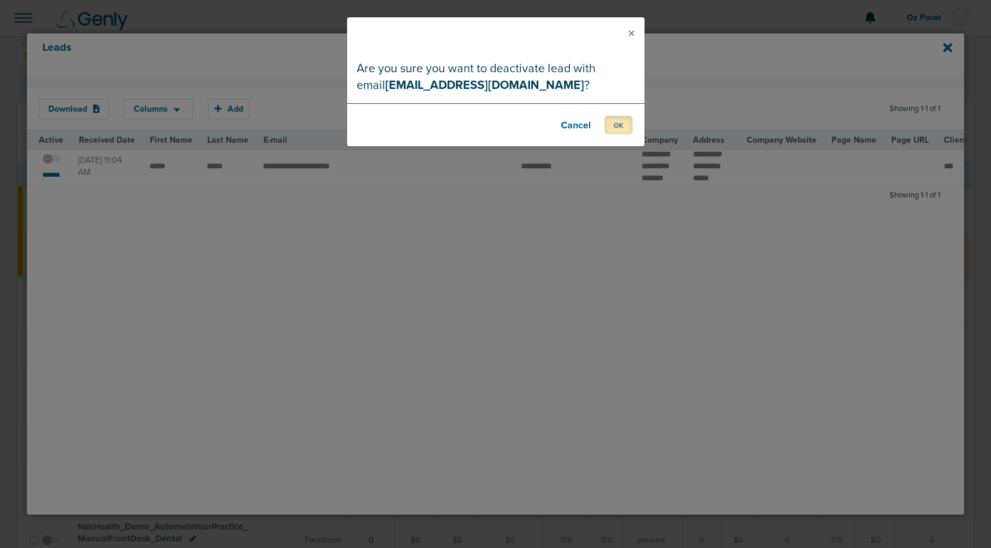
click at [616, 127] on button "OK" at bounding box center [618, 125] width 28 height 19
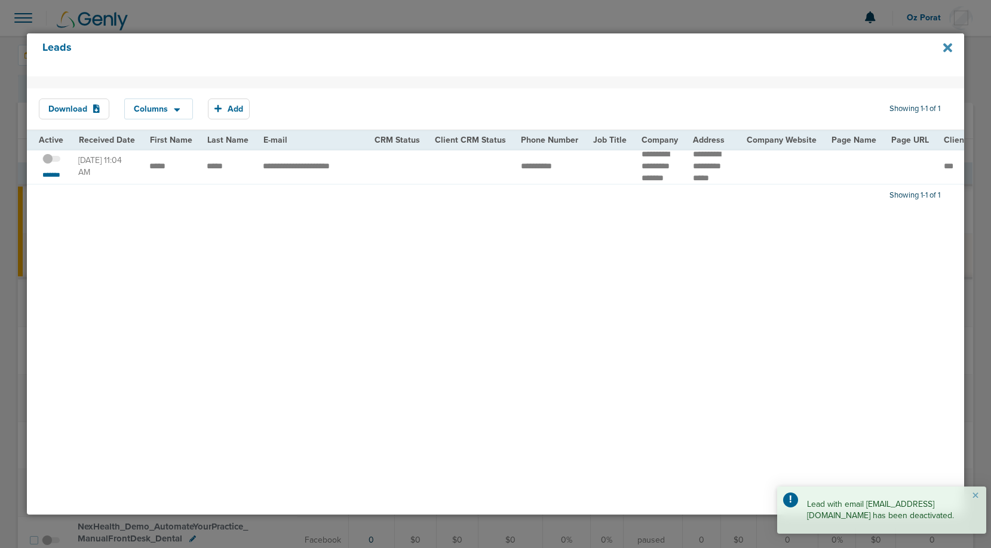
click at [943, 44] on icon at bounding box center [947, 47] width 9 height 9
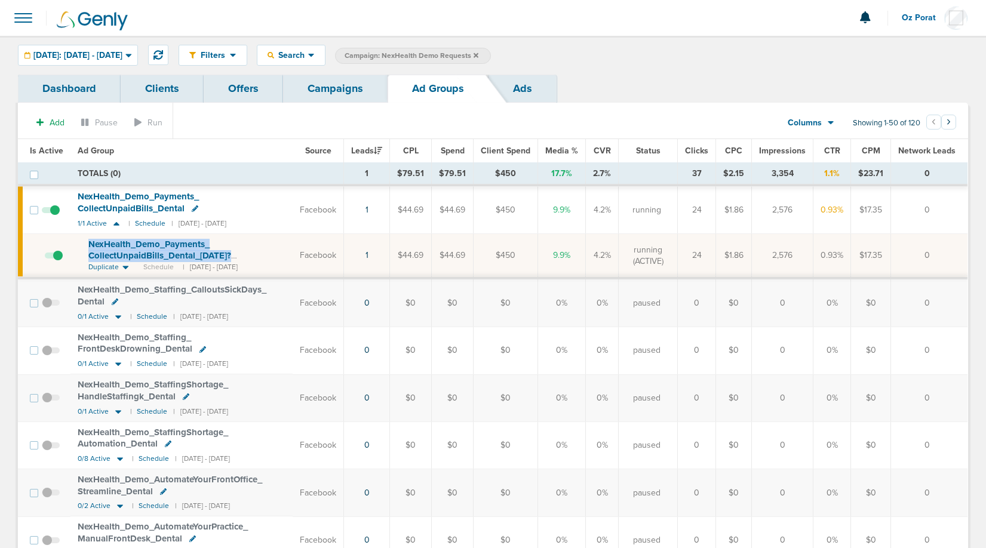
drag, startPoint x: 82, startPoint y: 244, endPoint x: 271, endPoint y: 253, distance: 189.5
click at [271, 253] on td "NexHealth_ Demo_ Payments_ CollectUnpaidBills_ Dental_ 09.18.25?id=183&cmp_ id=…" at bounding box center [181, 256] width 222 height 44
copy td "NexHealth_ Demo_ Payments_ CollectUnpaidBills_ Dental_ 09.18.25?id=183&cmp_ id=…"
click at [84, 219] on span "1/1 Active" at bounding box center [92, 223] width 29 height 9
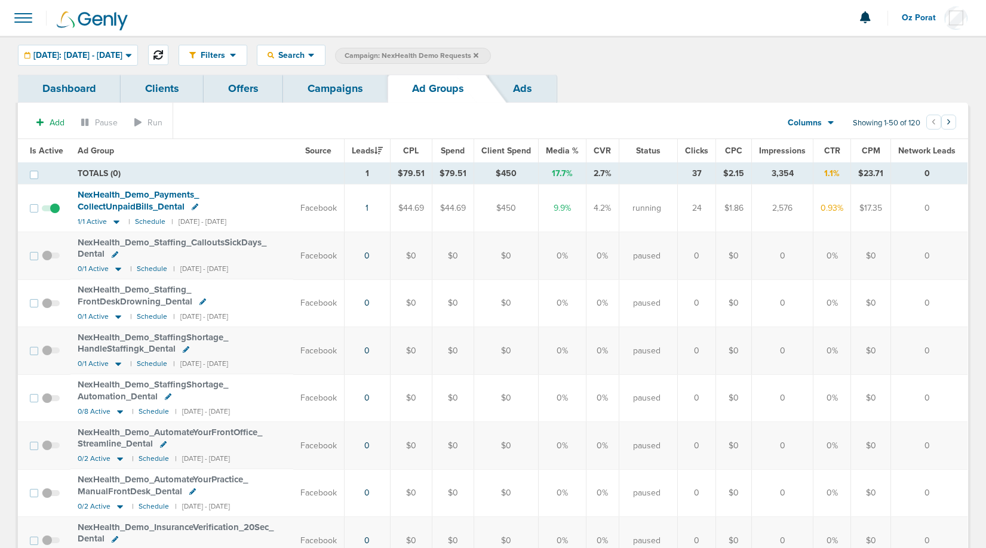
click at [163, 55] on icon at bounding box center [158, 55] width 10 height 10
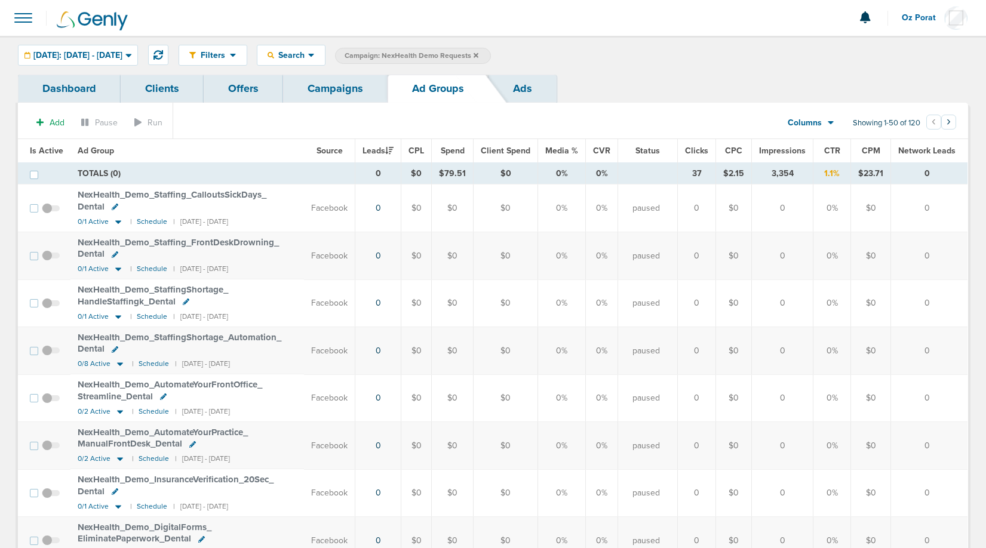
click at [328, 96] on link "Campaigns" at bounding box center [335, 89] width 105 height 28
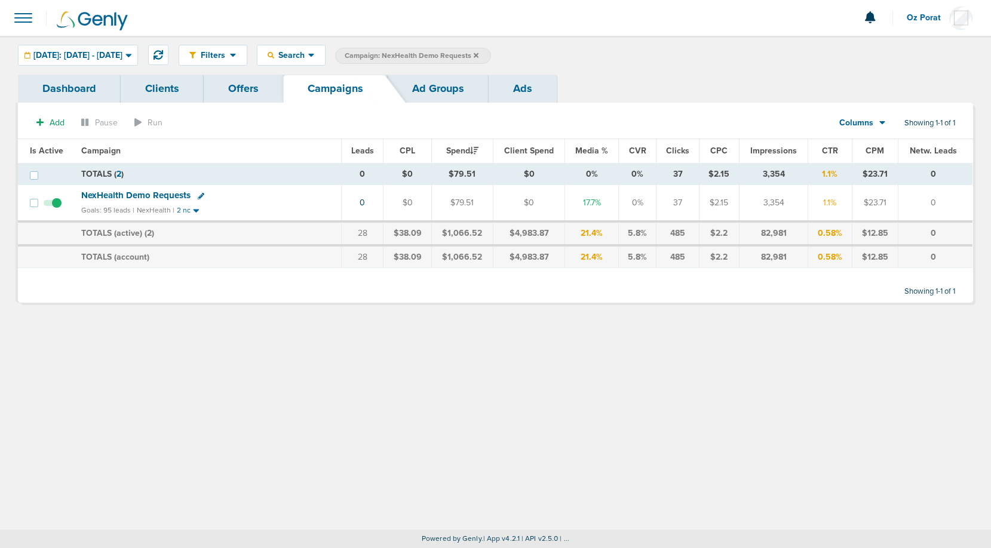
click at [478, 56] on icon at bounding box center [476, 55] width 5 height 7
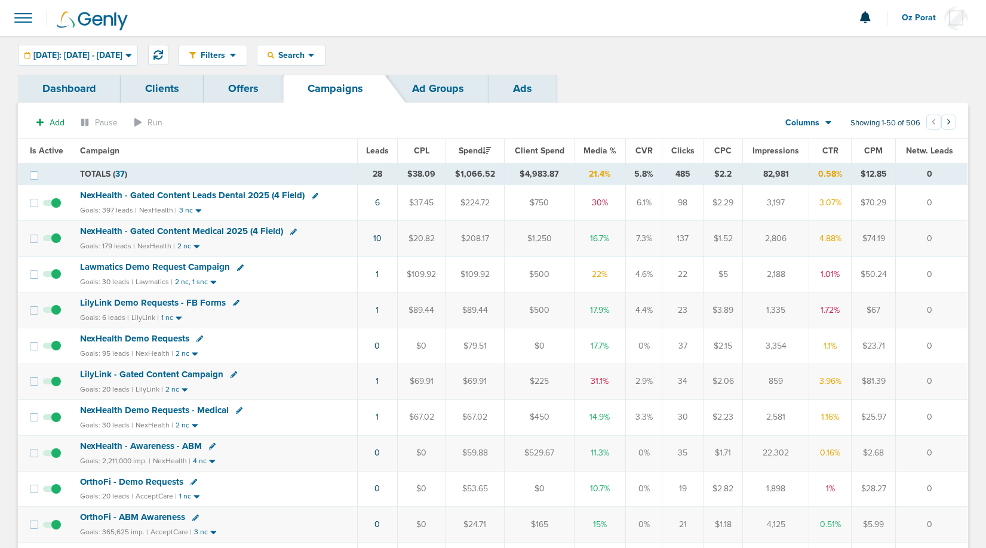
click at [214, 195] on span "NexHealth - Gated Content Leads Dental 2025 (4 Field)" at bounding box center [192, 195] width 225 height 11
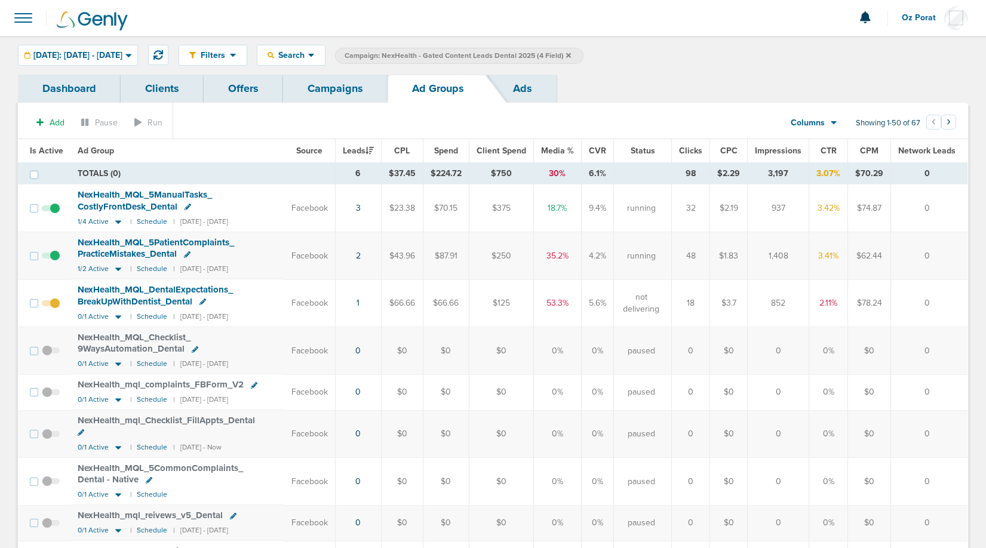
click at [319, 83] on link "Campaigns" at bounding box center [335, 89] width 105 height 28
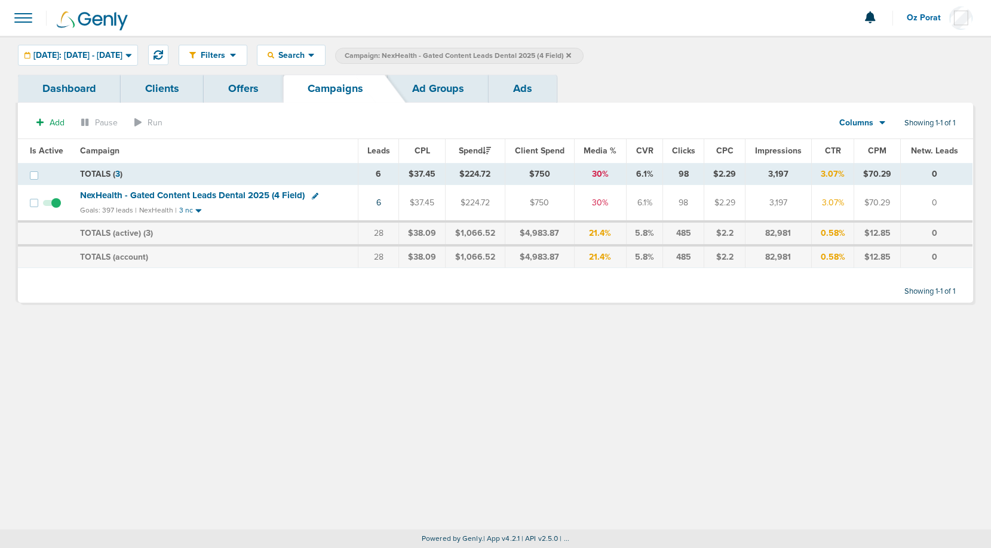
click at [571, 55] on icon at bounding box center [568, 55] width 5 height 7
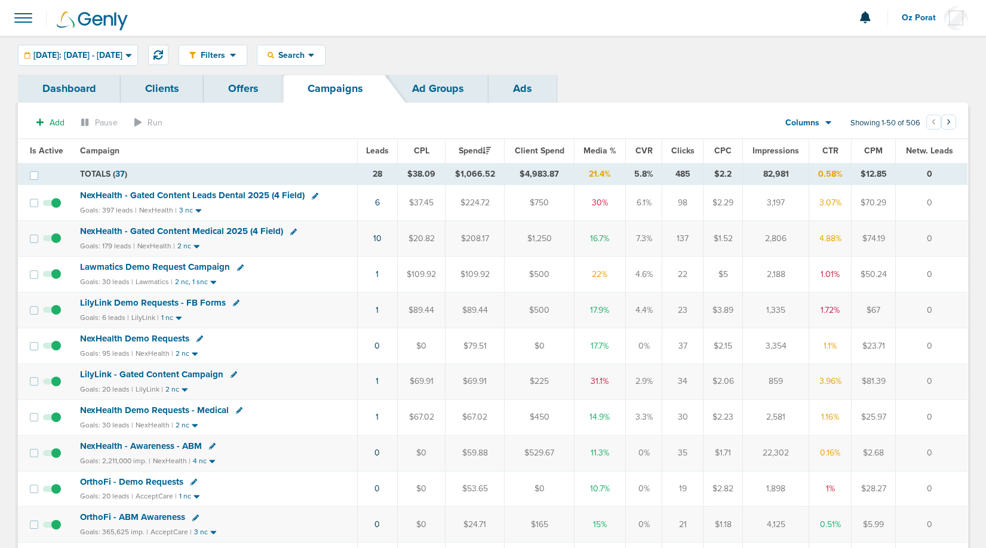
click at [19, 17] on span at bounding box center [23, 18] width 26 height 26
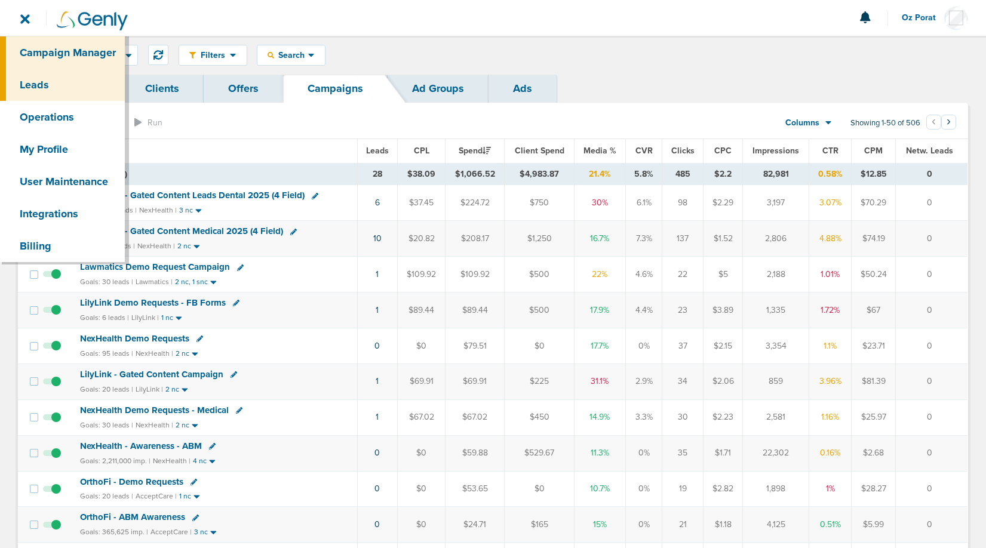
drag, startPoint x: 36, startPoint y: 82, endPoint x: 60, endPoint y: 181, distance: 101.8
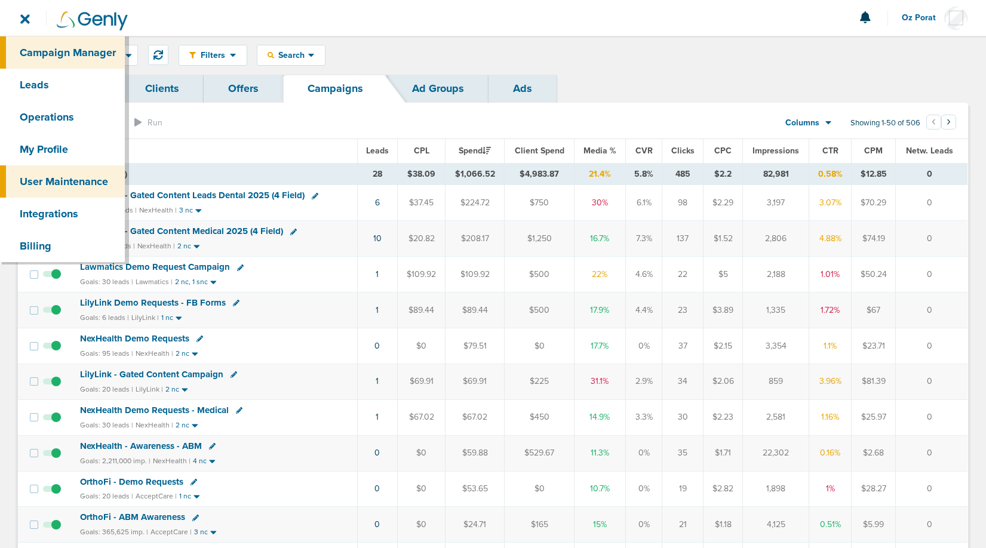
click at [59, 182] on link "User Maintenance" at bounding box center [62, 181] width 125 height 32
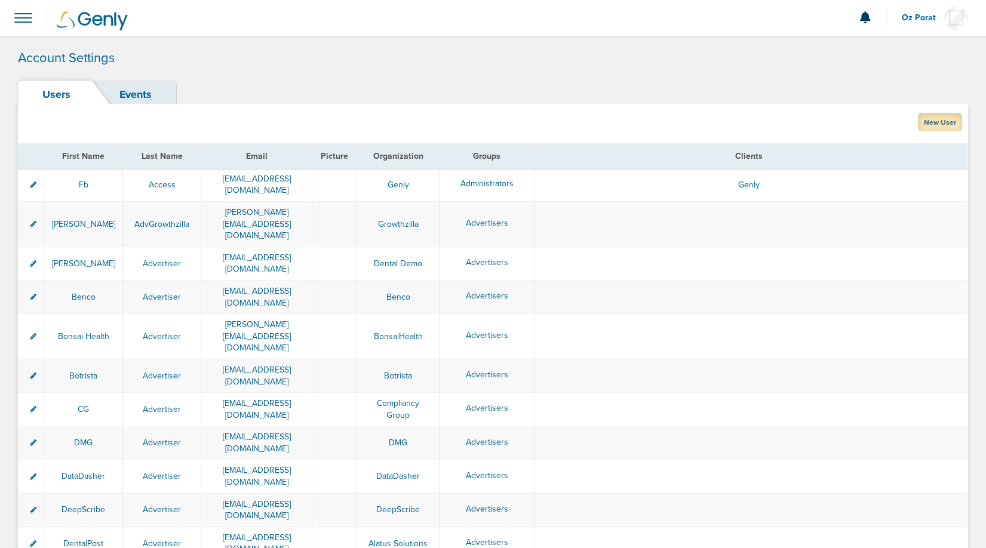
click at [937, 124] on link "New User" at bounding box center [940, 122] width 44 height 19
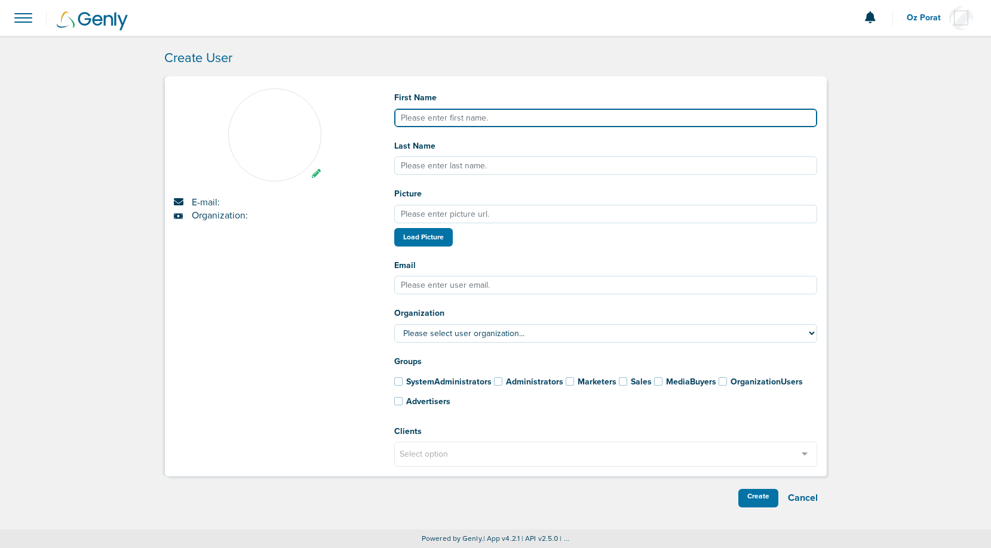
click at [477, 115] on input "First Name" at bounding box center [605, 118] width 423 height 19
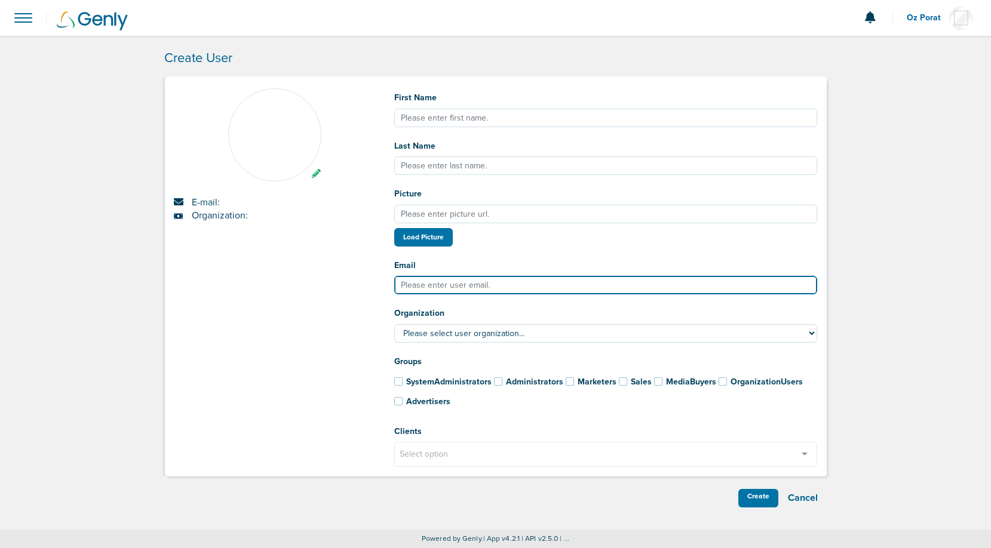
click at [446, 278] on input "Email" at bounding box center [605, 285] width 423 height 19
paste input "gina.meredith@nexhealth.com"
drag, startPoint x: 449, startPoint y: 284, endPoint x: 395, endPoint y: 284, distance: 53.8
click at [395, 284] on input "gina.meredith@nexhealth.com" at bounding box center [605, 285] width 423 height 19
type input "gina.meredith@nexhealth.com"
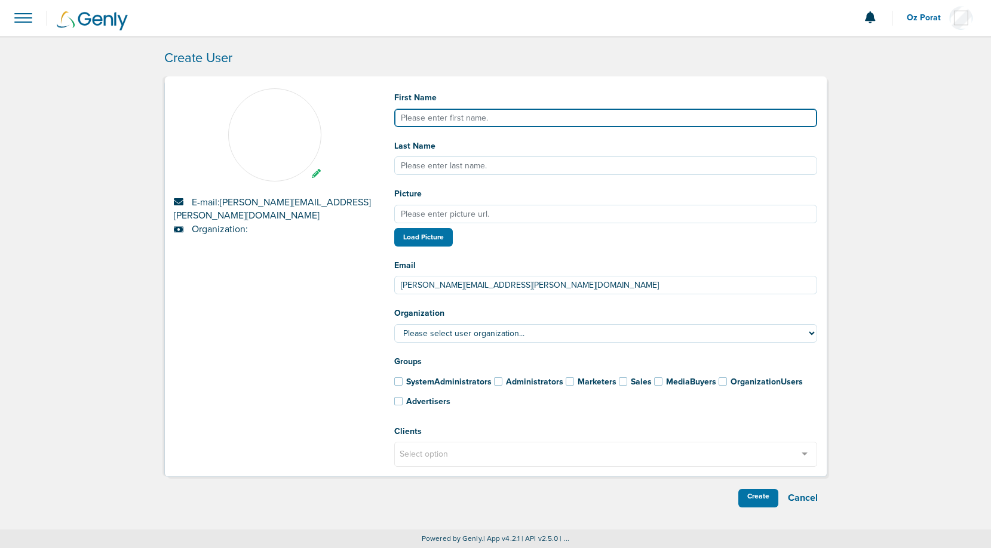
click at [454, 115] on input "First Name" at bounding box center [605, 118] width 423 height 19
paste input "gina.meredith"
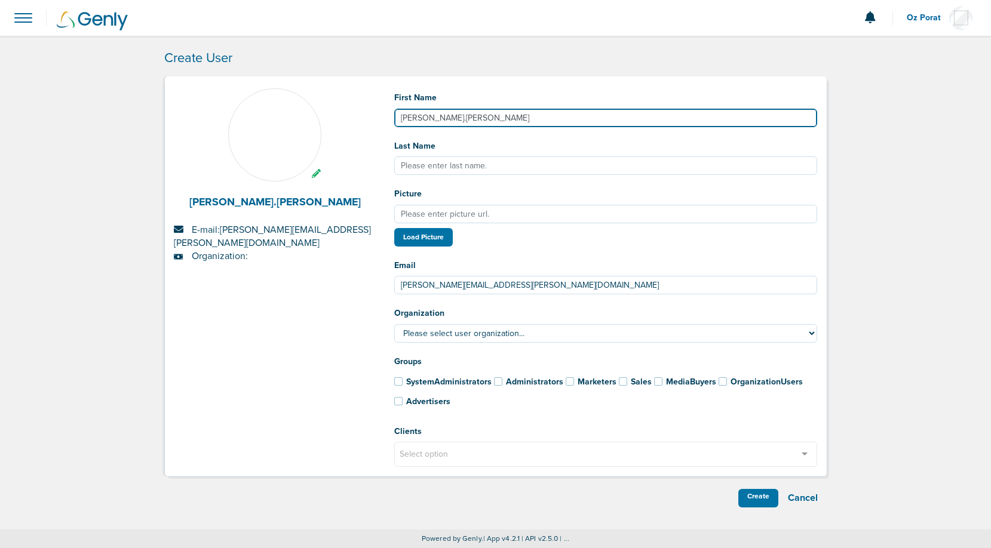
drag, startPoint x: 403, startPoint y: 119, endPoint x: 395, endPoint y: 119, distance: 7.8
click at [395, 119] on input "gina.meredith" at bounding box center [605, 118] width 423 height 19
drag, startPoint x: 417, startPoint y: 117, endPoint x: 484, endPoint y: 120, distance: 67.0
click at [484, 120] on input "Gina.meredith" at bounding box center [605, 118] width 423 height 19
type input "Gina"
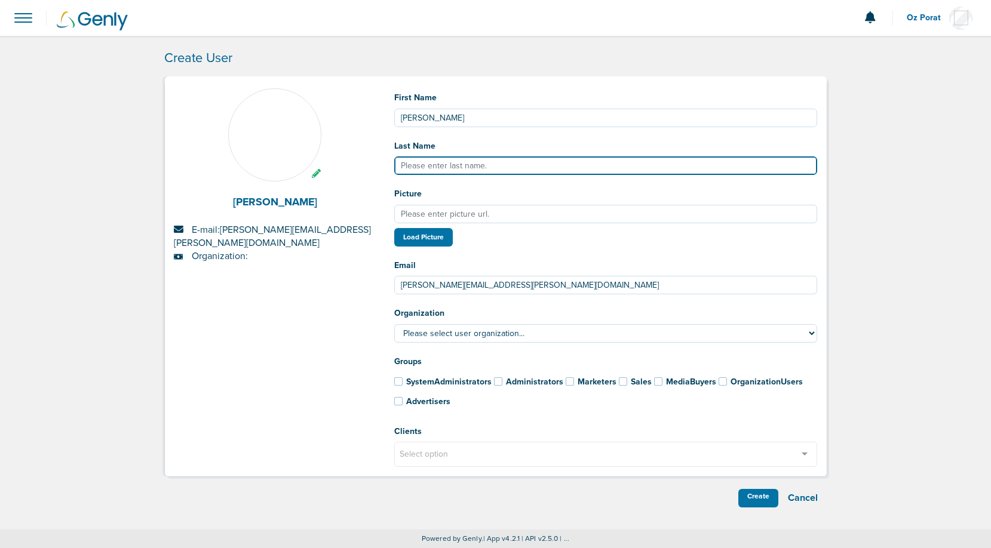
click at [449, 160] on input "Last Name" at bounding box center [605, 165] width 423 height 19
paste input ".meredith"
drag, startPoint x: 409, startPoint y: 164, endPoint x: 388, endPoint y: 164, distance: 20.9
click at [388, 164] on div "First Name Gina Last Name .meredith Picture Load Picture Email gina.meredith@ne…" at bounding box center [605, 282] width 441 height 388
click at [441, 168] on input "Meredith" at bounding box center [605, 165] width 423 height 19
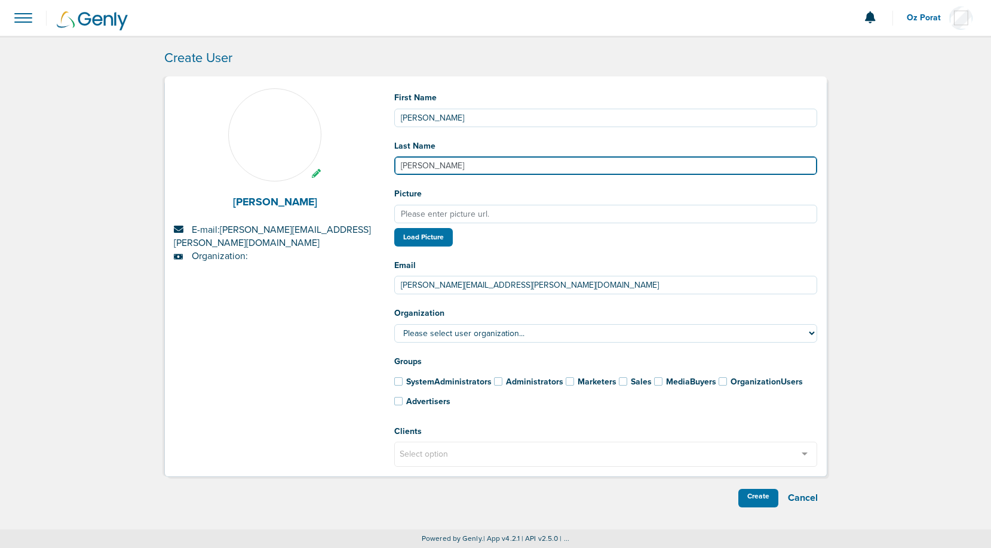
type input "Meredith"
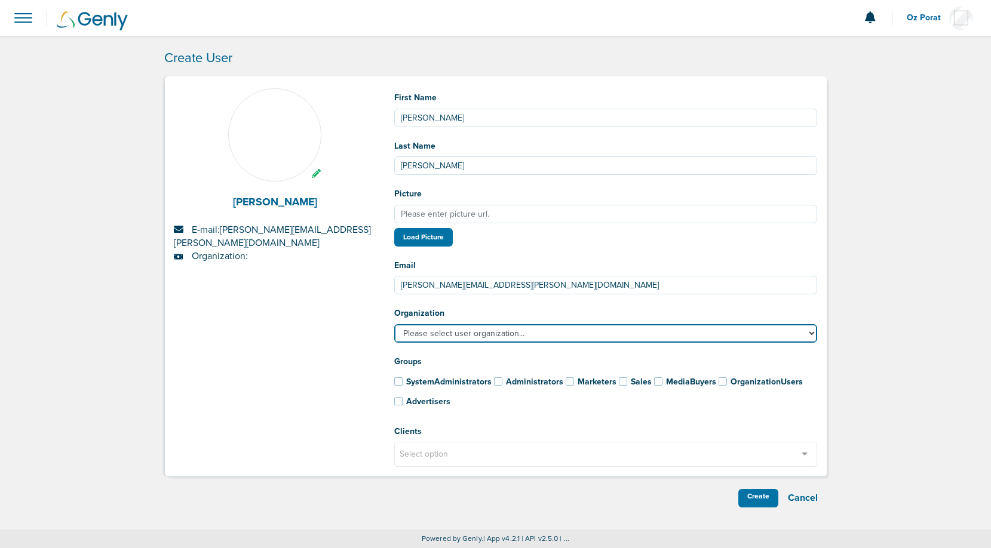
click at [511, 336] on select "Please select user organization... AcceptCare ADA Alatus Solutions AlfaWasserma…" at bounding box center [605, 333] width 423 height 19
select select "183"
click at [394, 326] on select "Please select user organization... AcceptCare ADA Alatus Solutions AlfaWasserma…" at bounding box center [605, 333] width 423 height 19
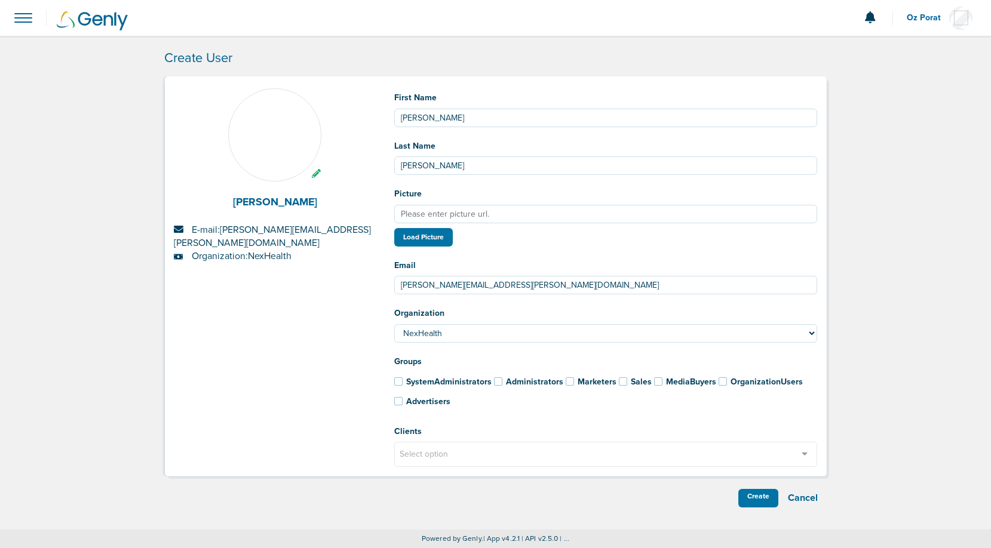
click at [397, 401] on span at bounding box center [398, 401] width 8 height 8
click at [382, 399] on input "Advertisers" at bounding box center [382, 399] width 0 height 0
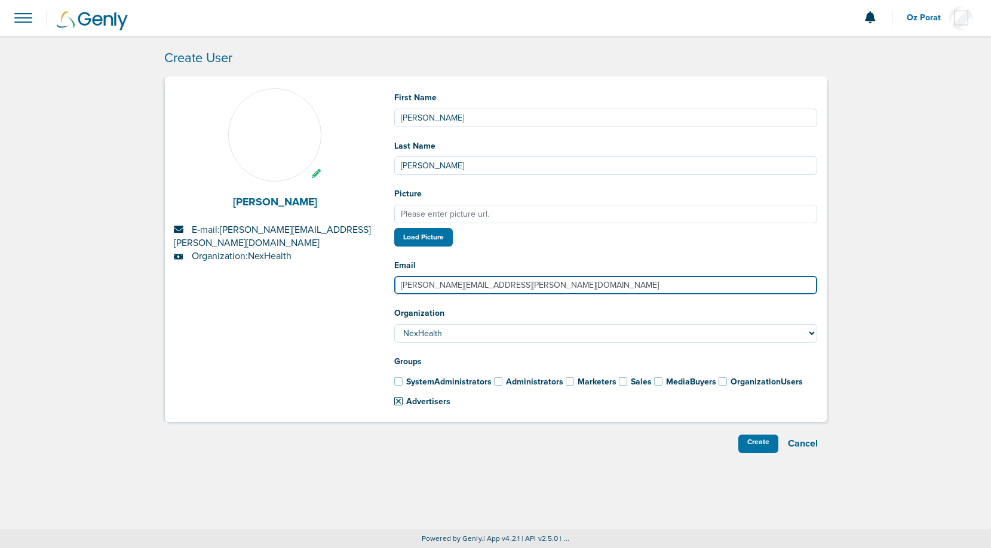
click at [527, 290] on input "gina.meredith@nexhealth.com" at bounding box center [605, 285] width 423 height 19
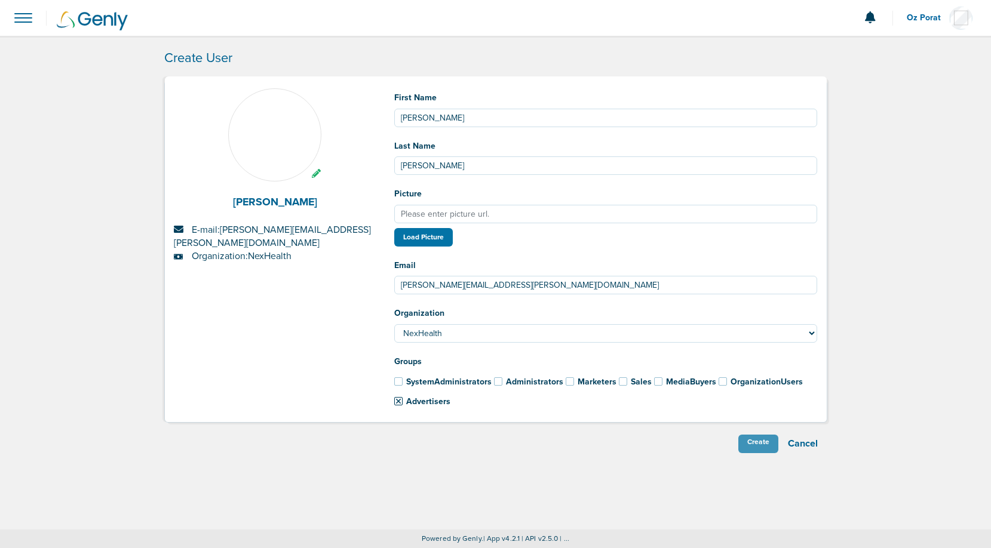
click at [754, 445] on div "Create" at bounding box center [758, 444] width 40 height 19
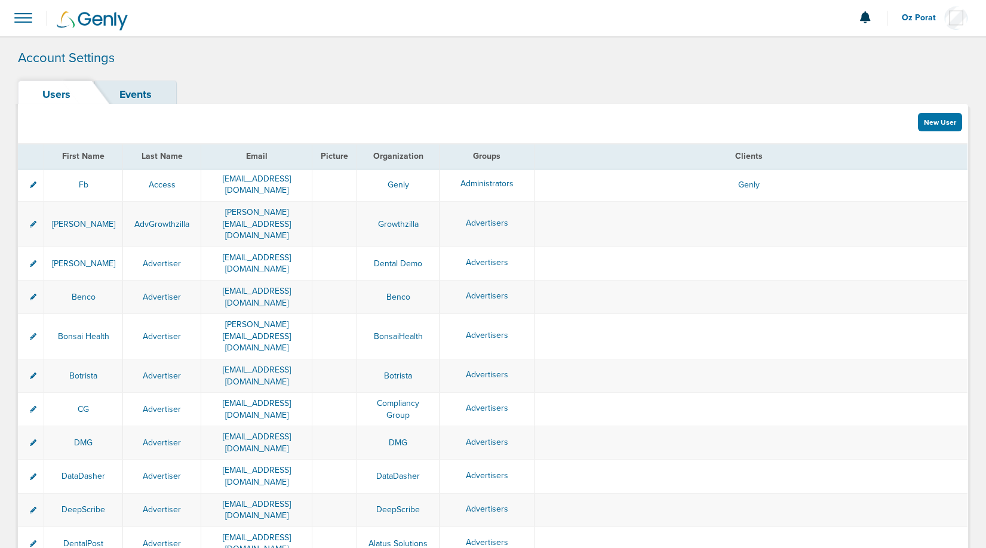
click at [27, 24] on span at bounding box center [23, 18] width 26 height 26
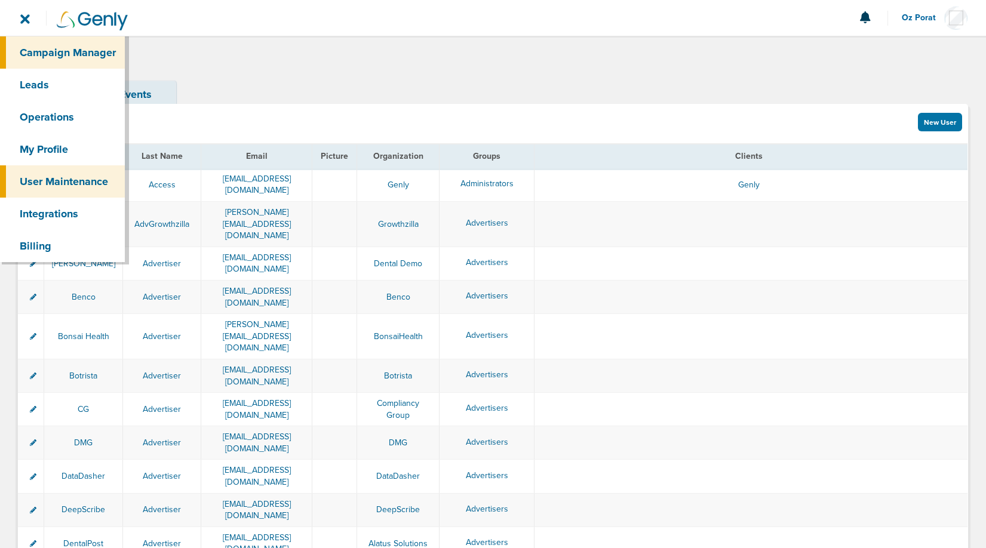
click at [38, 47] on link "Campaign Manager" at bounding box center [62, 52] width 125 height 32
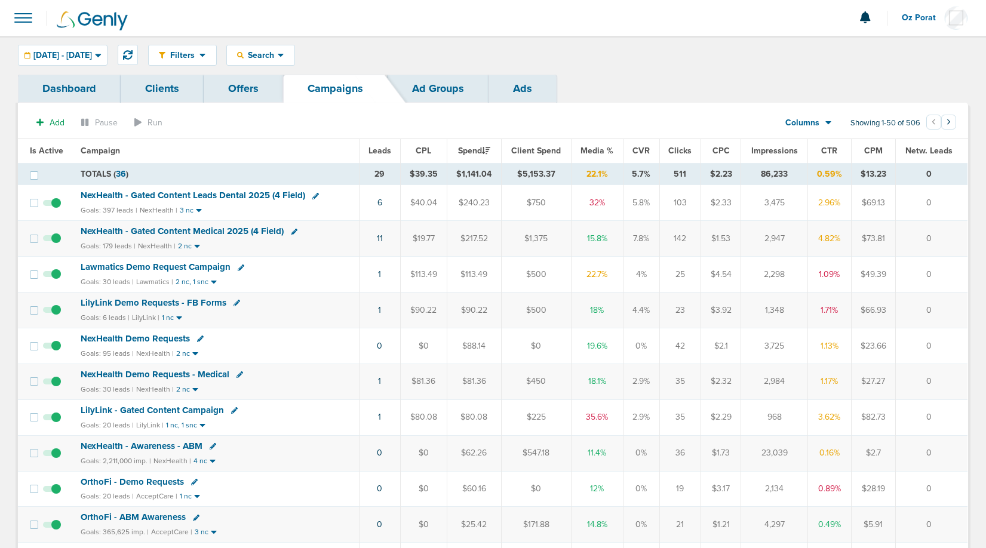
click at [383, 153] on span "Leads" at bounding box center [380, 151] width 23 height 10
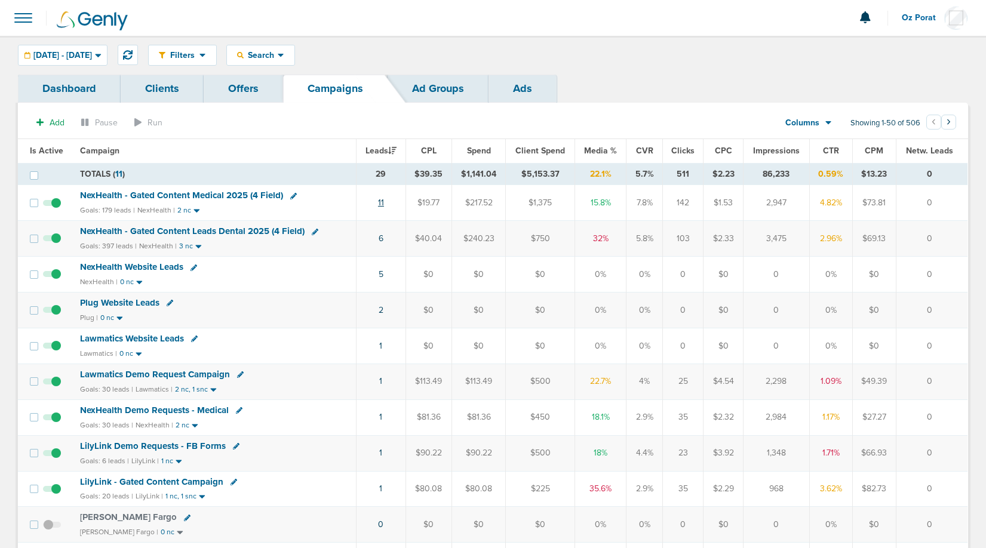
click at [384, 201] on link "11" at bounding box center [381, 203] width 6 height 10
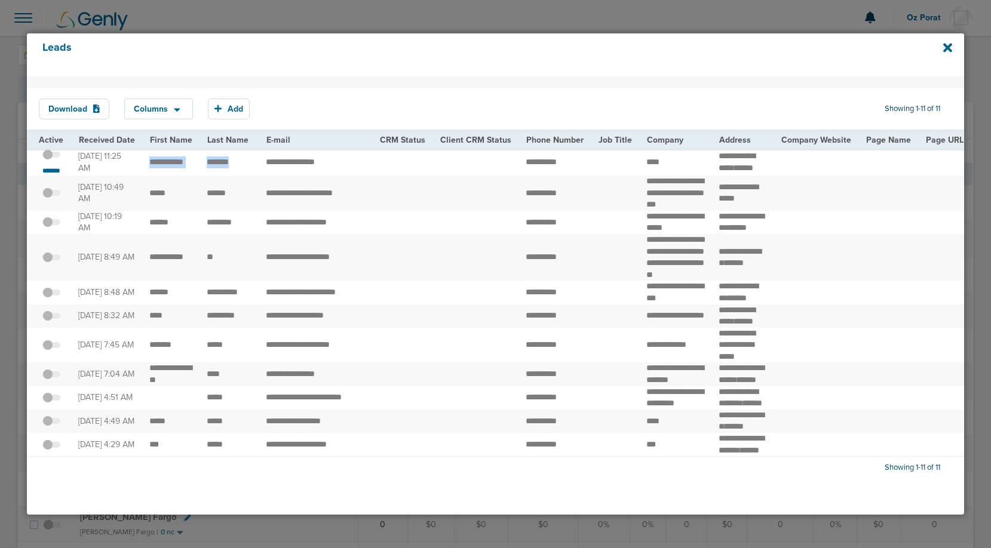
drag, startPoint x: 149, startPoint y: 162, endPoint x: 223, endPoint y: 176, distance: 74.7
click at [50, 161] on span at bounding box center [51, 161] width 18 height 0
click at [51, 156] on input "checkbox" at bounding box center [51, 156] width 0 height 0
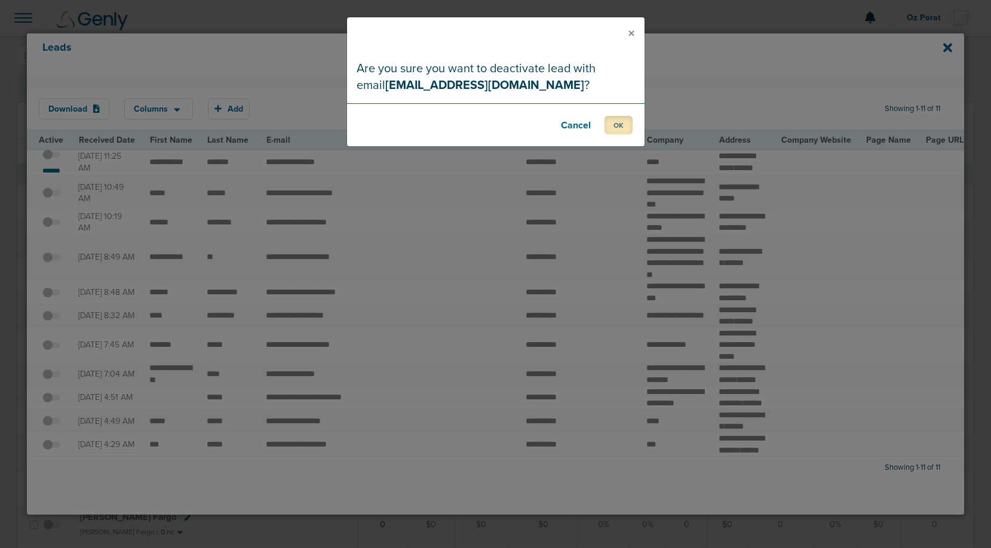
click at [609, 127] on button "OK" at bounding box center [618, 125] width 28 height 19
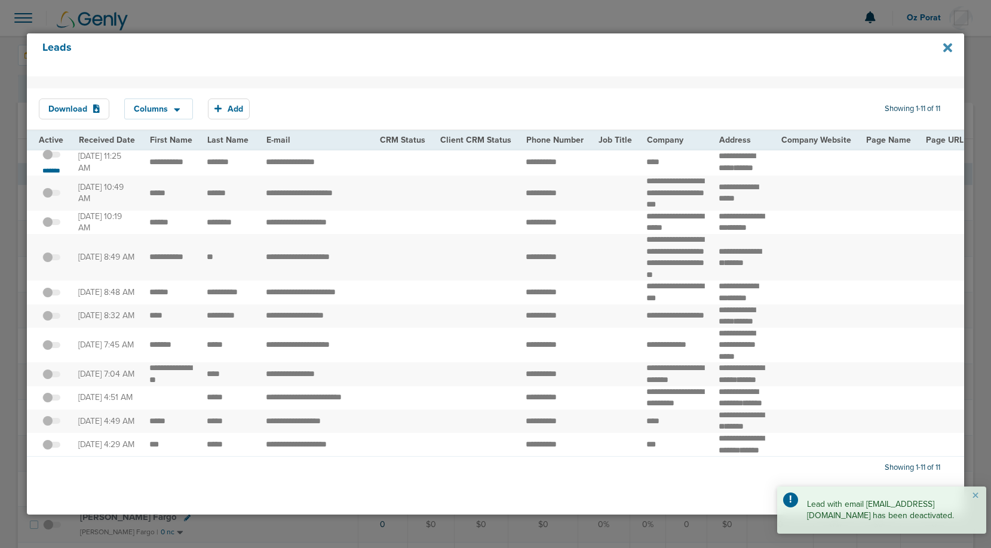
click at [947, 47] on icon at bounding box center [947, 47] width 9 height 9
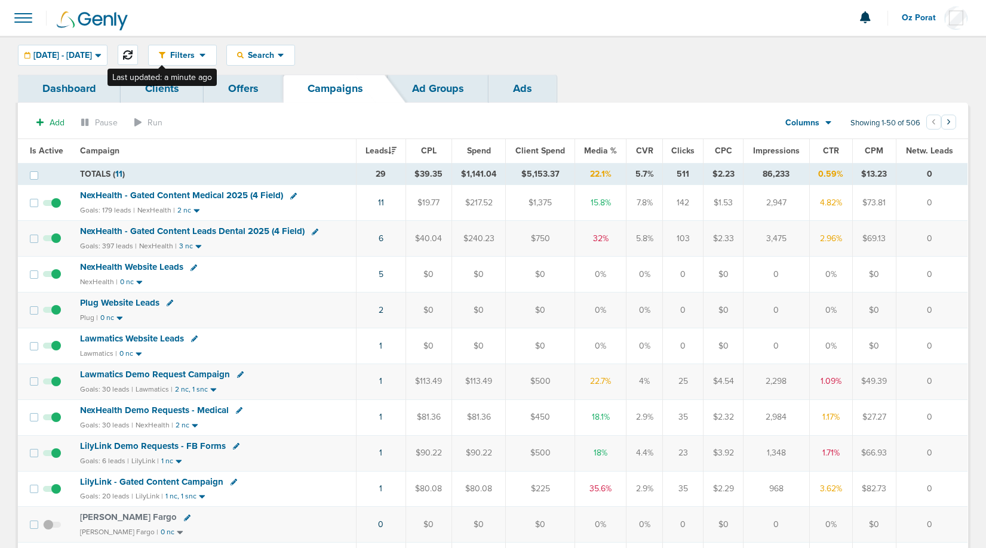
click at [133, 51] on icon at bounding box center [128, 55] width 10 height 10
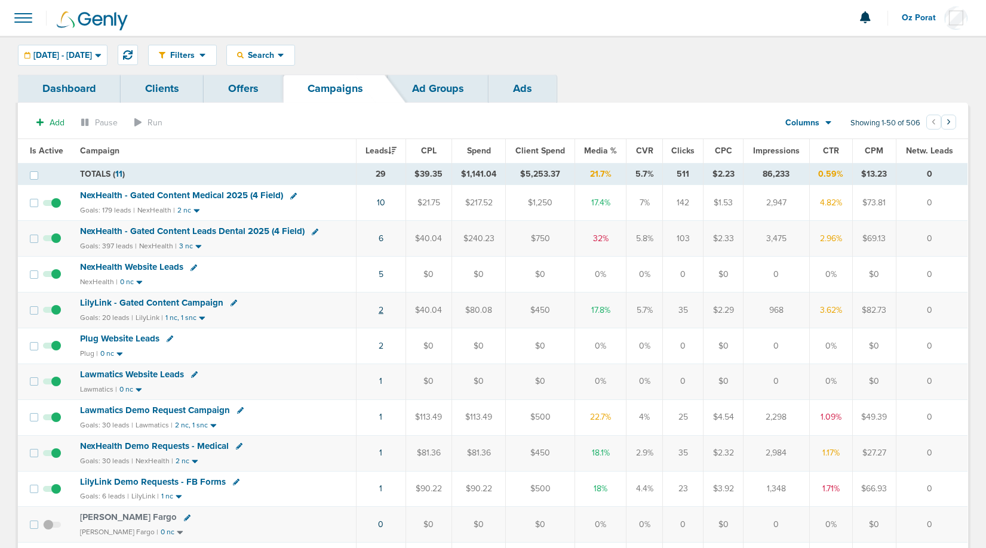
click at [382, 309] on link "2" at bounding box center [381, 310] width 5 height 10
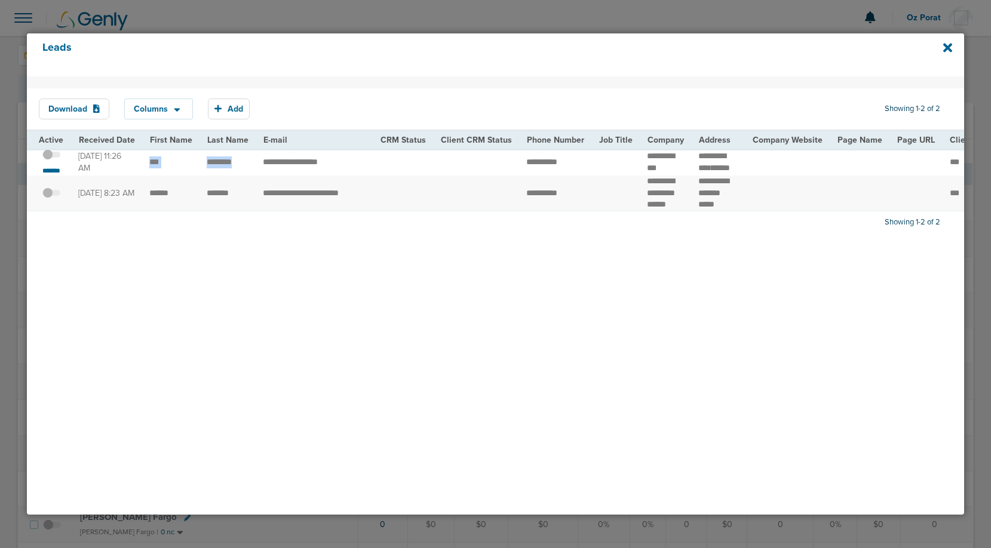
drag, startPoint x: 148, startPoint y: 165, endPoint x: 238, endPoint y: 167, distance: 89.6
click at [303, 167] on td "**********" at bounding box center [314, 162] width 117 height 27
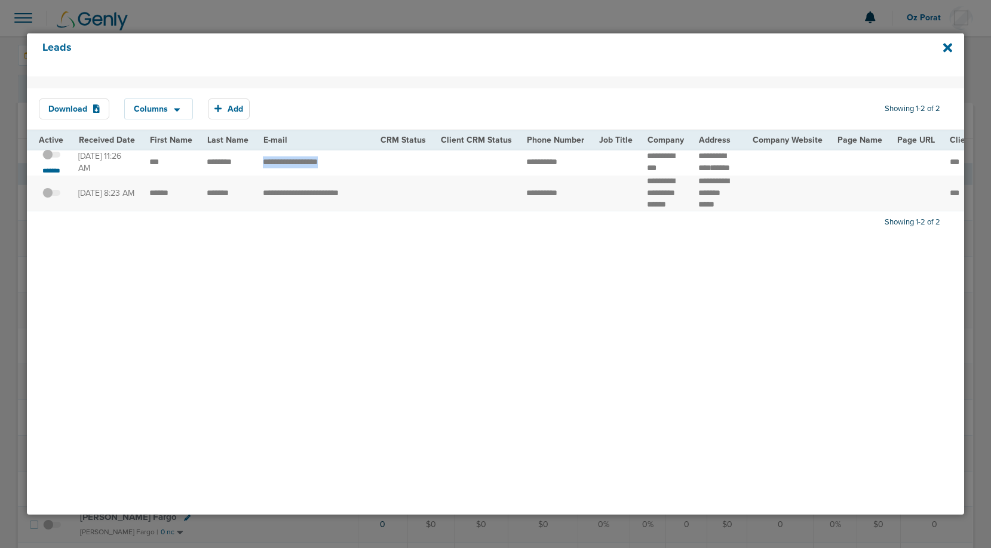
copy tr "*********"
click at [947, 49] on icon at bounding box center [947, 47] width 9 height 9
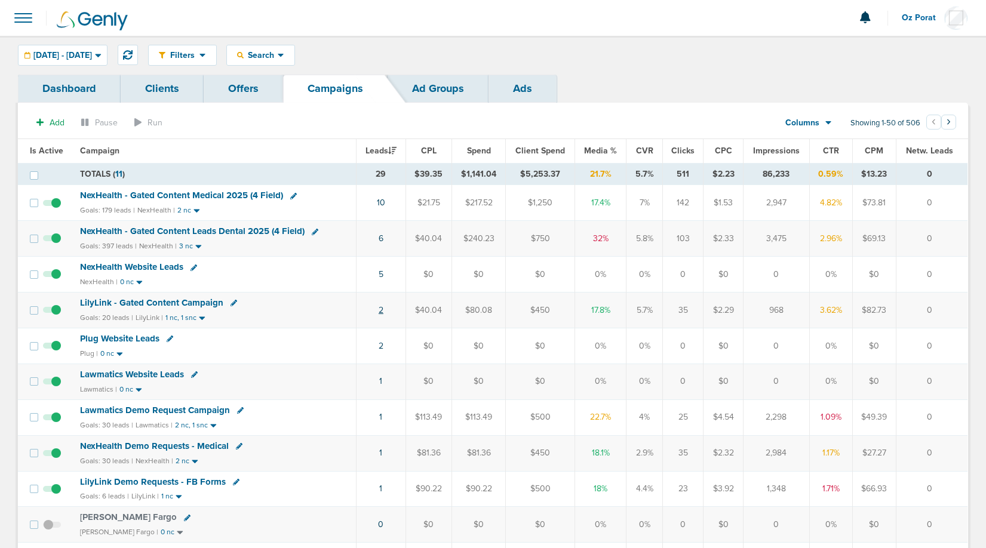
click at [382, 306] on link "2" at bounding box center [381, 310] width 5 height 10
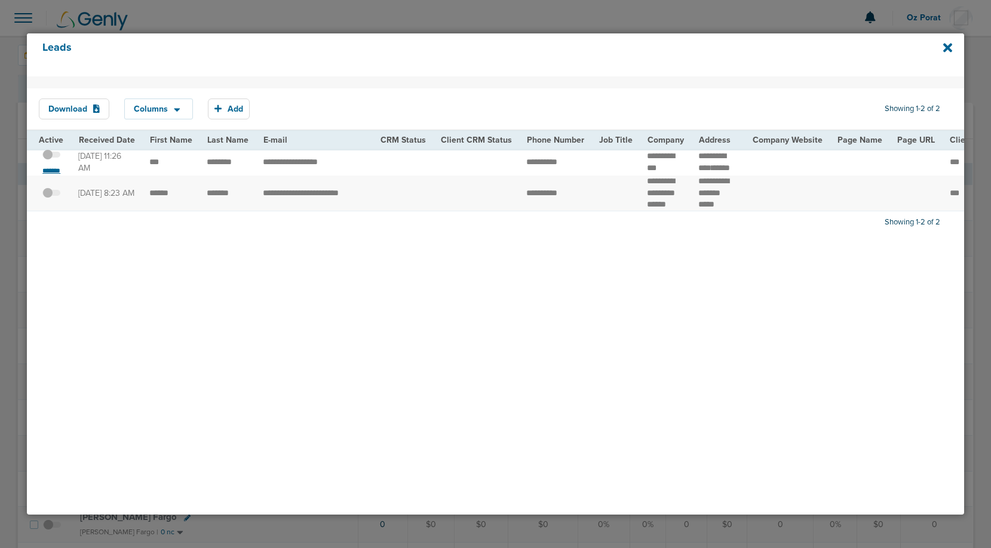
click at [47, 176] on small "*******" at bounding box center [51, 171] width 25 height 10
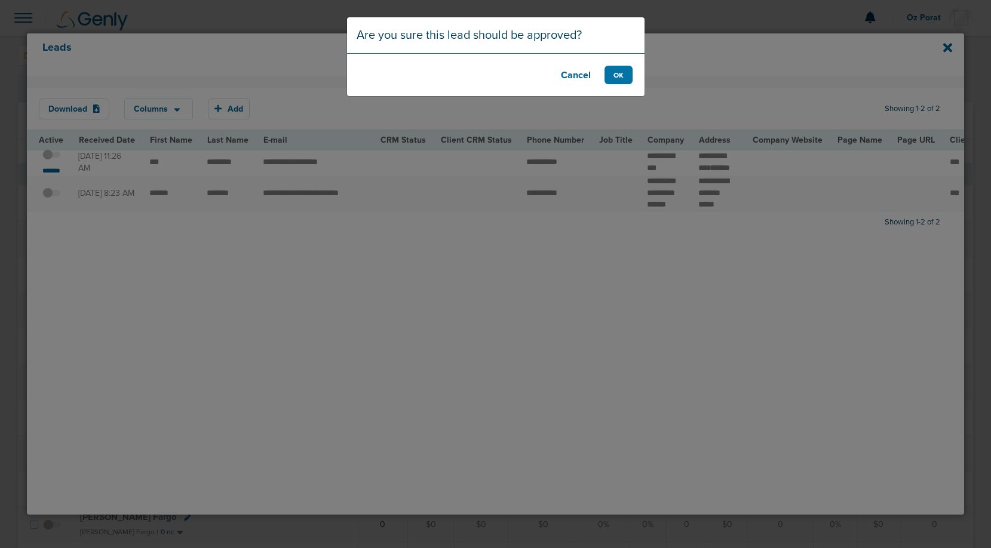
click at [573, 74] on button "Cancel" at bounding box center [576, 75] width 48 height 19
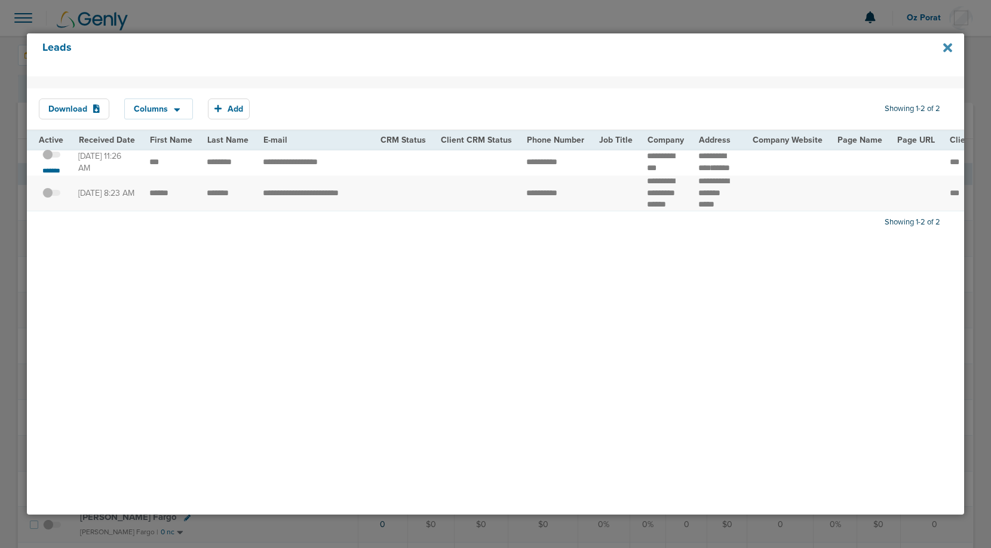
click at [945, 44] on icon at bounding box center [947, 47] width 9 height 9
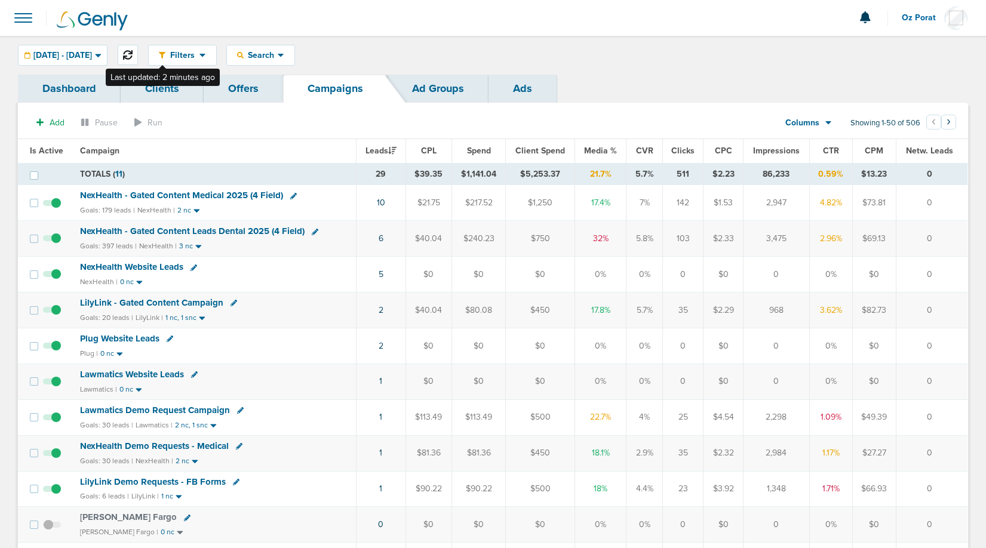
click at [133, 56] on icon at bounding box center [128, 55] width 10 height 10
click at [382, 309] on link "2" at bounding box center [379, 310] width 5 height 10
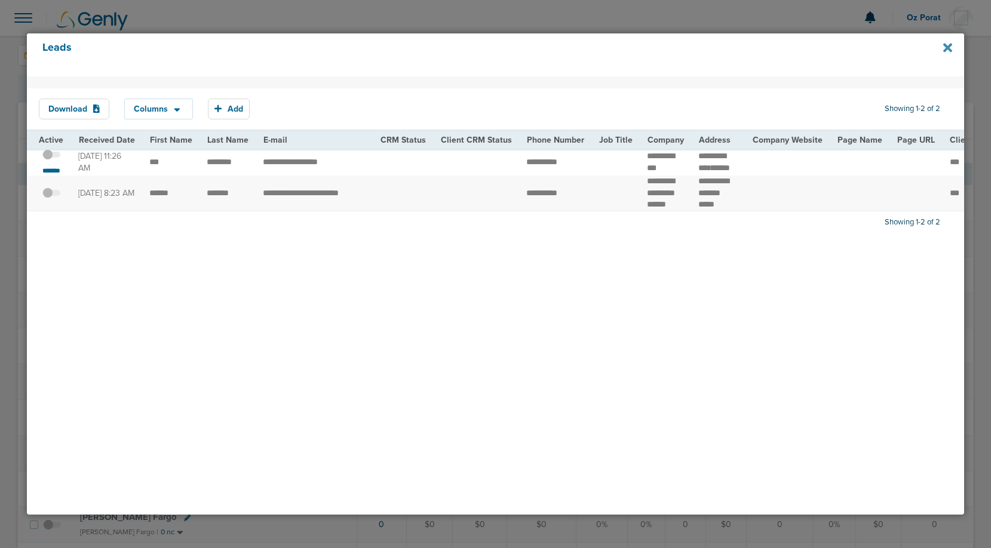
click at [950, 46] on icon at bounding box center [947, 47] width 9 height 9
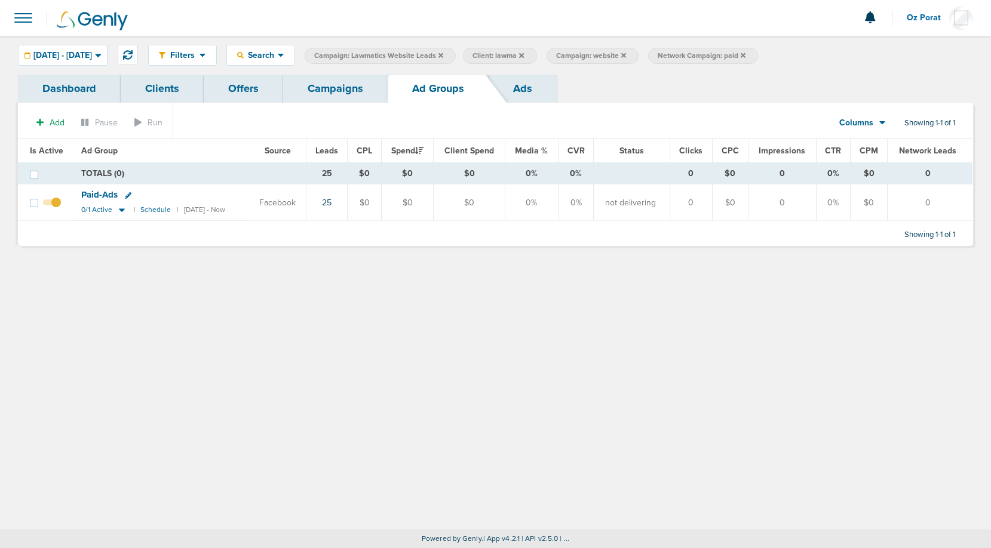
click at [161, 80] on link "Clients" at bounding box center [162, 89] width 83 height 28
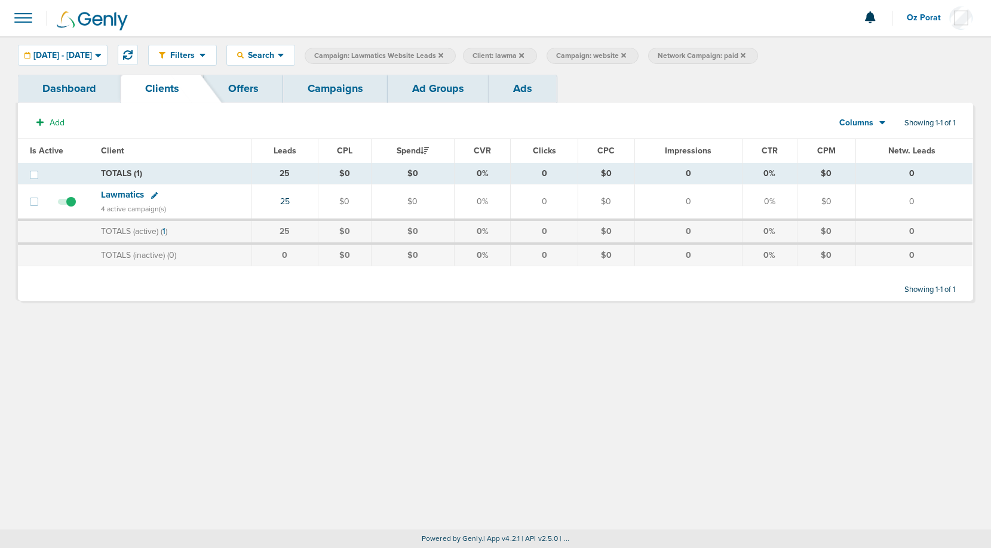
click at [536, 56] on label "Client: lawma" at bounding box center [499, 56] width 73 height 16
click at [524, 56] on icon at bounding box center [521, 55] width 5 height 5
click at [542, 55] on icon at bounding box center [540, 55] width 5 height 5
click at [560, 54] on icon at bounding box center [557, 55] width 5 height 5
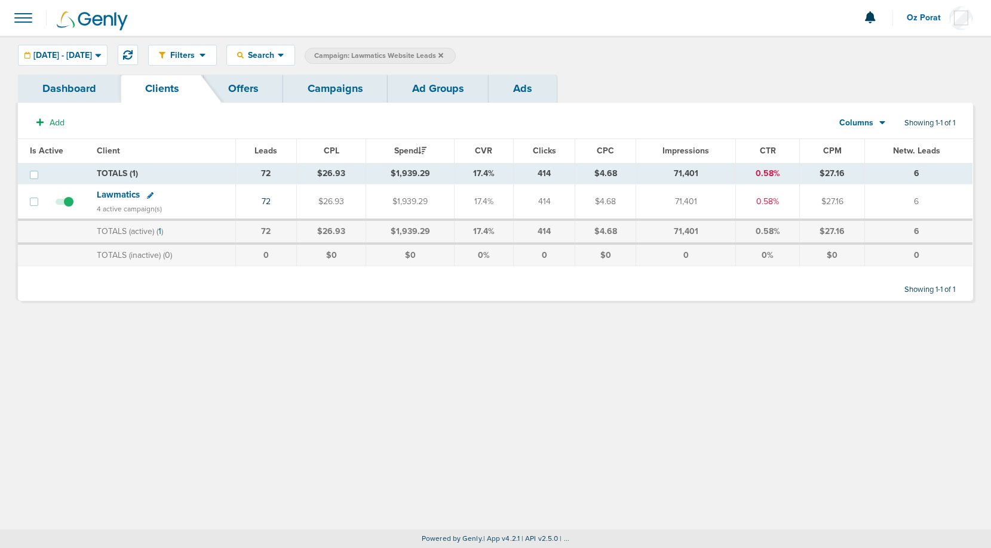
click at [443, 54] on span "Campaign: Lawmatics Website Leads" at bounding box center [378, 56] width 129 height 10
click at [443, 55] on icon at bounding box center [440, 55] width 5 height 7
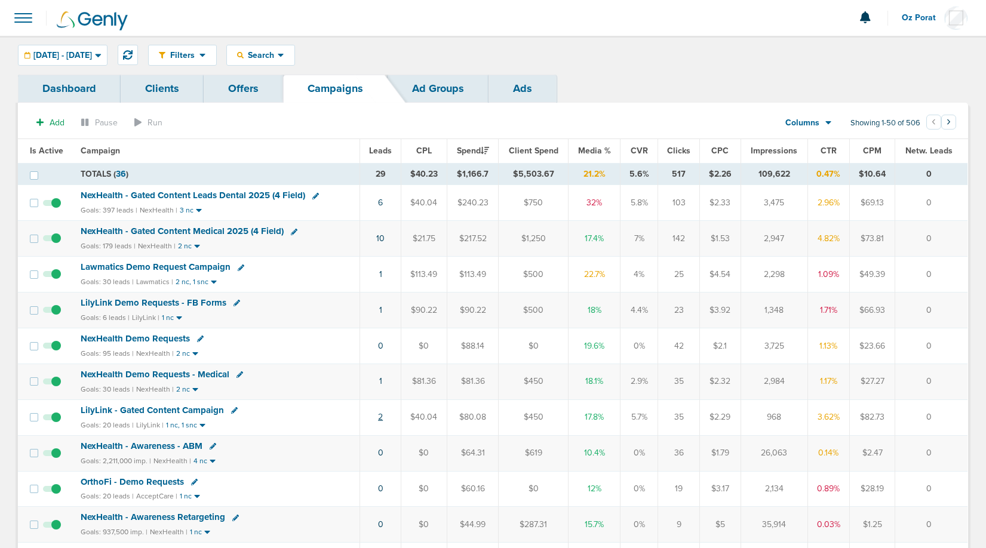
click at [380, 417] on link "2" at bounding box center [380, 417] width 5 height 10
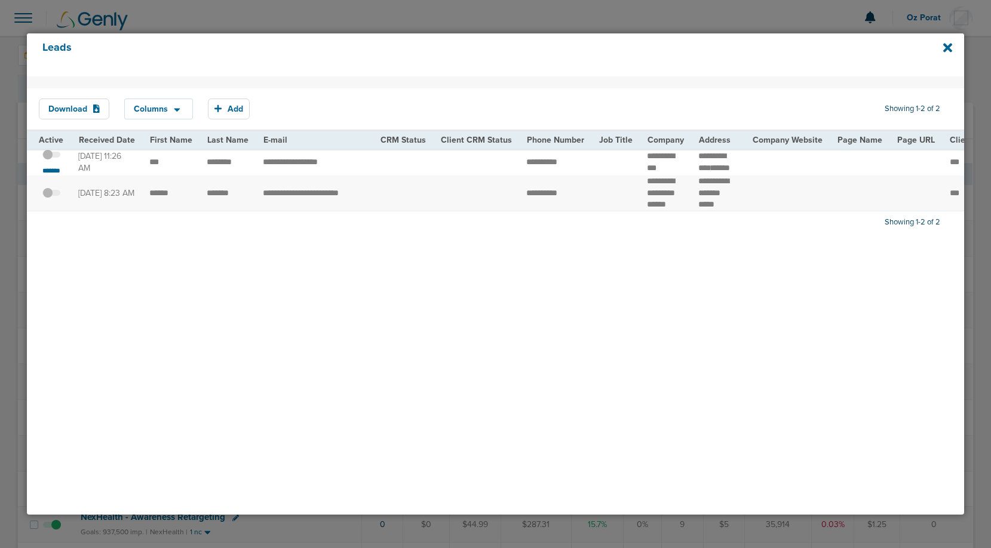
click at [646, 163] on td "**********" at bounding box center [665, 162] width 51 height 27
click at [305, 170] on td "**********" at bounding box center [314, 162] width 117 height 27
copy tr "*********"
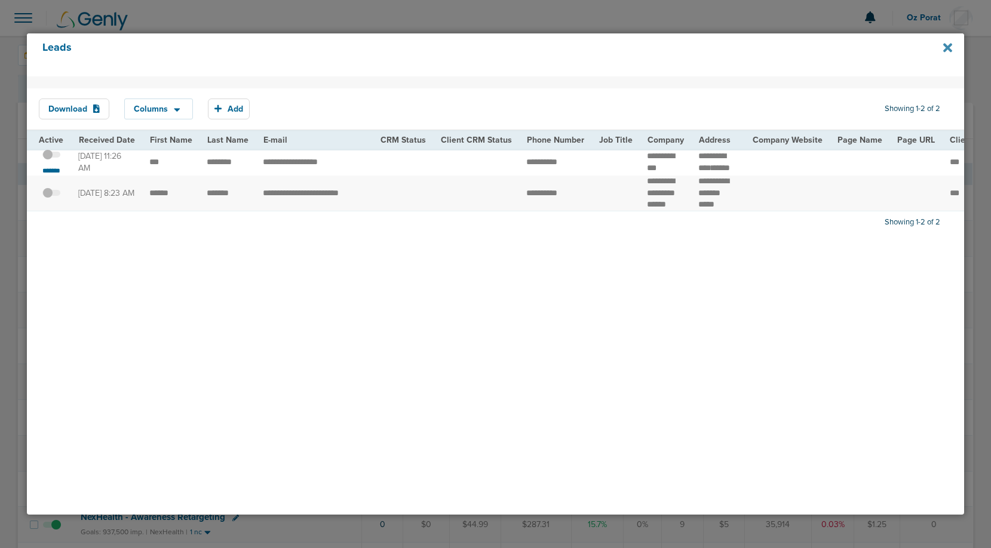
click at [947, 47] on icon at bounding box center [947, 47] width 9 height 9
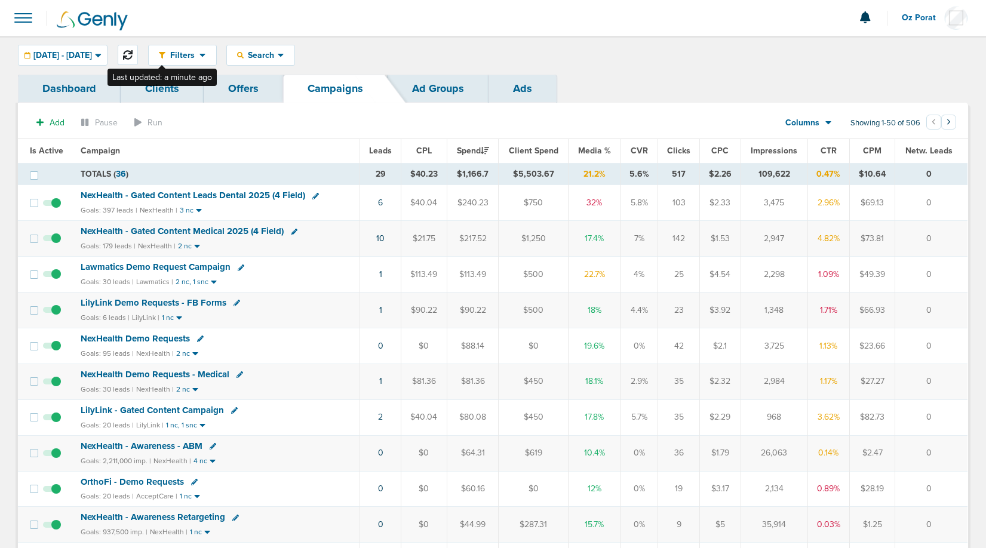
click at [133, 50] on icon at bounding box center [128, 55] width 10 height 10
click at [377, 418] on td "2" at bounding box center [380, 418] width 41 height 36
click at [381, 417] on link "2" at bounding box center [380, 417] width 5 height 10
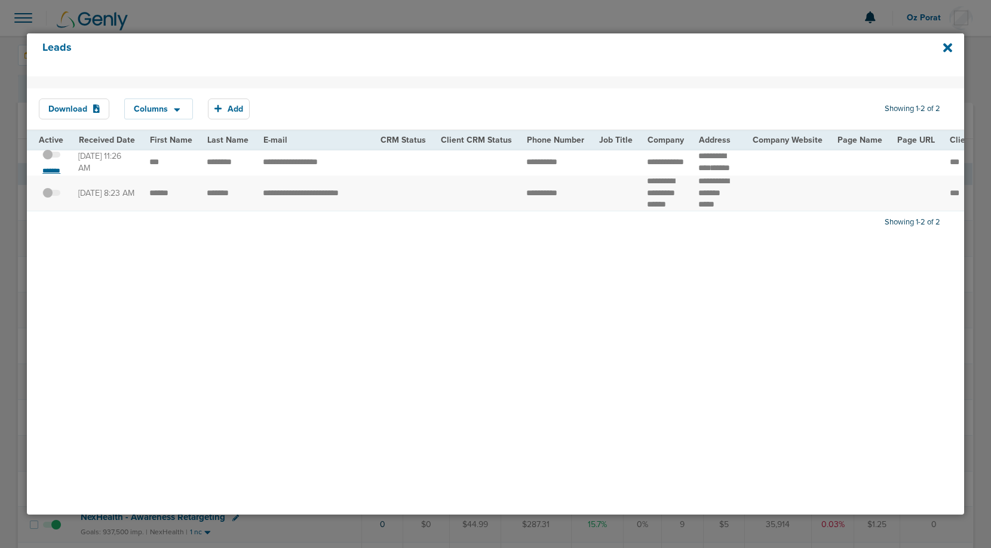
click at [50, 176] on small "*******" at bounding box center [51, 171] width 25 height 10
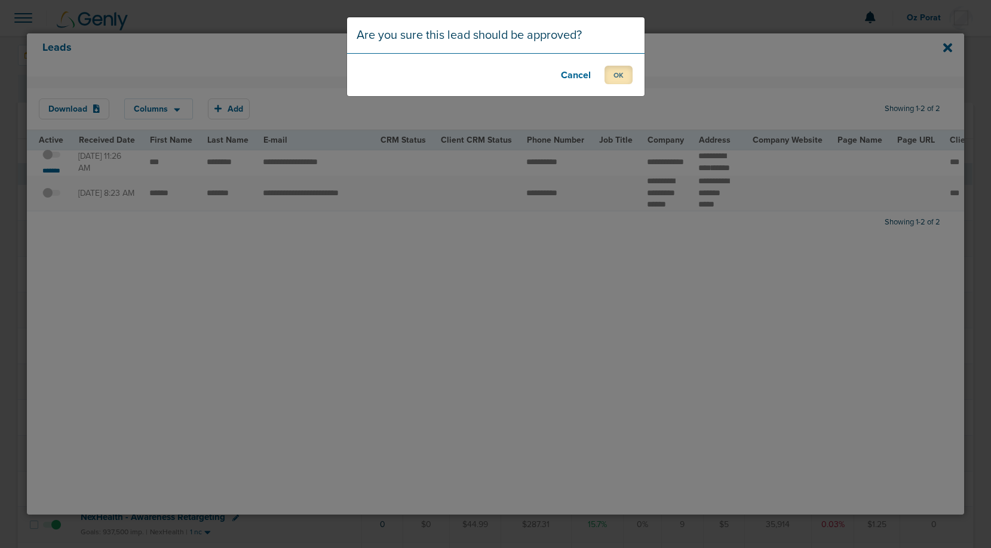
click at [619, 70] on button "OK" at bounding box center [618, 75] width 28 height 19
click at [621, 70] on button "OK" at bounding box center [618, 75] width 28 height 19
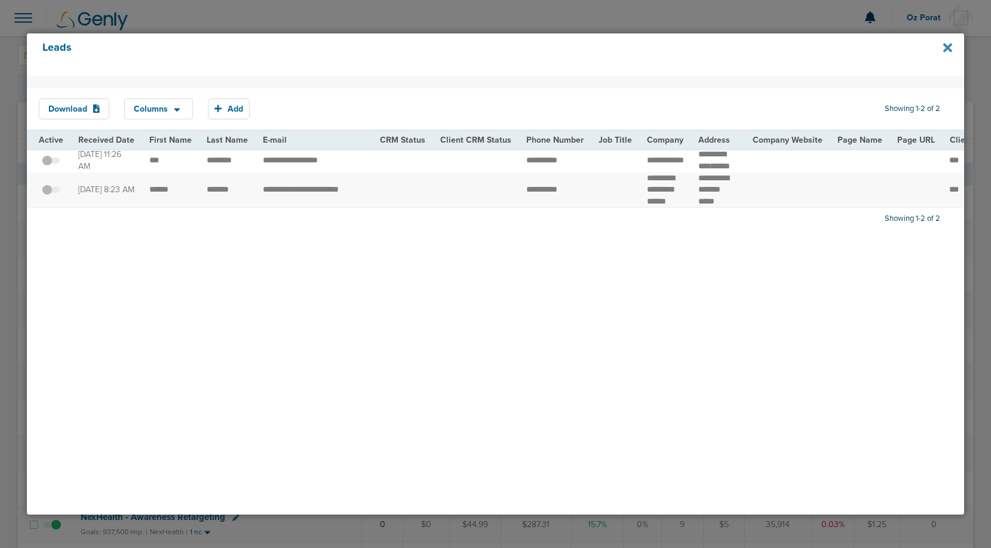
click at [950, 49] on icon at bounding box center [947, 47] width 9 height 9
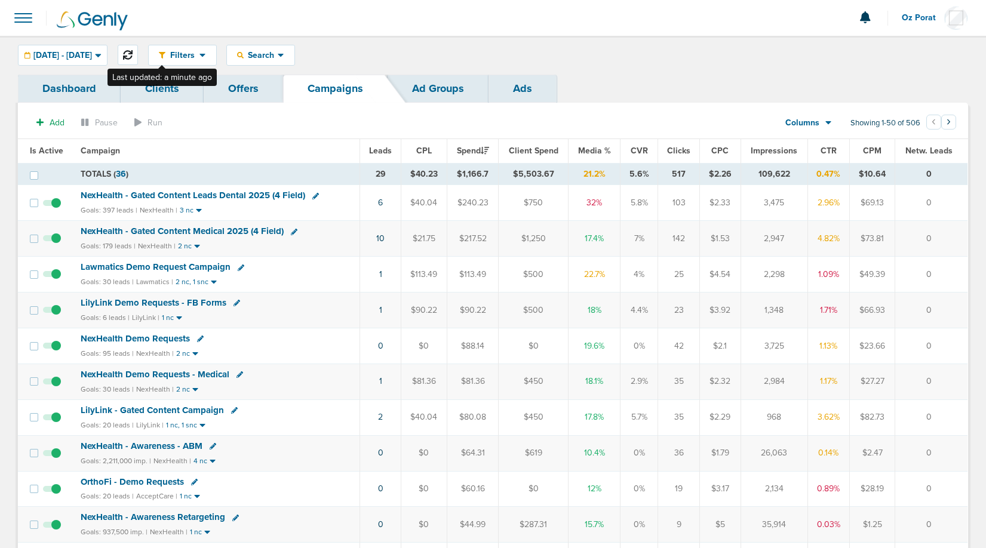
click at [133, 52] on icon at bounding box center [128, 55] width 10 height 10
click at [28, 17] on span at bounding box center [23, 18] width 26 height 26
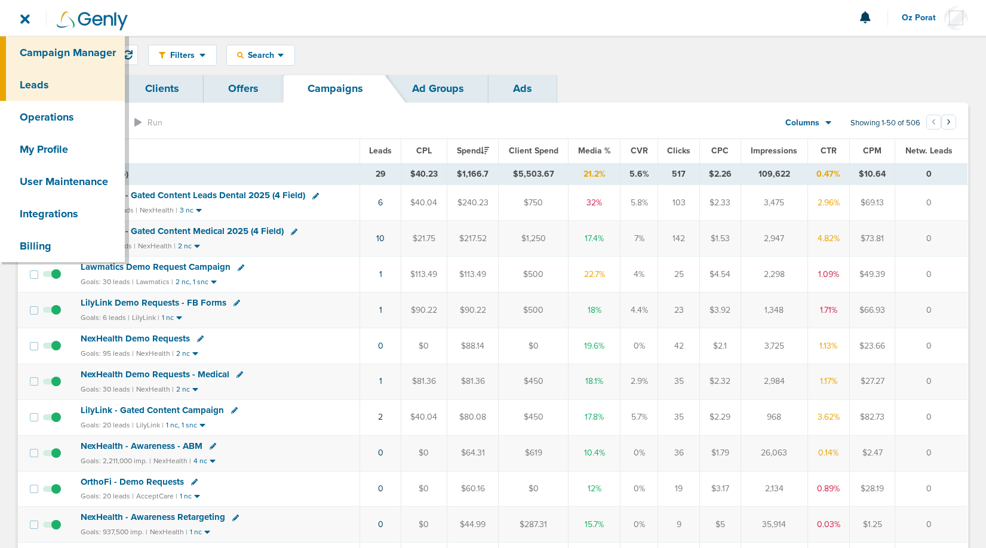
click at [49, 78] on link "Leads" at bounding box center [62, 85] width 125 height 32
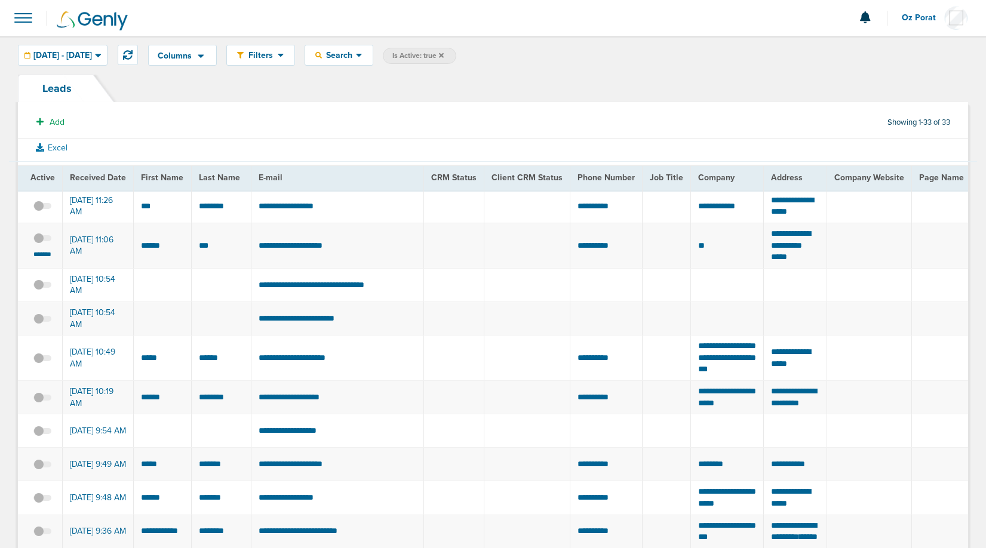
click at [23, 17] on span at bounding box center [23, 18] width 26 height 26
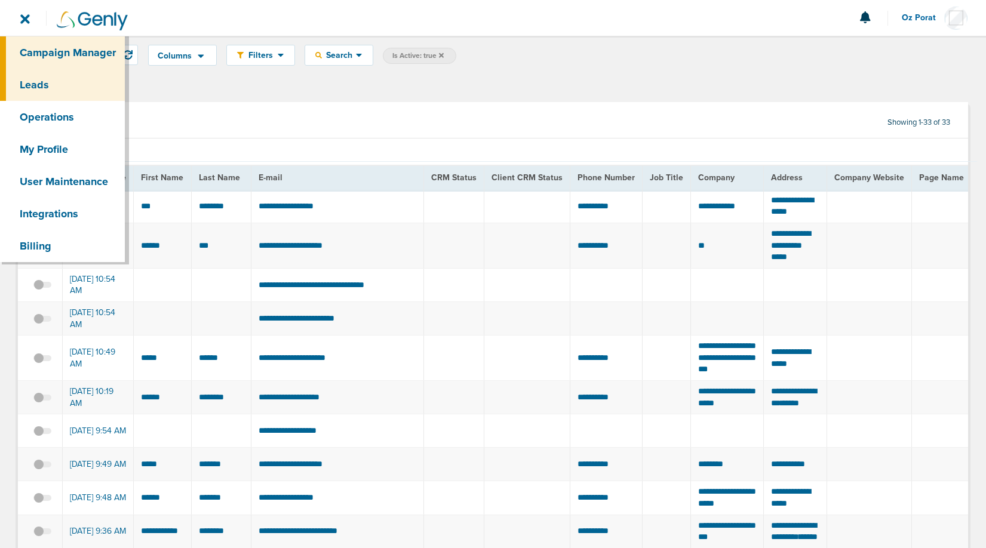
click at [33, 47] on link "Campaign Manager" at bounding box center [62, 52] width 125 height 32
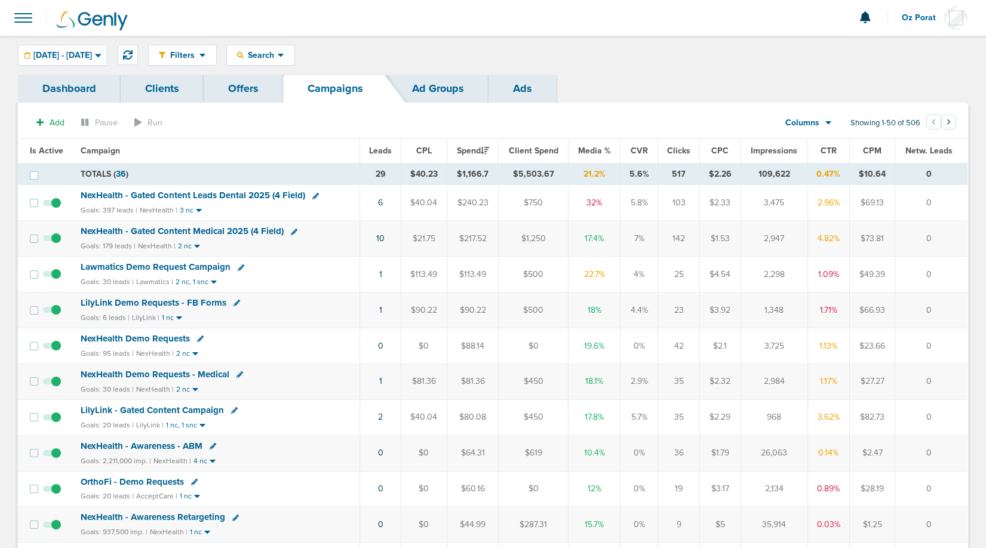
click at [380, 155] on span "Leads" at bounding box center [380, 151] width 23 height 10
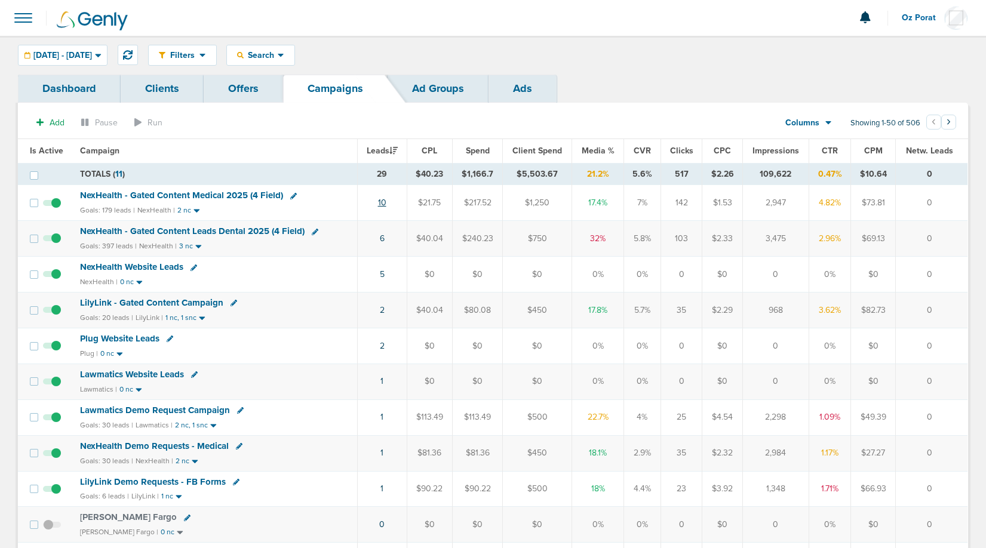
click at [386, 203] on link "10" at bounding box center [382, 203] width 8 height 10
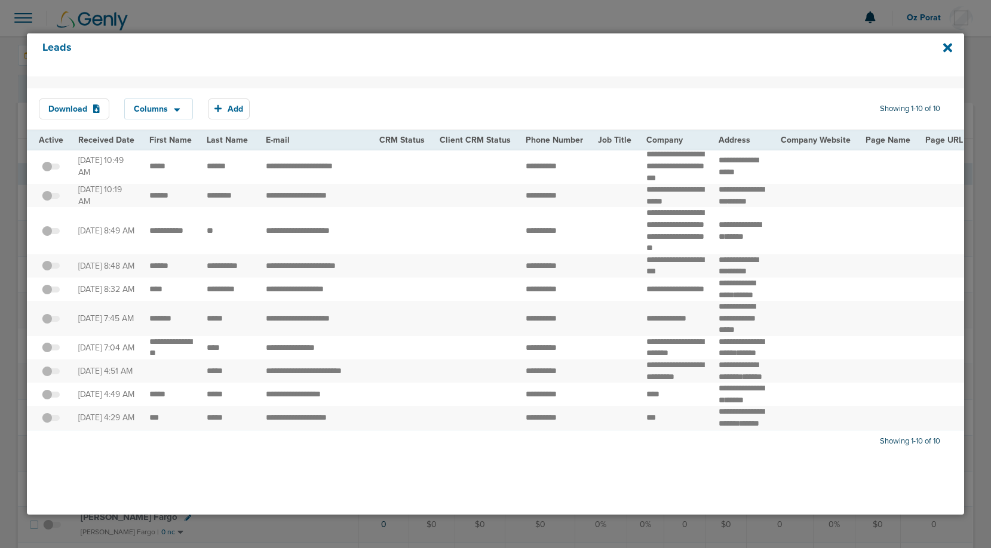
click at [941, 50] on div "Leads" at bounding box center [495, 54] width 937 height 43
click at [948, 48] on icon at bounding box center [947, 47] width 9 height 9
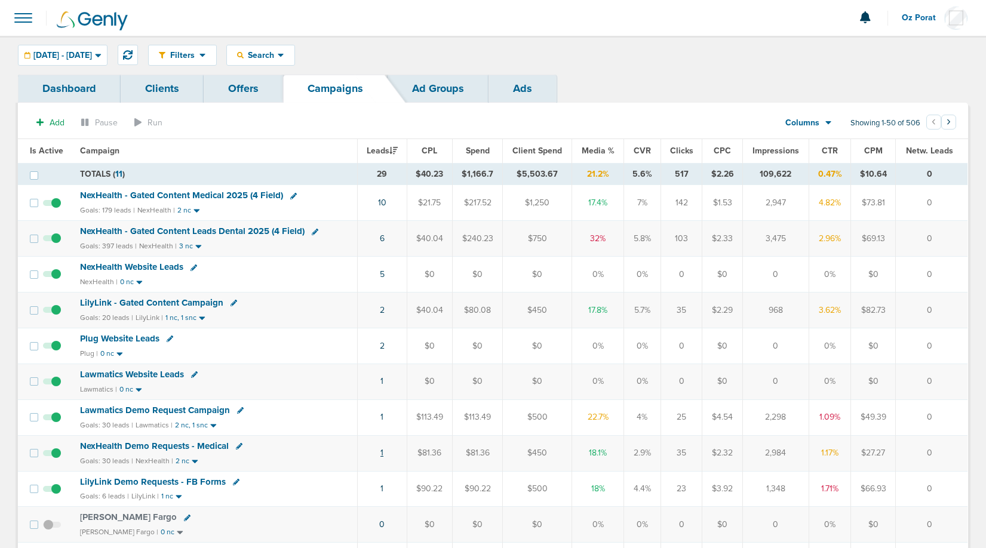
click at [383, 452] on link "1" at bounding box center [381, 453] width 3 height 10
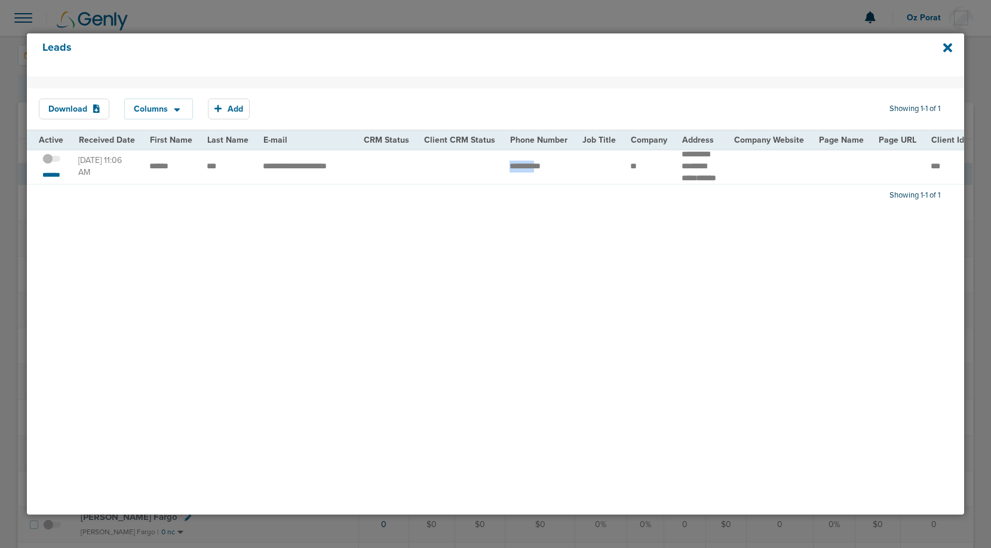
drag, startPoint x: 492, startPoint y: 173, endPoint x: 541, endPoint y: 173, distance: 49.0
drag, startPoint x: 353, startPoint y: 177, endPoint x: 255, endPoint y: 177, distance: 98.0
copy tr "**********"
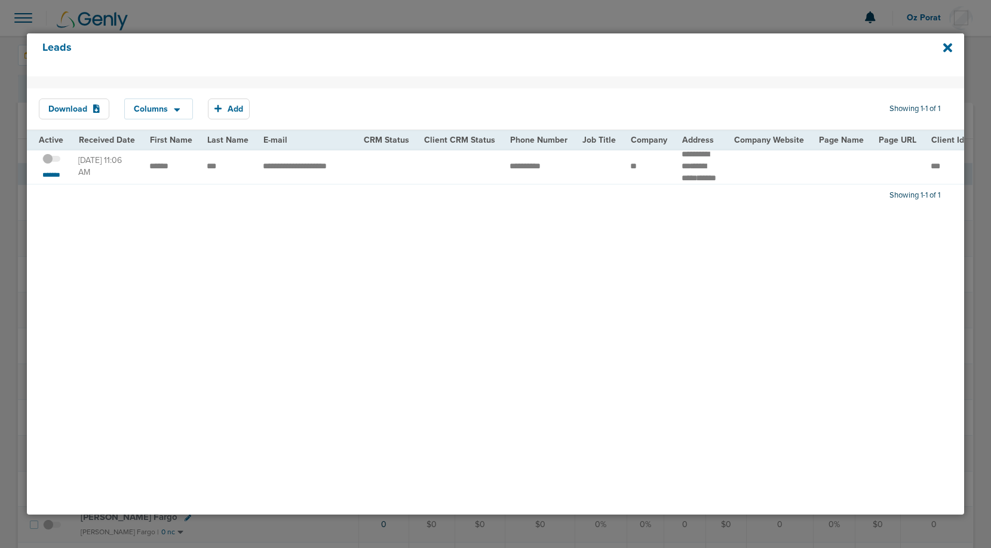
click at [51, 165] on span at bounding box center [51, 165] width 18 height 0
click at [51, 161] on input "checkbox" at bounding box center [51, 161] width 0 height 0
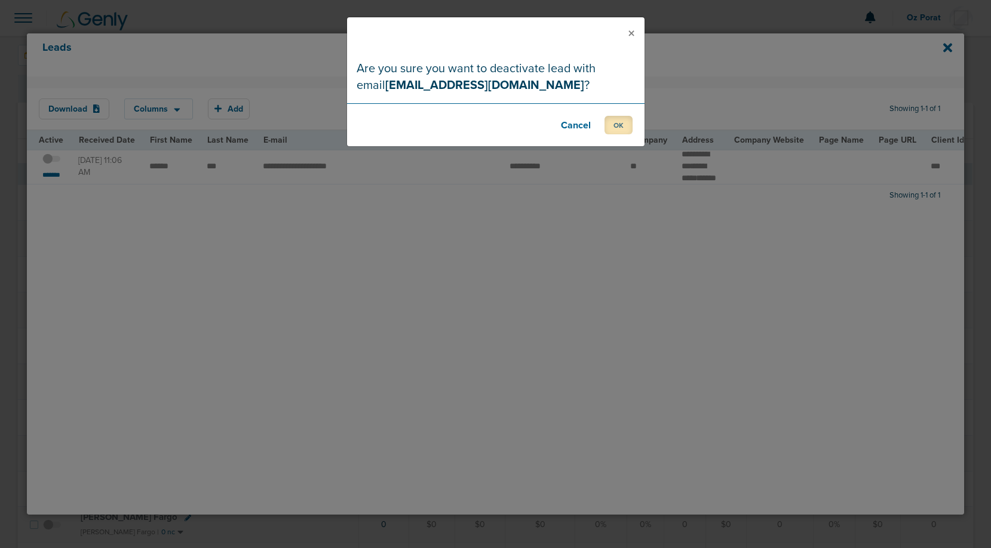
click at [611, 128] on button "OK" at bounding box center [618, 125] width 28 height 19
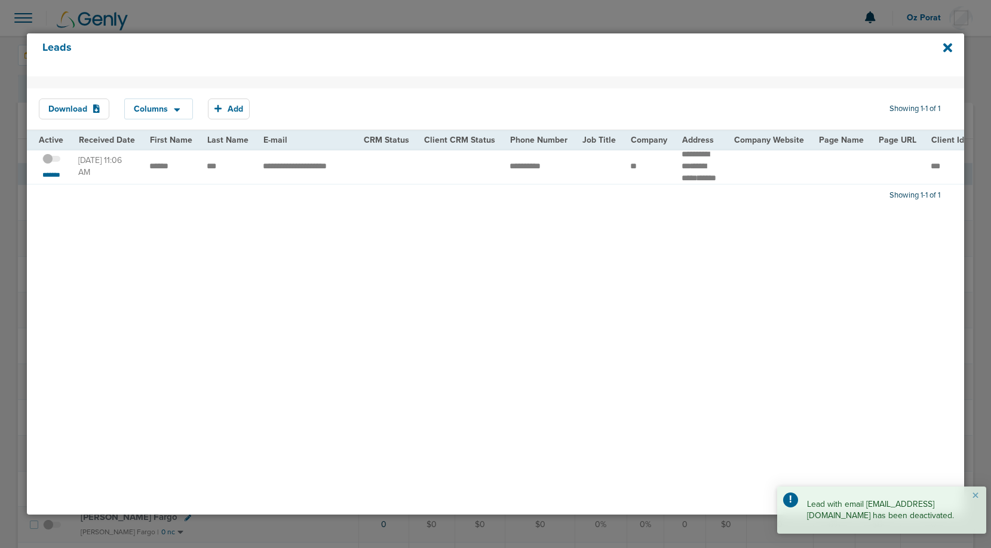
click at [942, 48] on div "Leads" at bounding box center [495, 54] width 937 height 43
click at [947, 48] on icon at bounding box center [947, 47] width 9 height 9
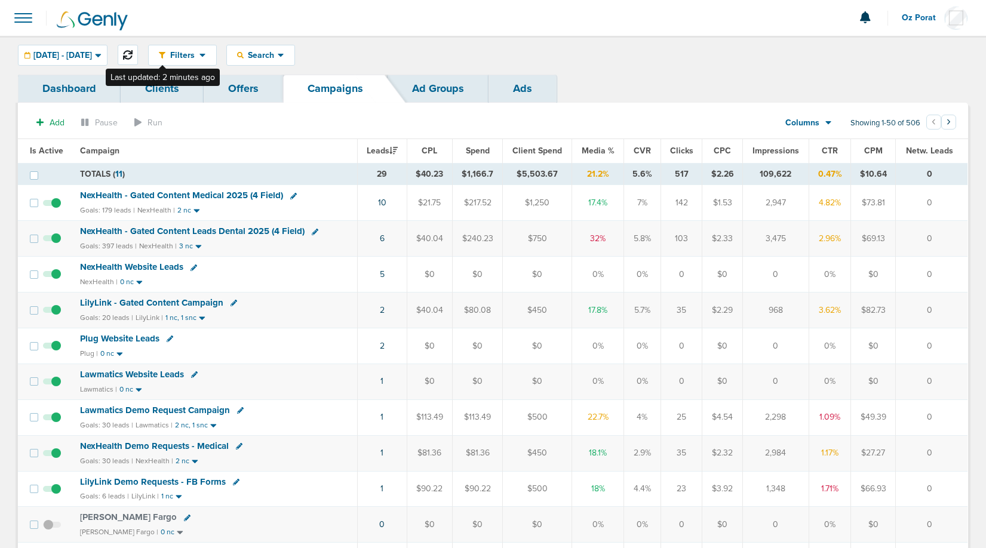
click at [138, 54] on button at bounding box center [128, 55] width 20 height 20
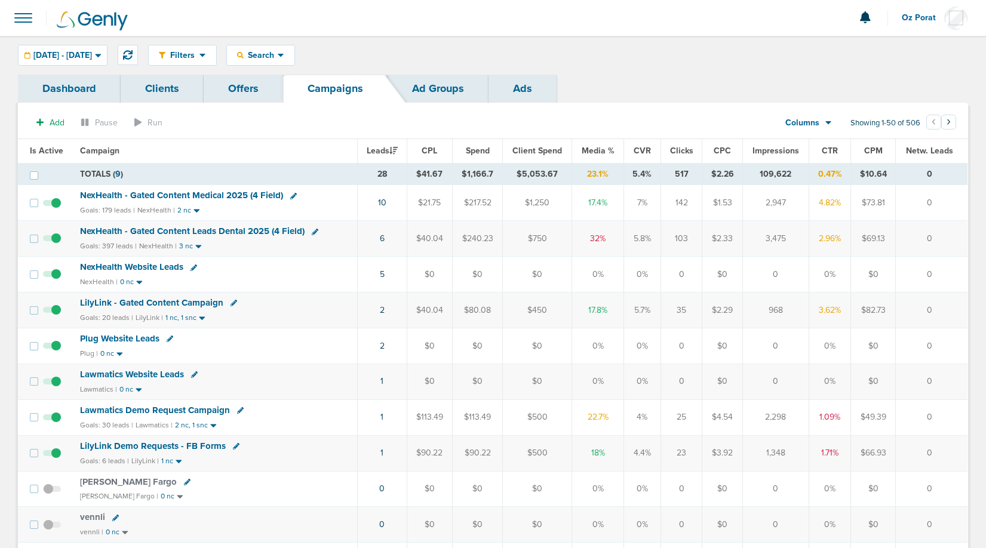
click at [29, 22] on span at bounding box center [23, 18] width 26 height 26
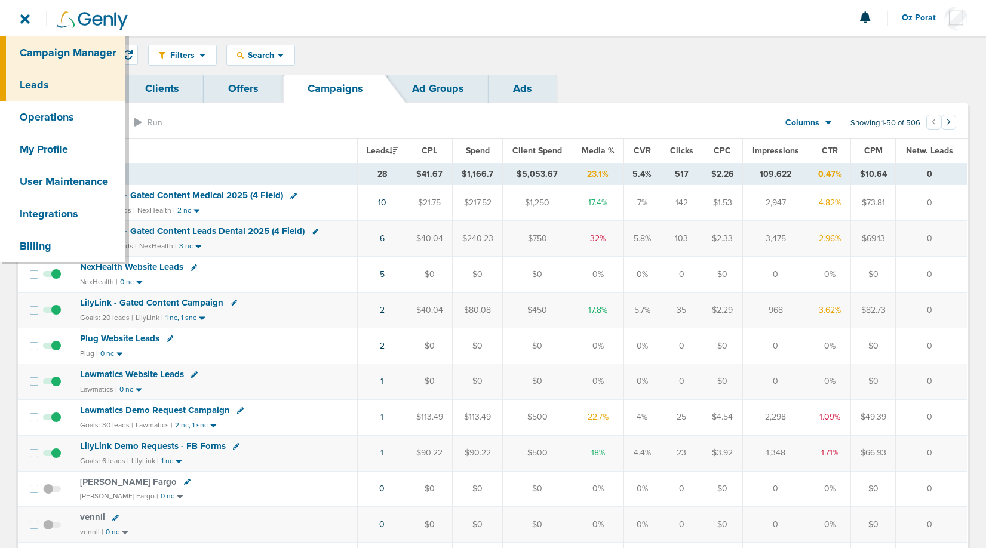
click at [45, 93] on link "Leads" at bounding box center [62, 85] width 125 height 32
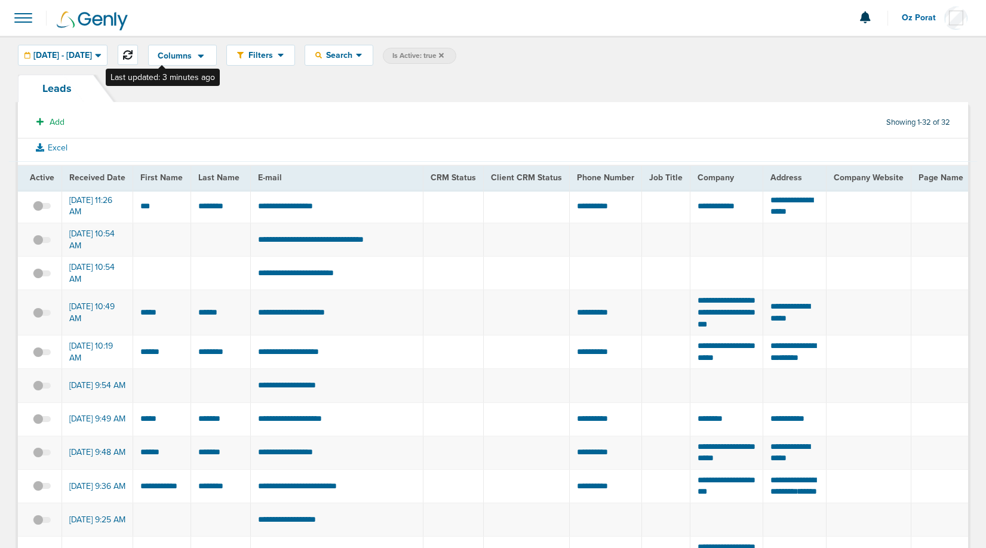
click at [133, 51] on icon at bounding box center [128, 55] width 10 height 10
click at [19, 6] on span at bounding box center [23, 18] width 26 height 26
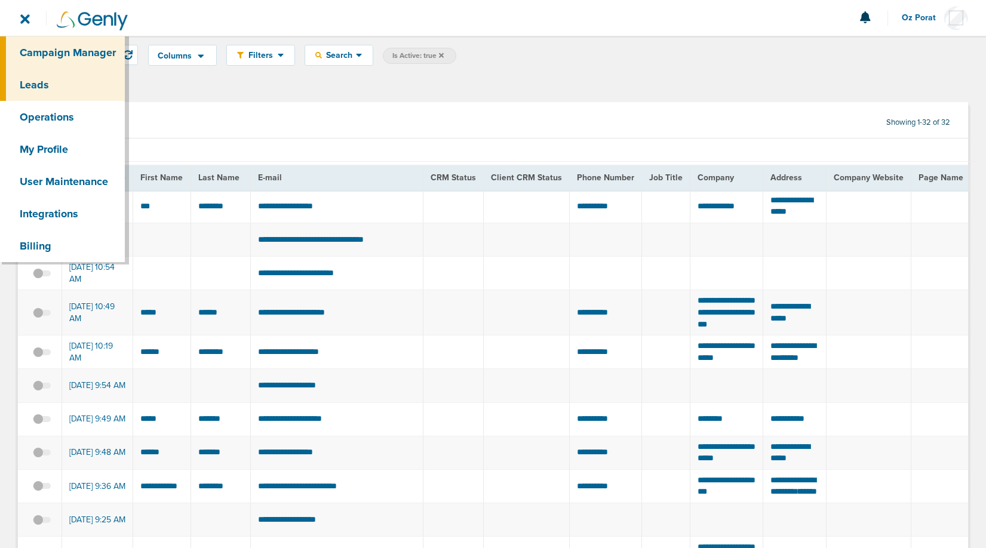
click at [79, 45] on link "Campaign Manager" at bounding box center [62, 52] width 125 height 32
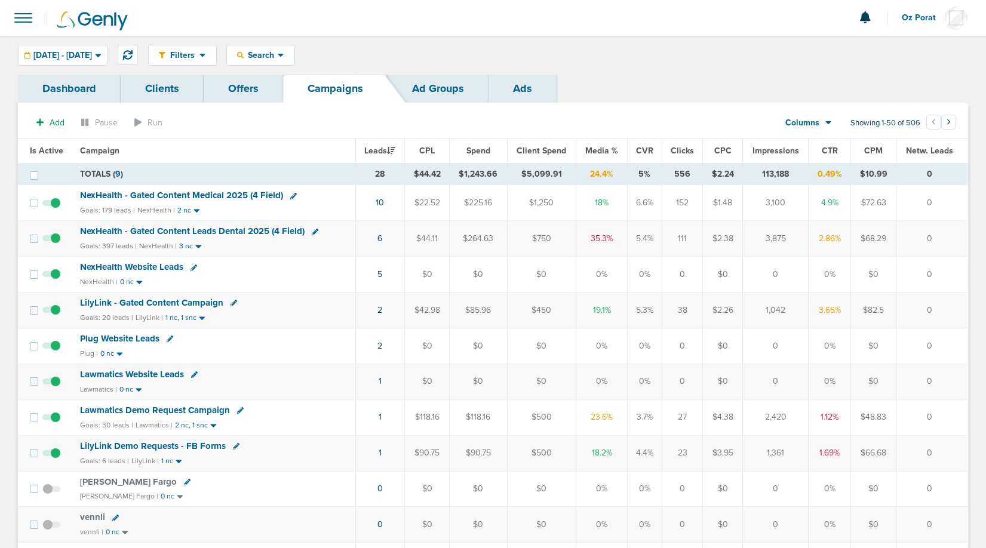
click at [228, 232] on span "NexHealth - Gated Content Leads Dental 2025 (4 Field)" at bounding box center [192, 231] width 225 height 11
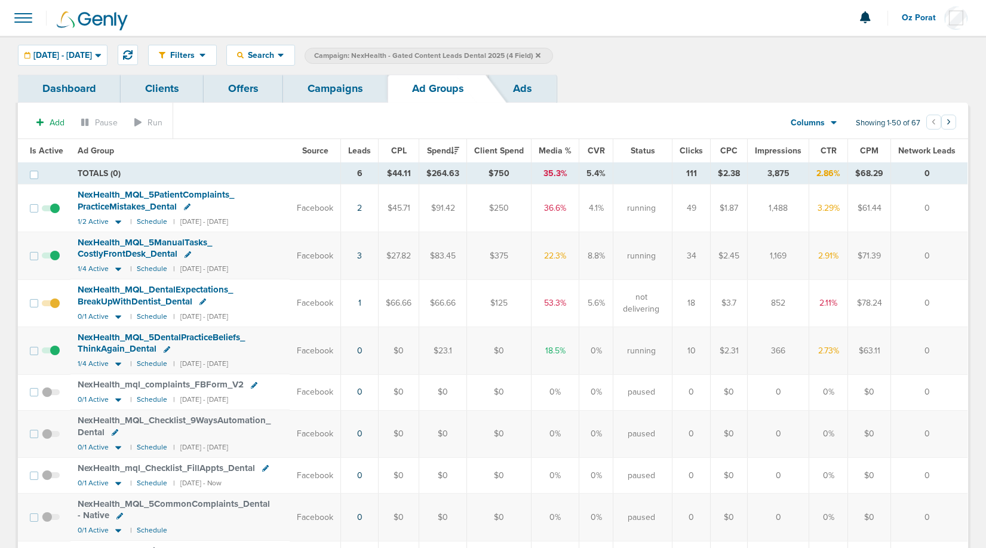
click at [148, 244] on span "NexHealth_ MQL_ 5ManualTasks_ CostlyFrontDesk_ Dental" at bounding box center [145, 248] width 134 height 23
